Goal: Information Seeking & Learning: Find specific fact

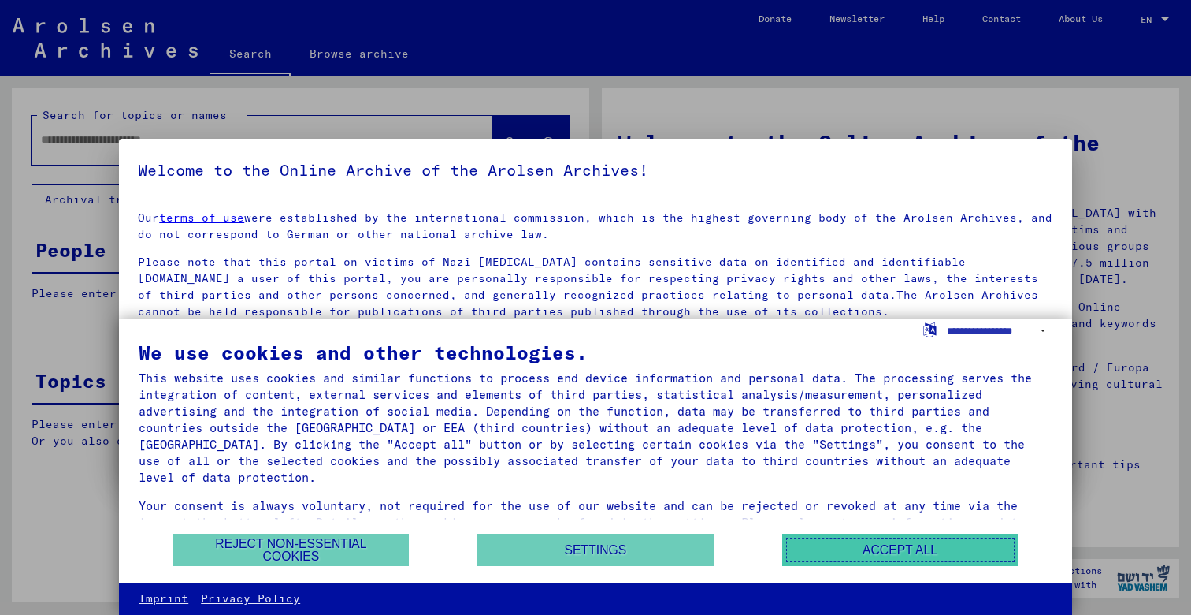
click at [928, 554] on button "Accept all" at bounding box center [900, 549] width 236 height 32
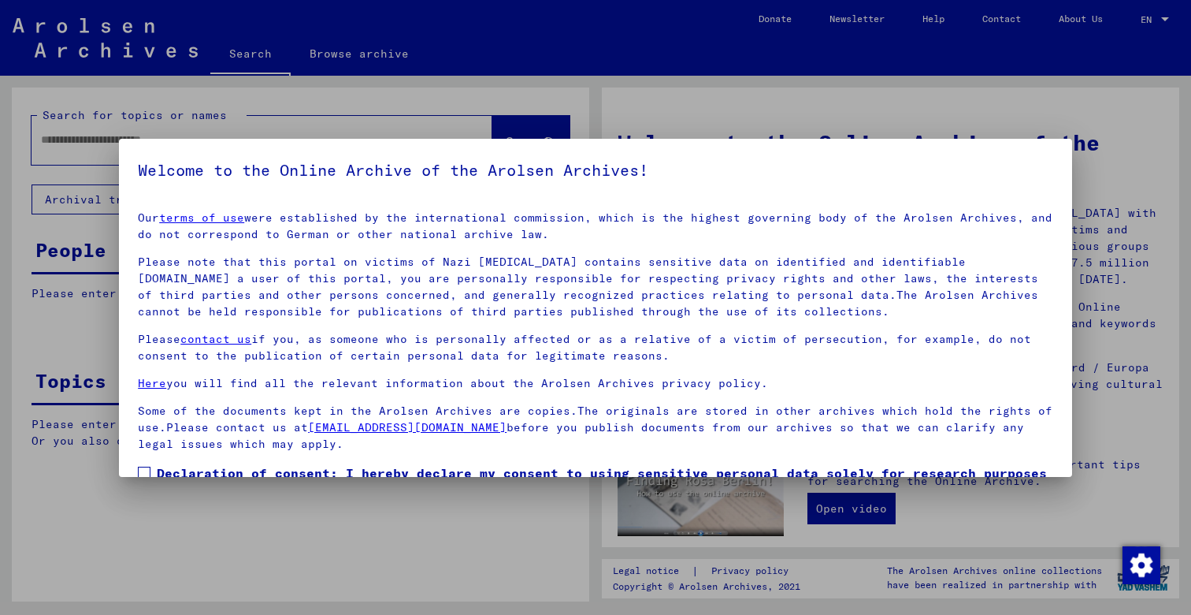
scroll to position [101, 0]
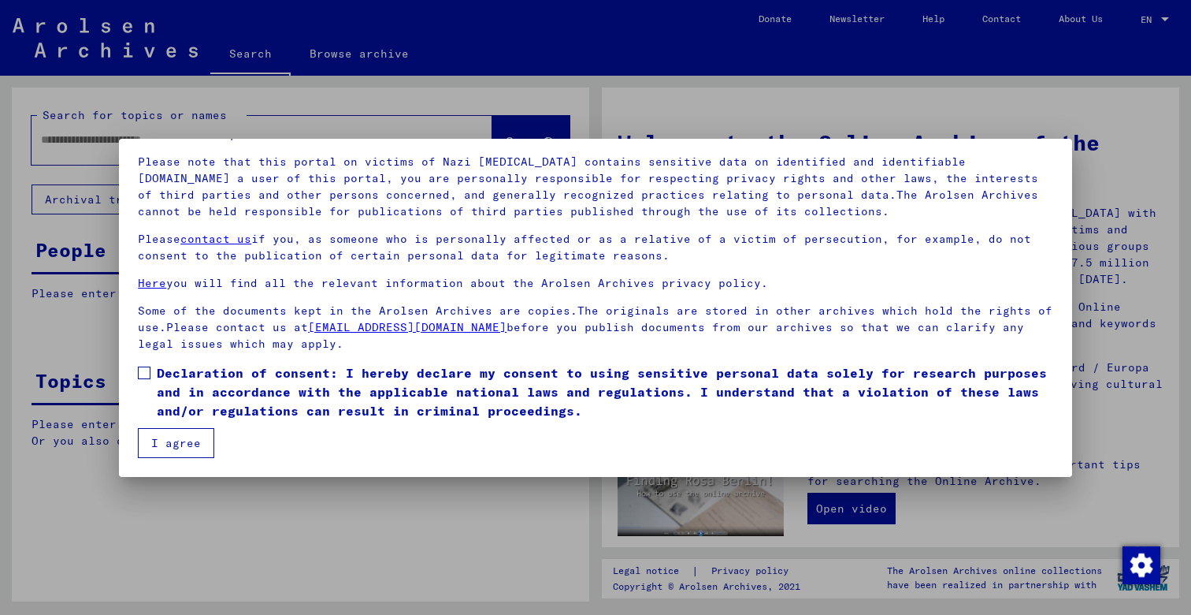
click at [136, 375] on mat-dialog-content "Our terms of use were established by the international commission, which is the…" at bounding box center [595, 277] width 953 height 359
click at [144, 370] on span at bounding box center [144, 372] width 13 height 13
click at [178, 435] on button "I agree" at bounding box center [176, 443] width 76 height 30
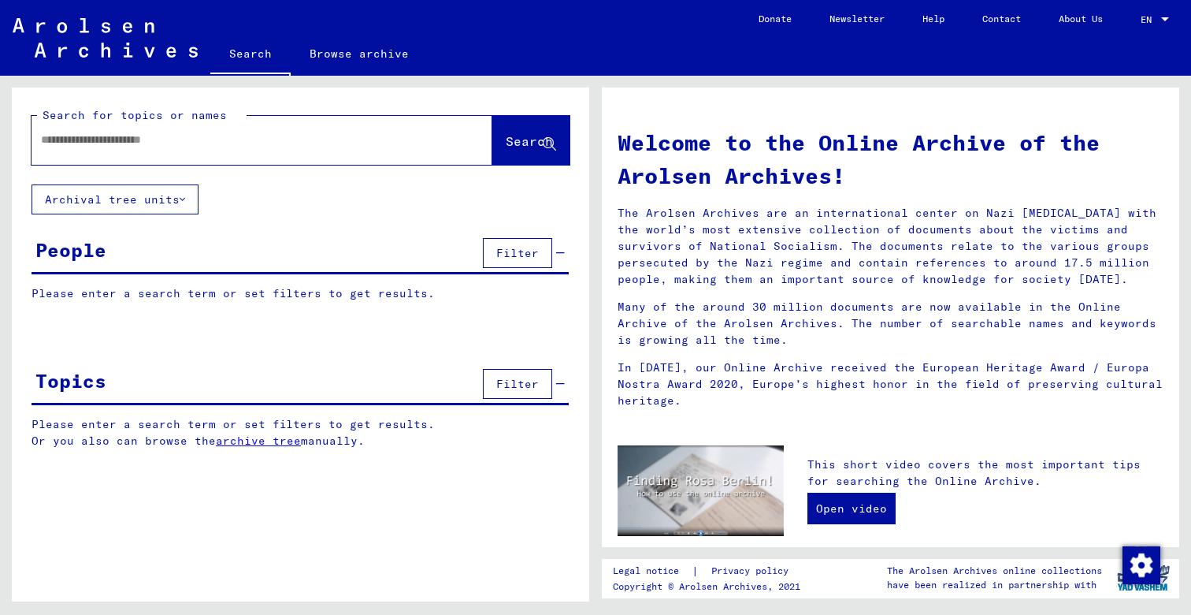
click at [124, 143] on input "text" at bounding box center [243, 140] width 404 height 17
type input "******"
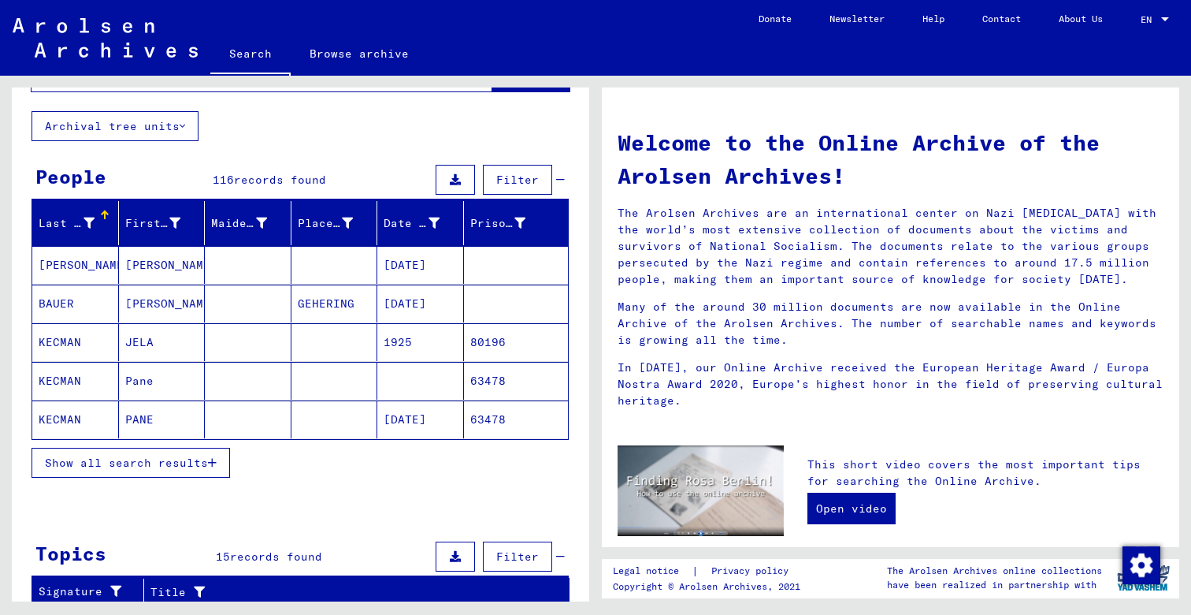
scroll to position [62, 0]
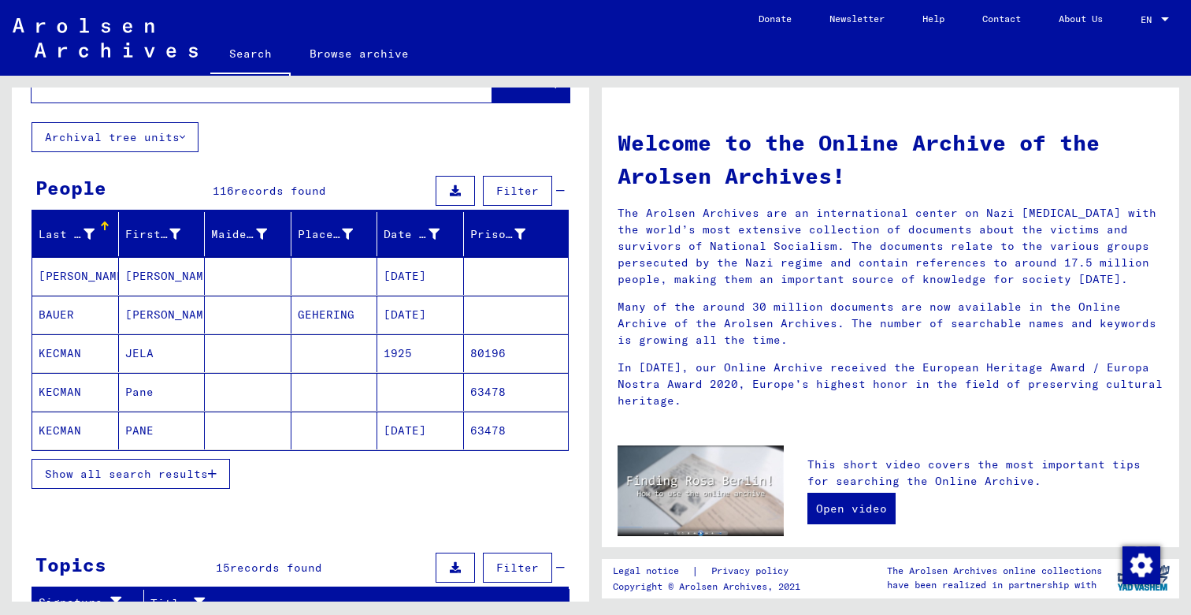
click at [139, 474] on span "Show all search results" at bounding box center [126, 473] width 163 height 14
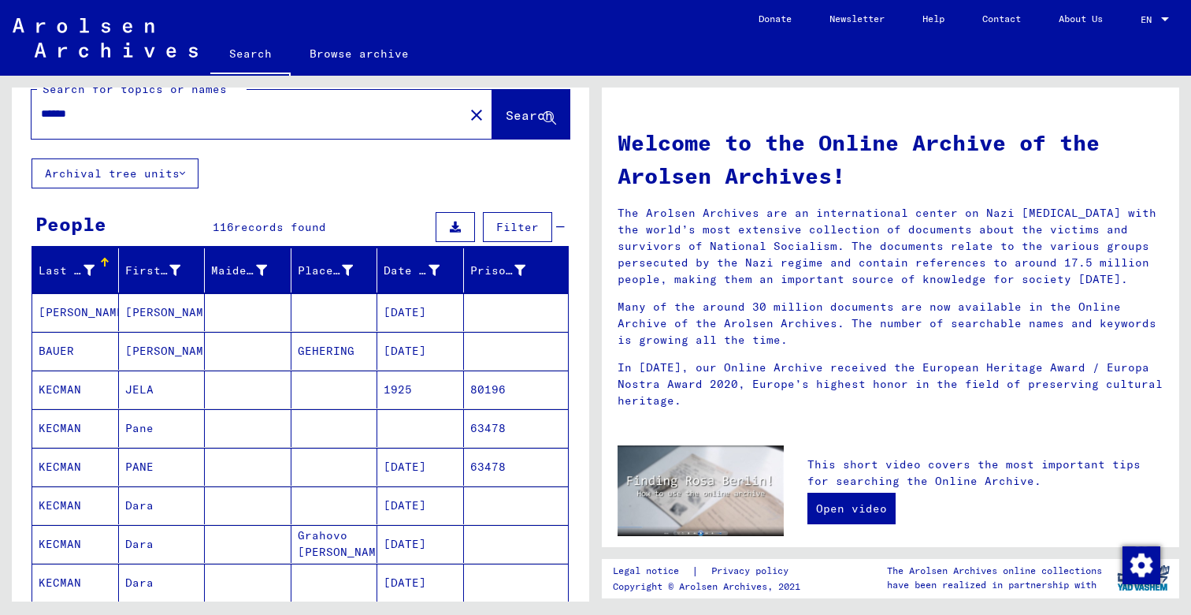
scroll to position [0, 0]
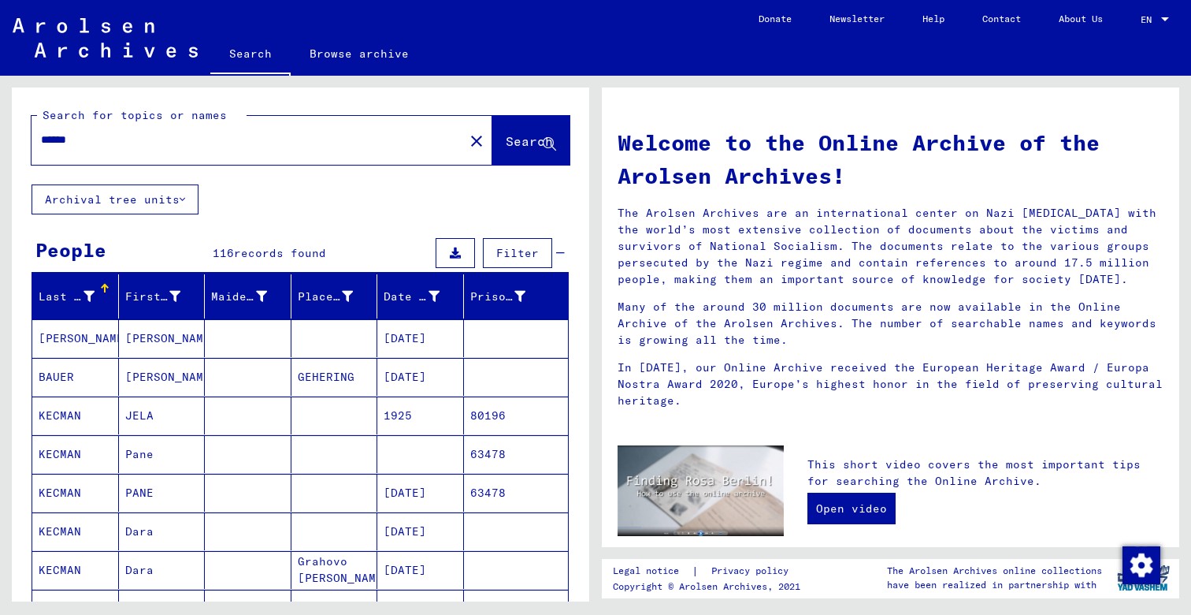
click at [86, 340] on mat-cell "[PERSON_NAME]" at bounding box center [75, 338] width 87 height 38
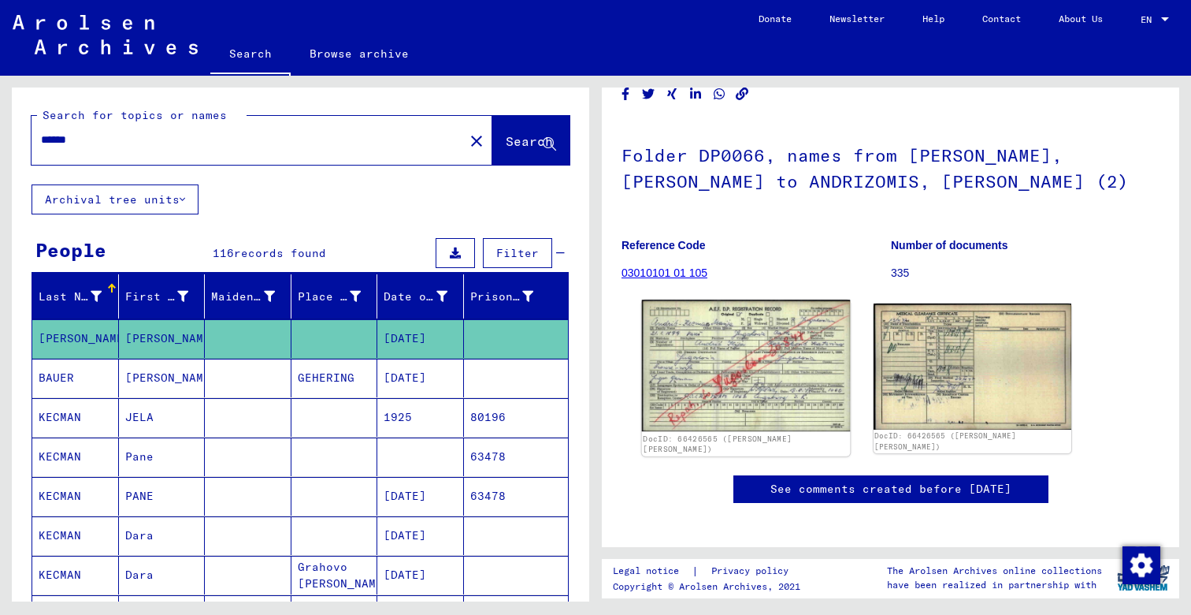
scroll to position [78, 0]
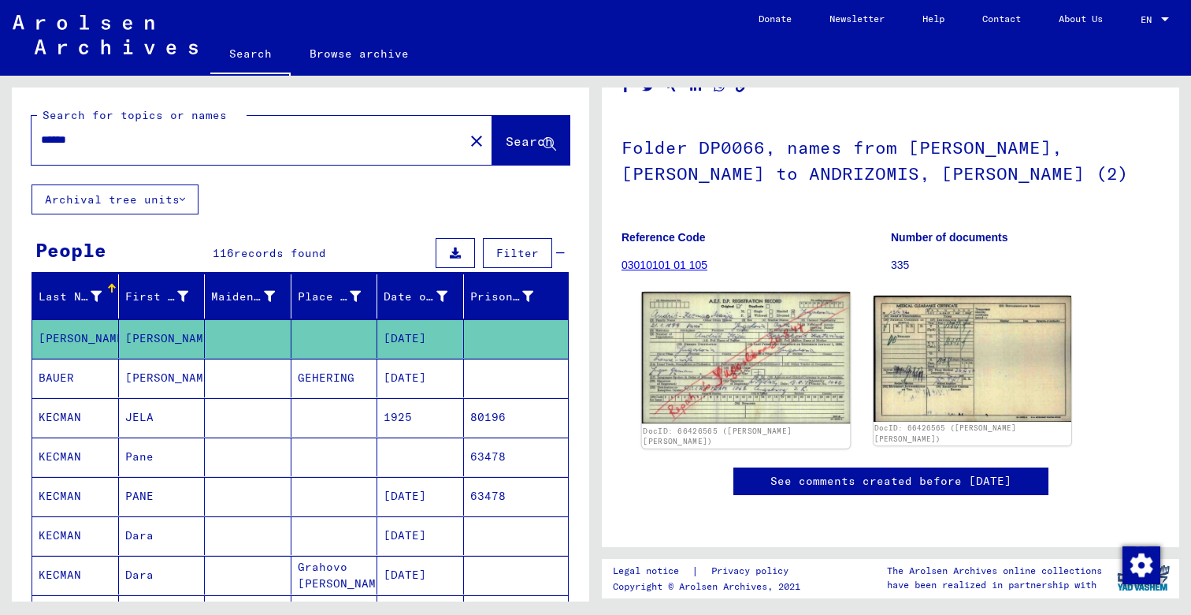
click at [734, 361] on img at bounding box center [746, 358] width 208 height 132
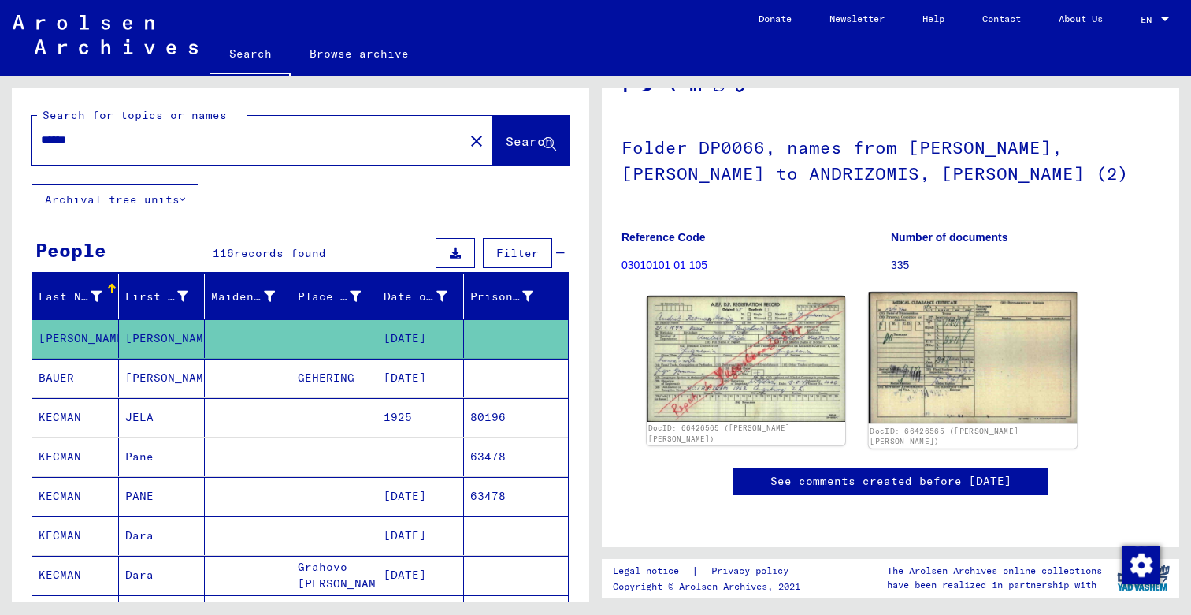
click at [945, 358] on img at bounding box center [972, 358] width 208 height 132
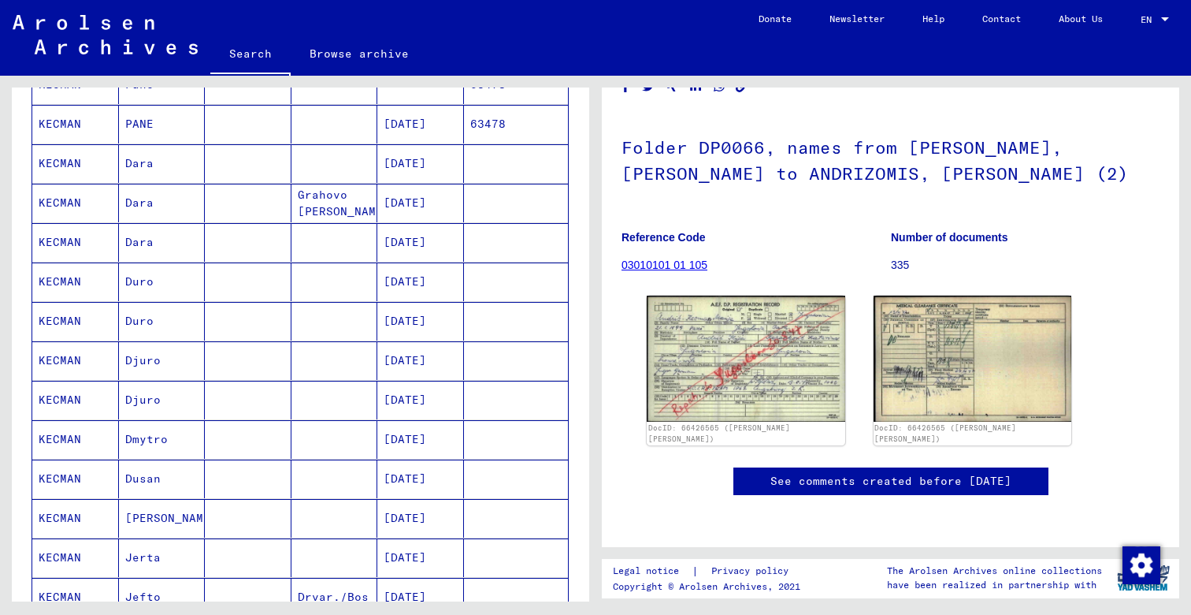
scroll to position [373, 0]
click at [72, 358] on mat-cell "KECMAN" at bounding box center [75, 359] width 87 height 39
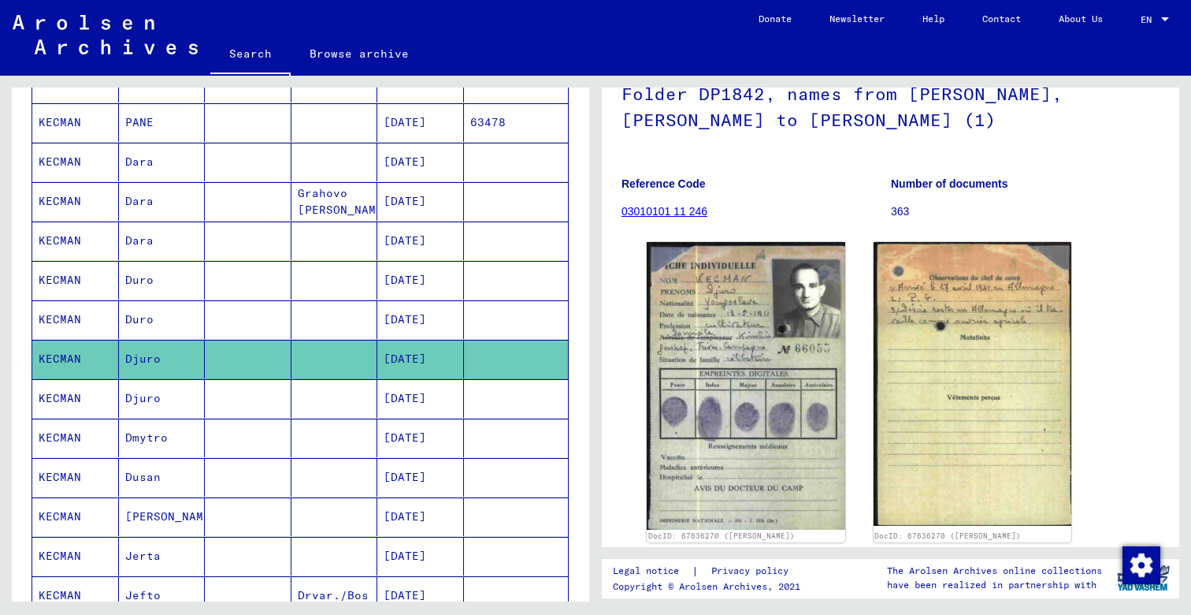
scroll to position [122, 0]
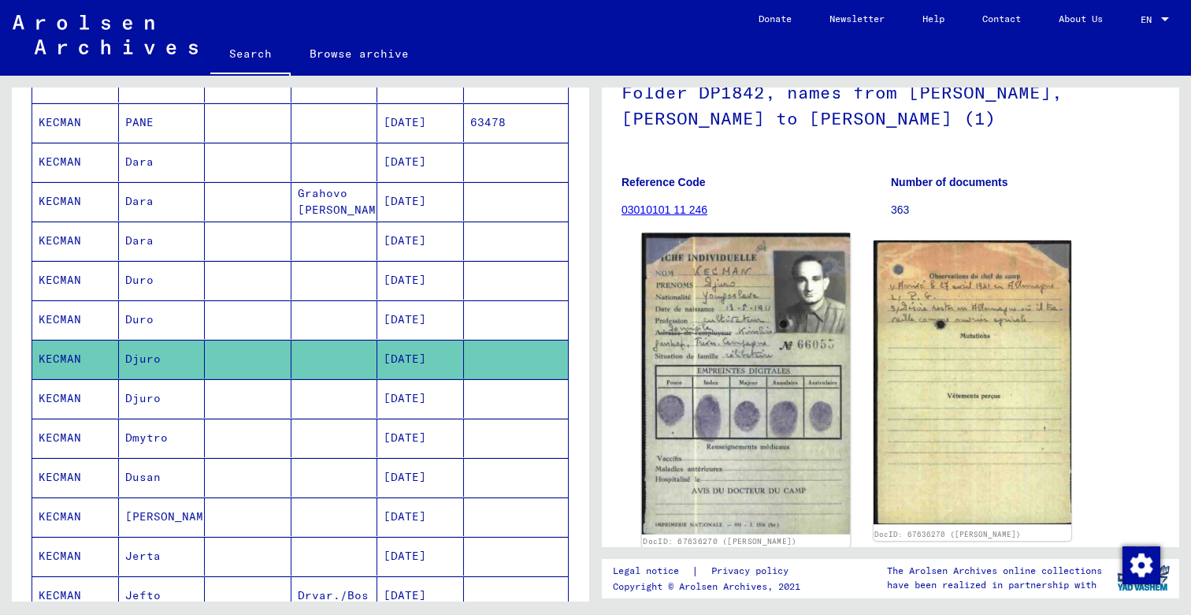
click at [751, 390] on img at bounding box center [746, 384] width 208 height 302
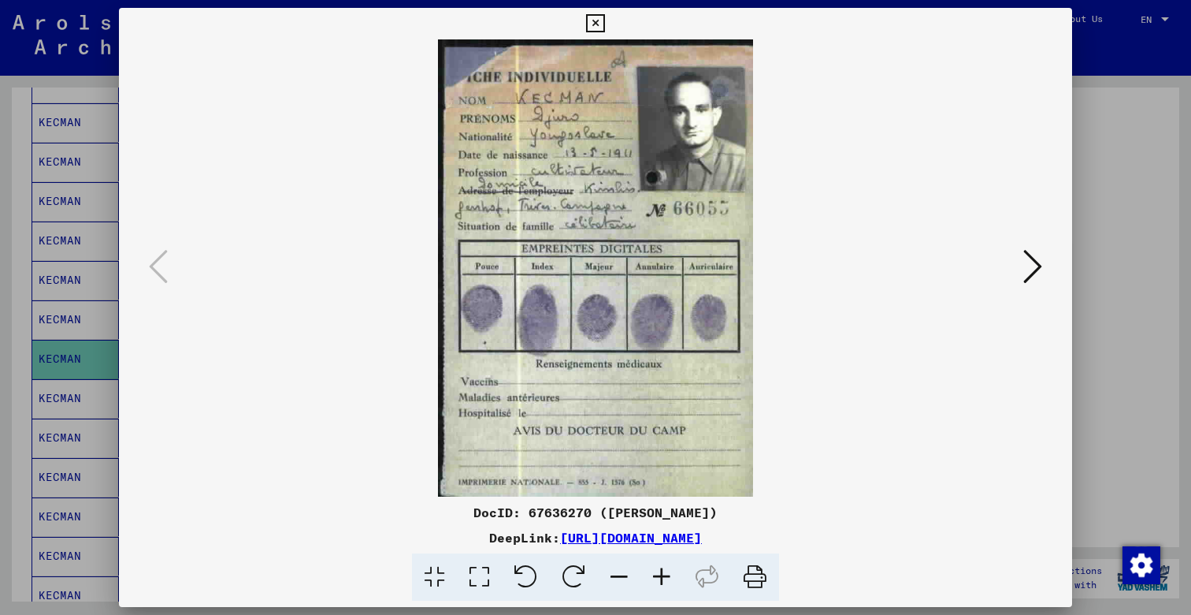
click at [1035, 267] on icon at bounding box center [1032, 266] width 19 height 38
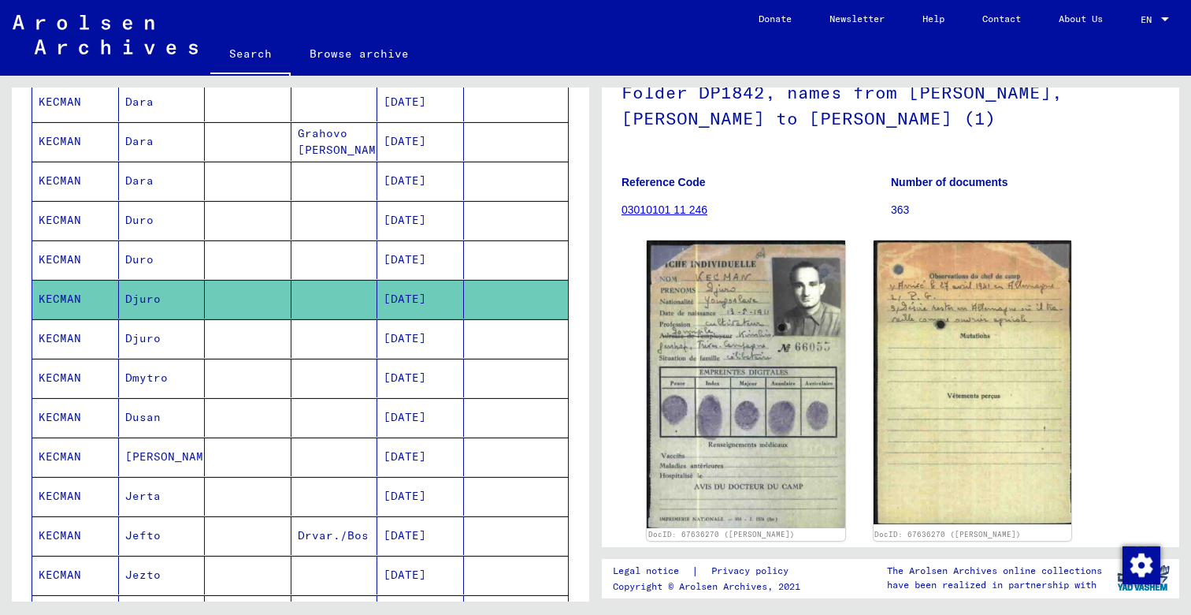
scroll to position [434, 0]
click at [73, 258] on mat-cell "KECMAN" at bounding box center [75, 259] width 87 height 39
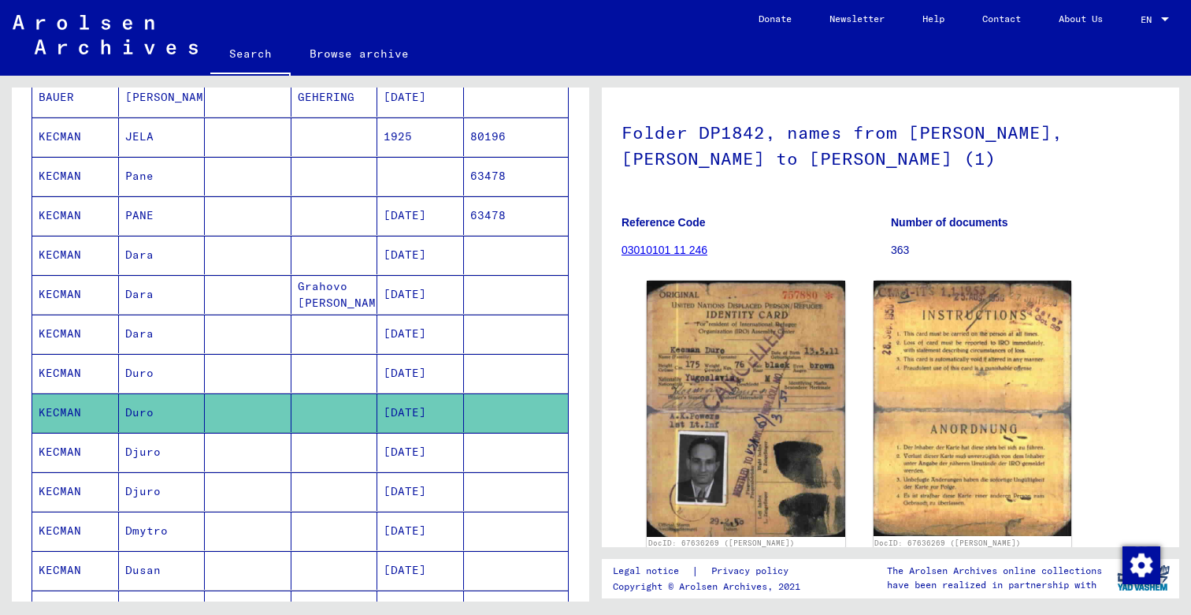
scroll to position [276, 0]
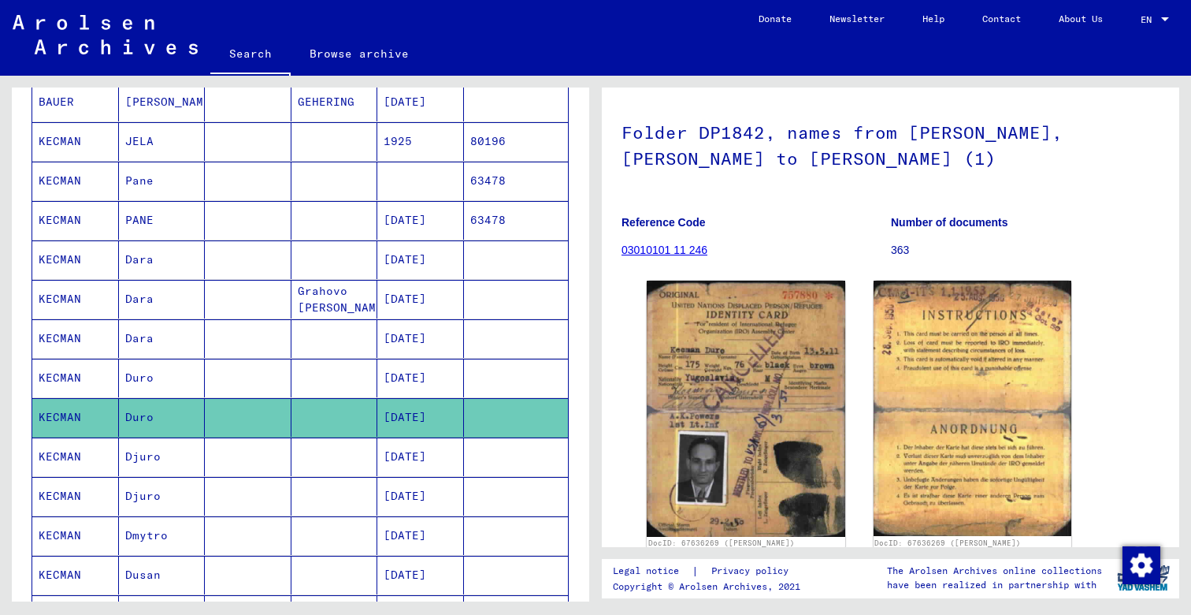
click at [77, 297] on mat-cell "KECMAN" at bounding box center [75, 299] width 87 height 39
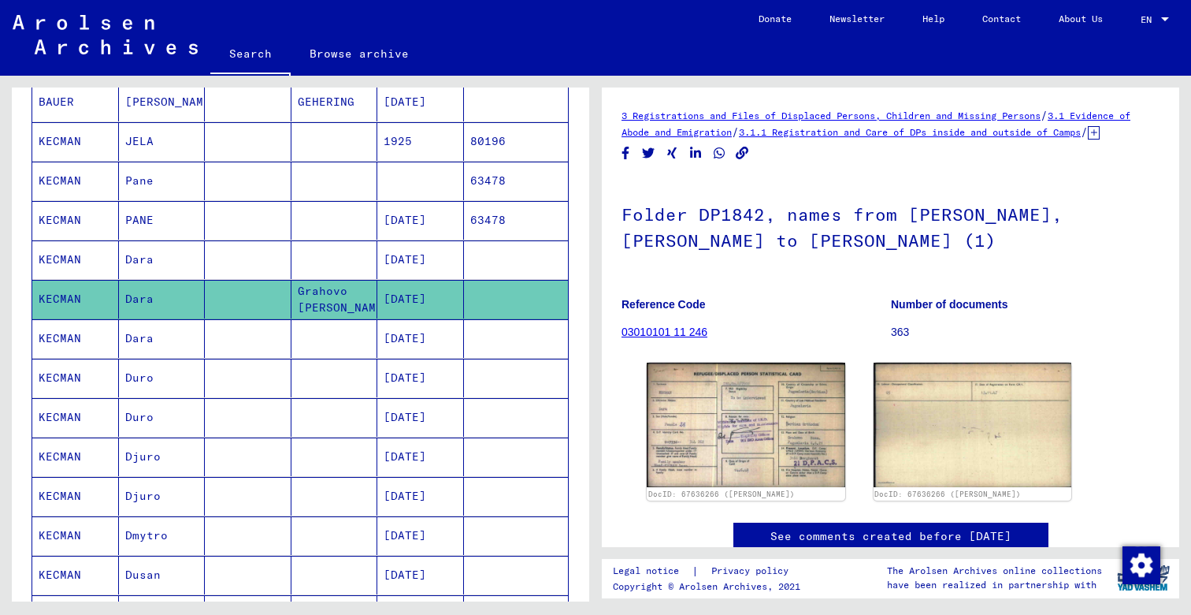
click at [80, 339] on mat-cell "KECMAN" at bounding box center [75, 338] width 87 height 39
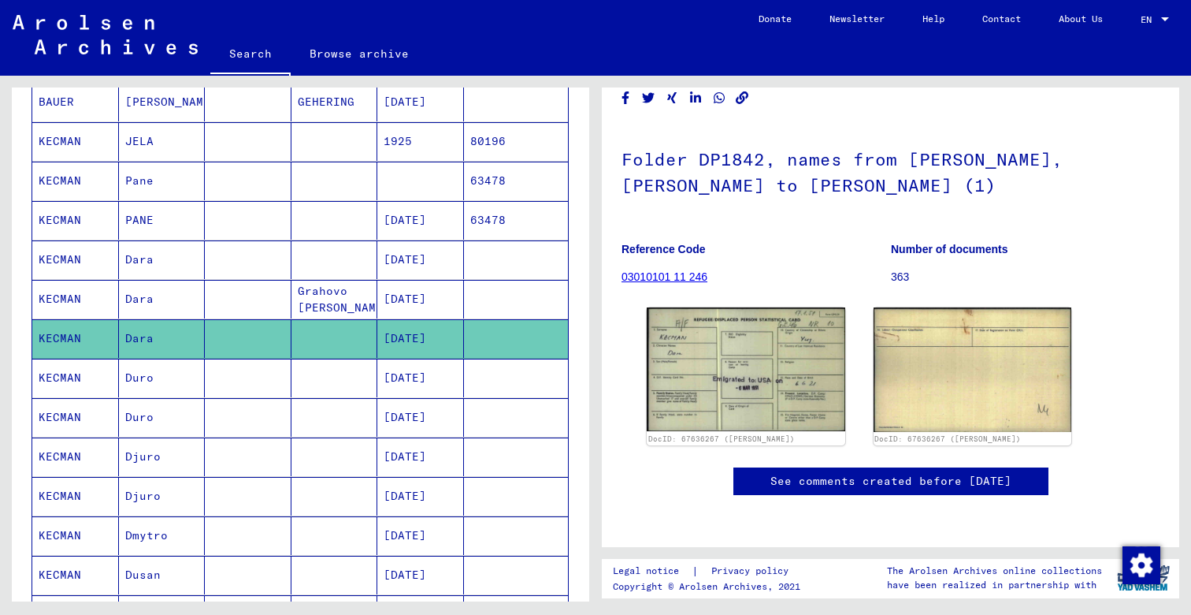
scroll to position [162, 0]
click at [66, 377] on mat-cell "KECMAN" at bounding box center [75, 377] width 87 height 39
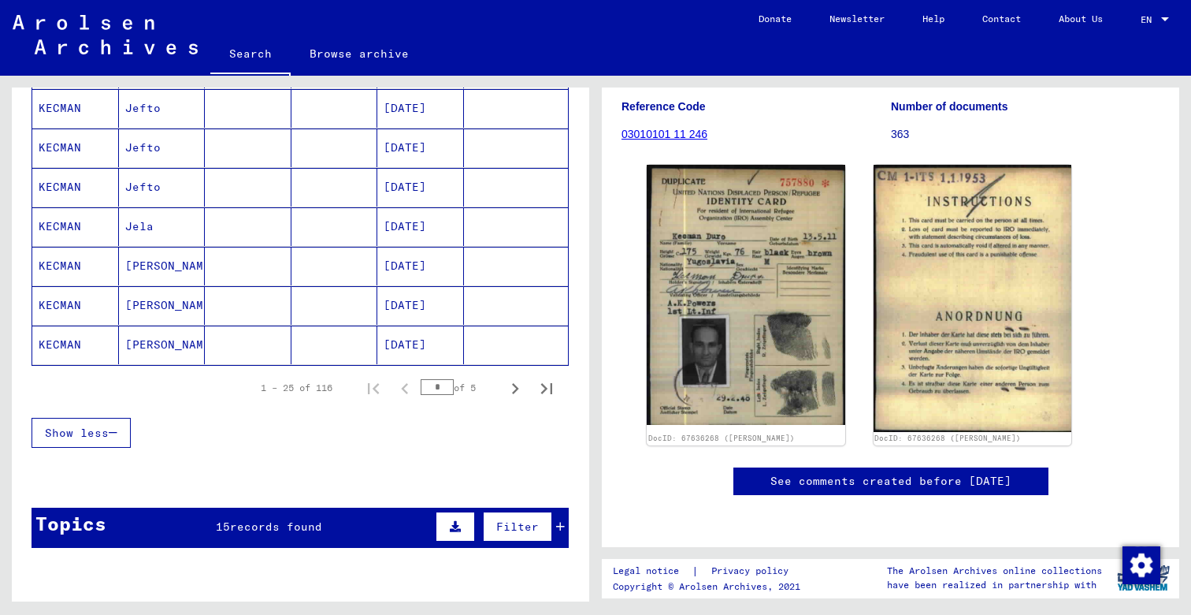
scroll to position [942, 0]
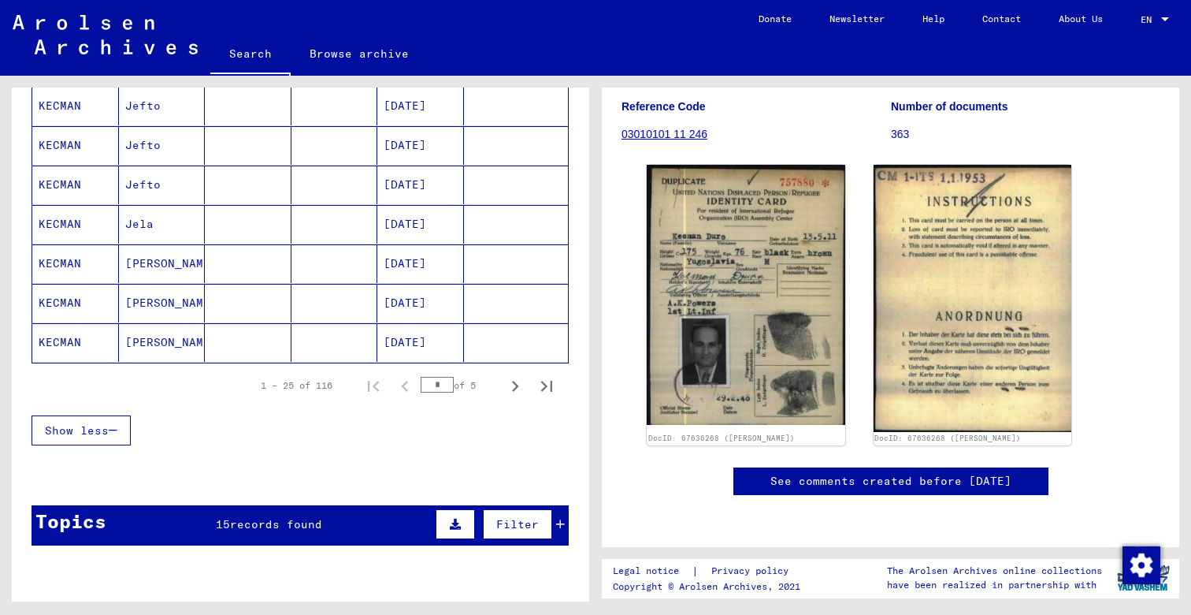
click at [81, 305] on mat-cell "KECMAN" at bounding box center [75, 303] width 87 height 39
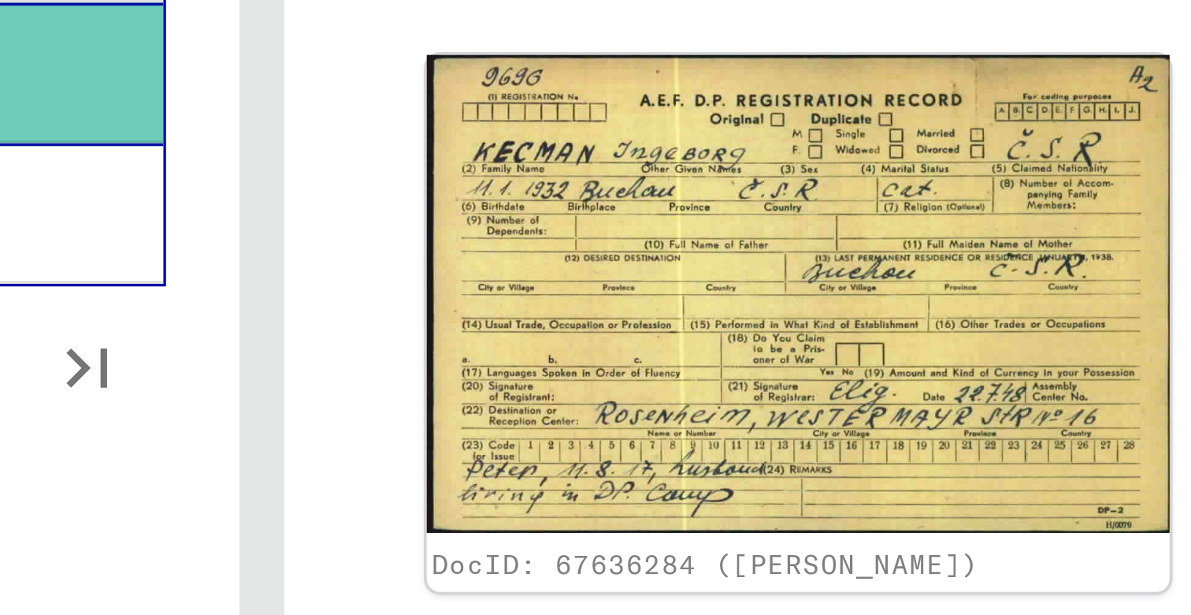
scroll to position [87, 0]
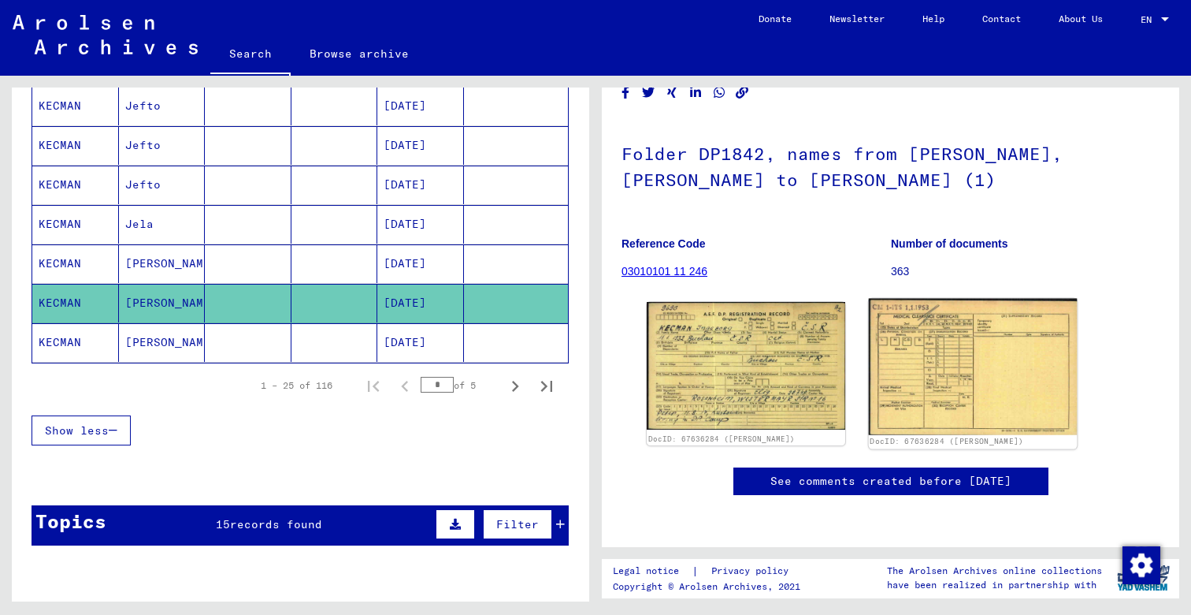
click at [942, 351] on img at bounding box center [972, 367] width 208 height 136
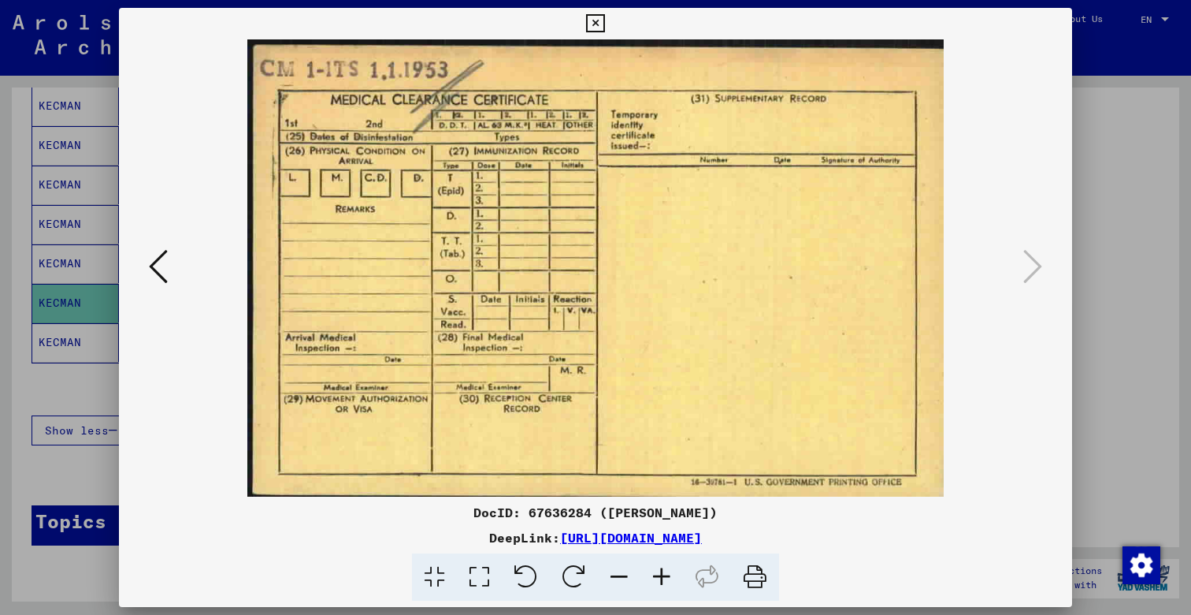
click at [71, 363] on div at bounding box center [595, 307] width 1191 height 615
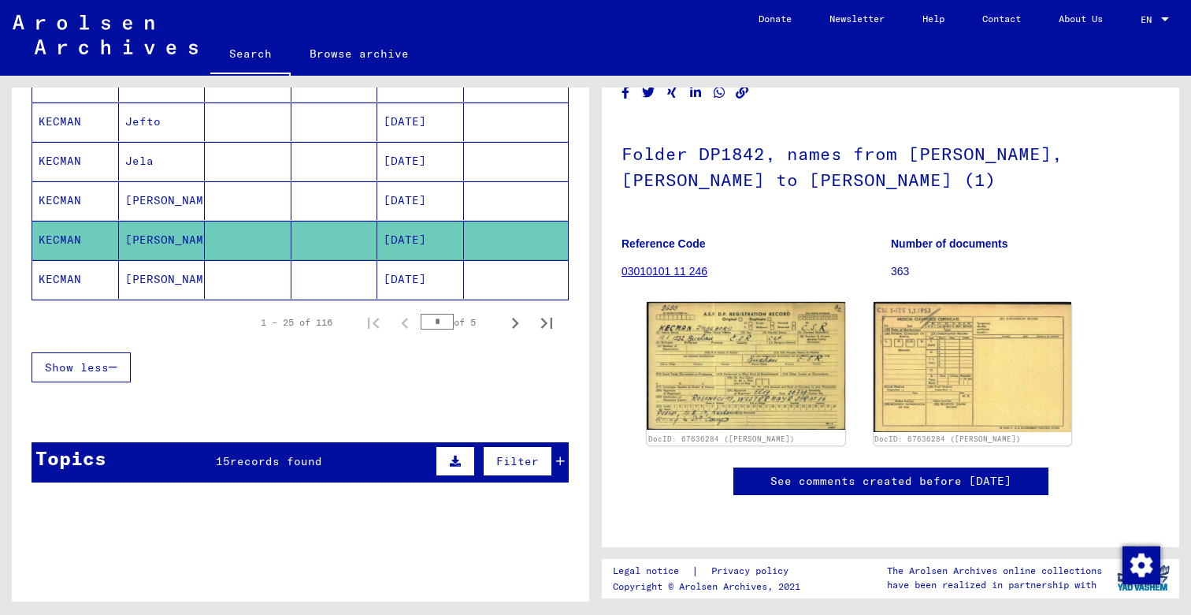
scroll to position [1000, 0]
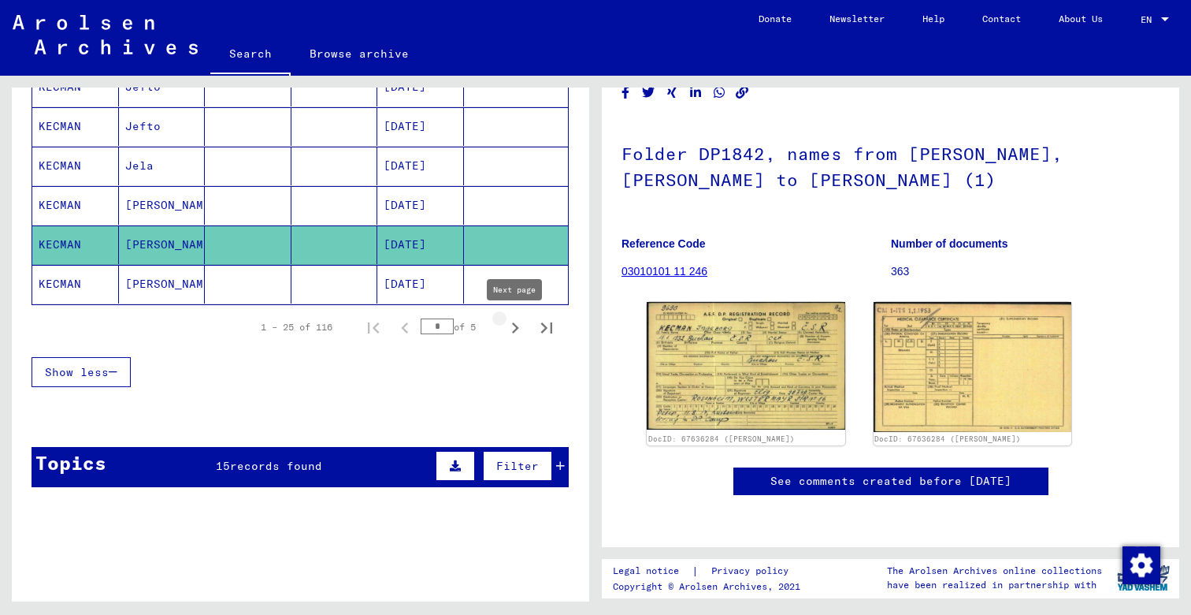
click at [513, 324] on icon "Next page" at bounding box center [515, 327] width 7 height 11
type input "*"
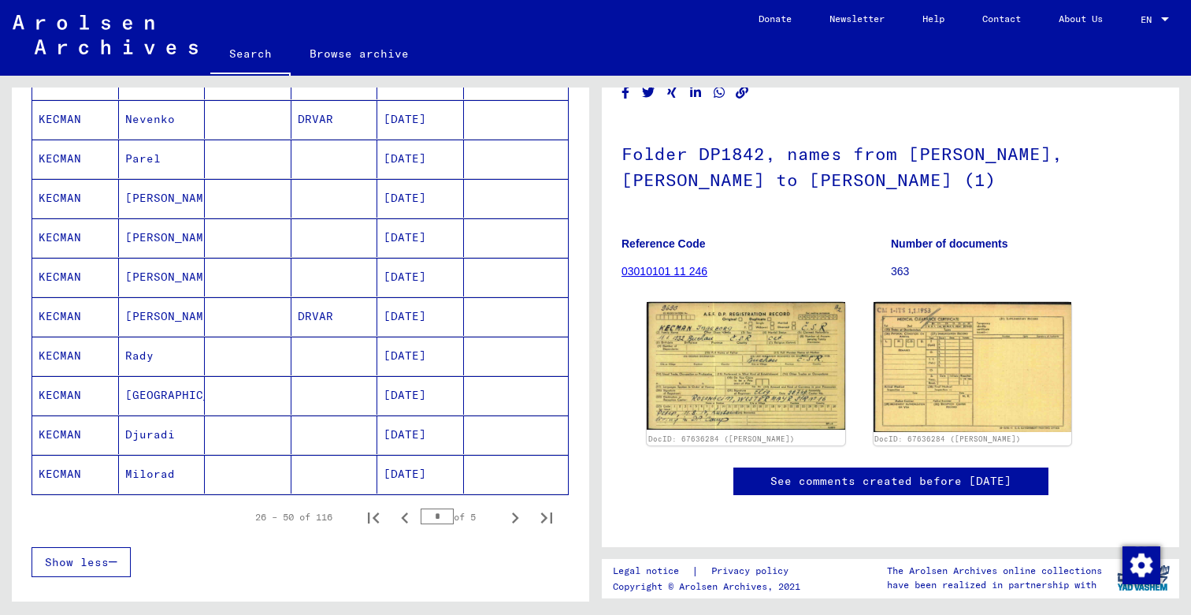
scroll to position [811, 0]
click at [57, 341] on mat-cell "KECMAN" at bounding box center [75, 355] width 87 height 39
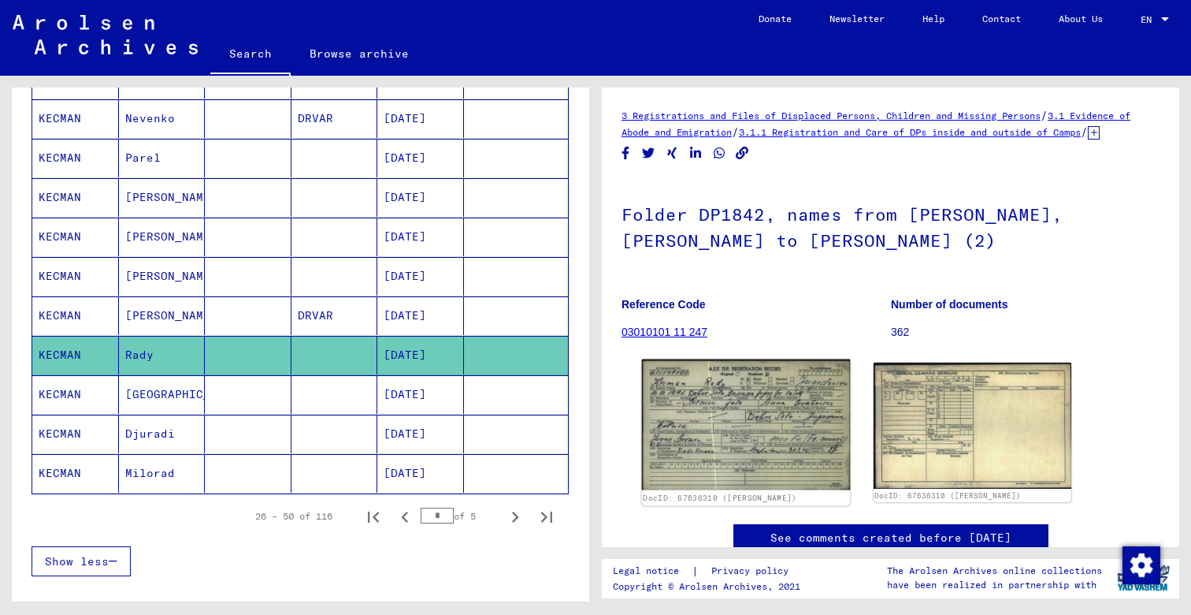
click at [779, 418] on img at bounding box center [746, 424] width 208 height 131
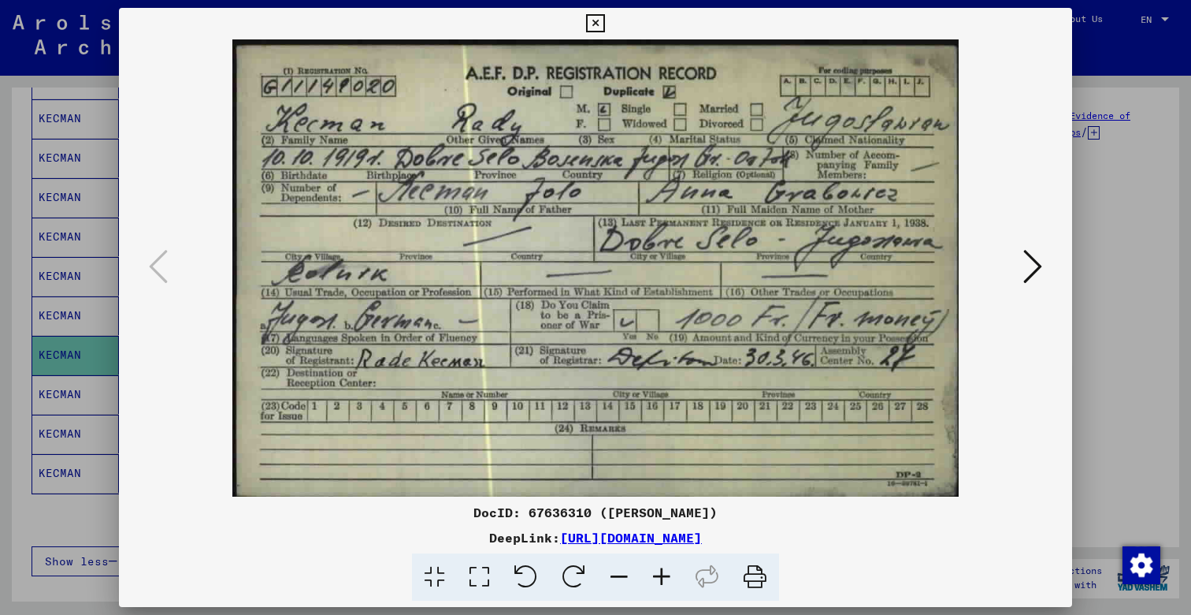
click at [35, 401] on div at bounding box center [595, 307] width 1191 height 615
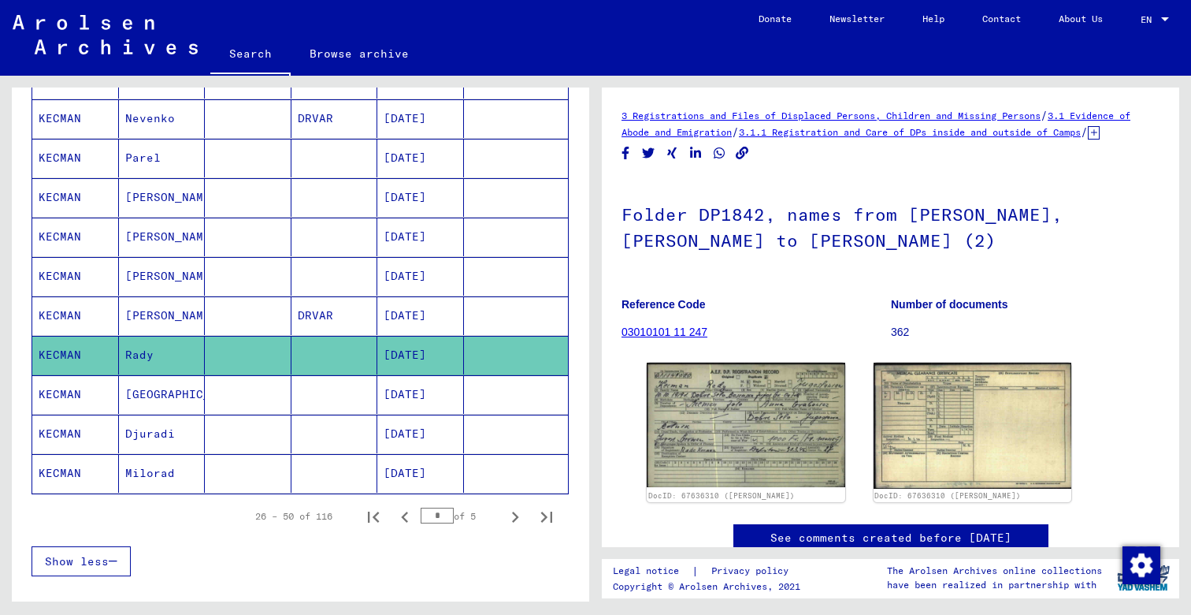
click at [68, 438] on mat-cell "KECMAN" at bounding box center [75, 433] width 87 height 39
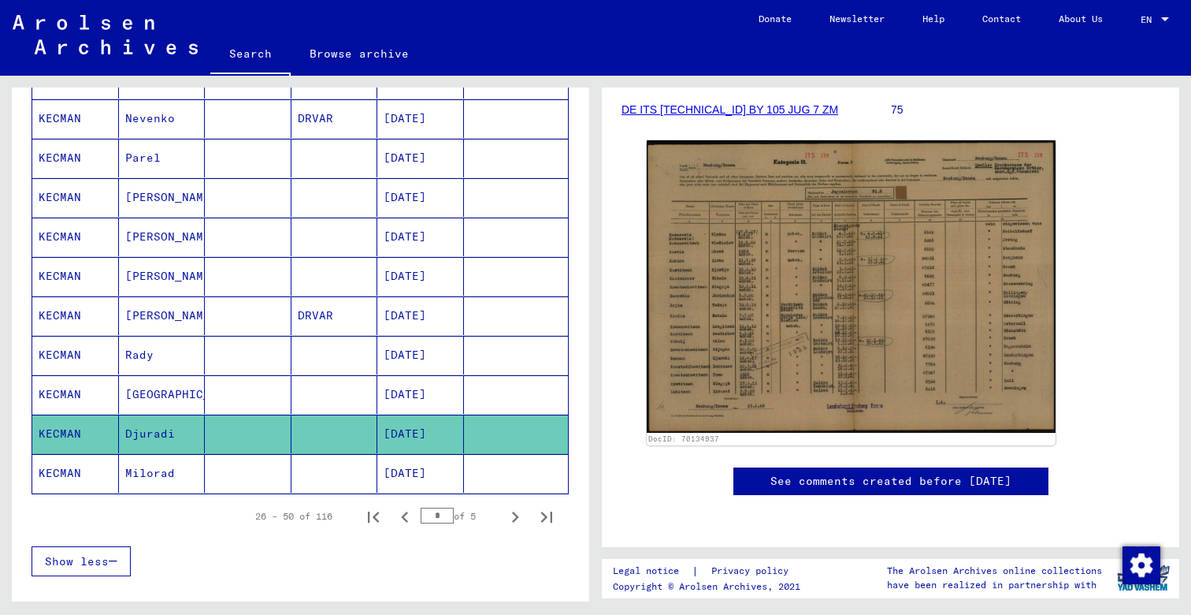
scroll to position [277, 0]
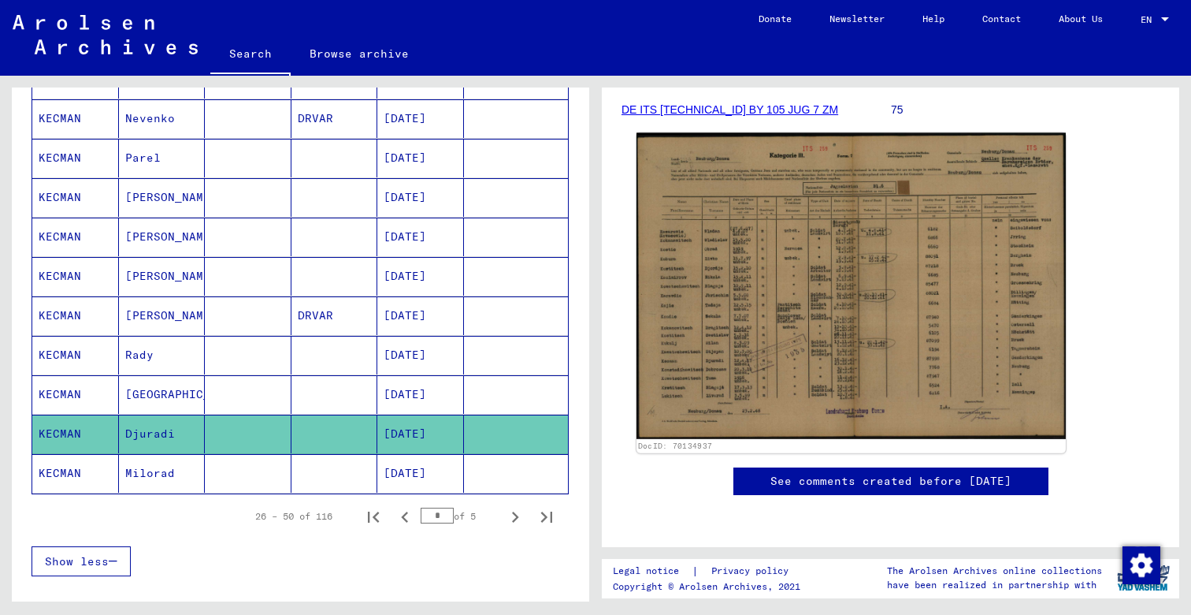
click at [719, 217] on img at bounding box center [851, 286] width 429 height 306
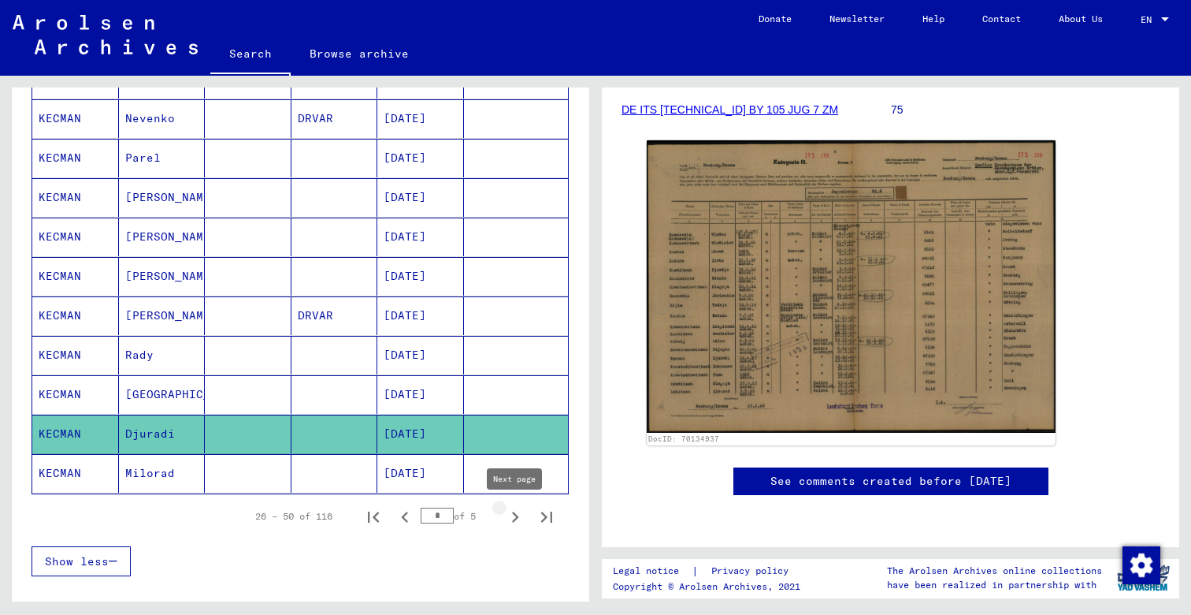
click at [511, 516] on icon "Next page" at bounding box center [515, 517] width 22 height 22
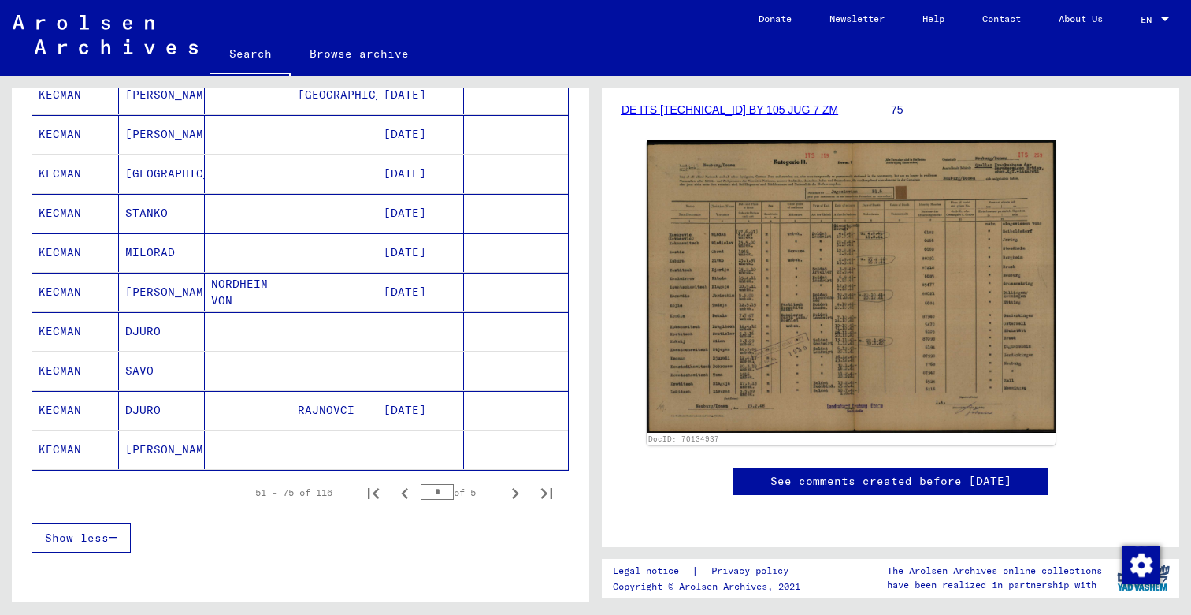
scroll to position [837, 0]
click at [522, 492] on icon "Next page" at bounding box center [515, 491] width 22 height 22
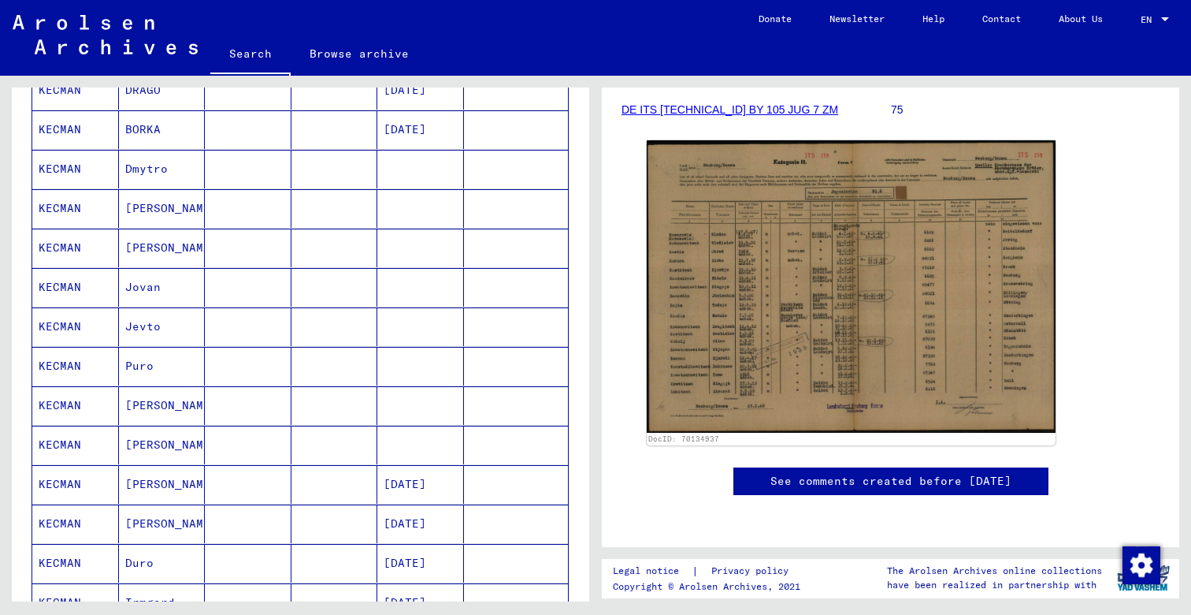
scroll to position [0, 0]
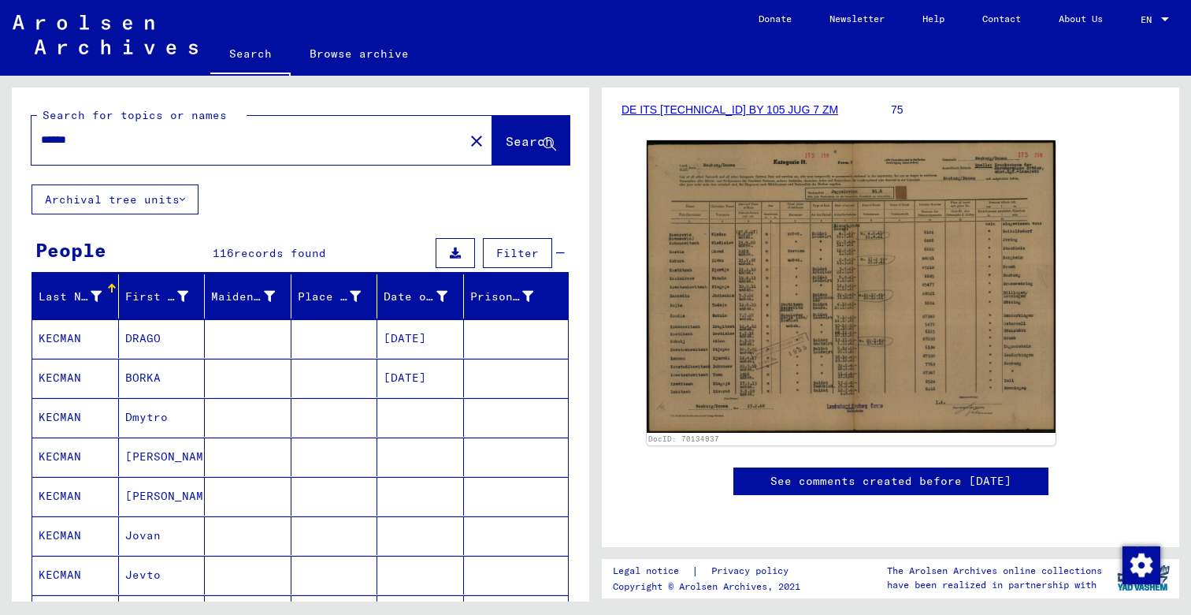
click at [182, 191] on button "Archival tree units" at bounding box center [115, 199] width 167 height 30
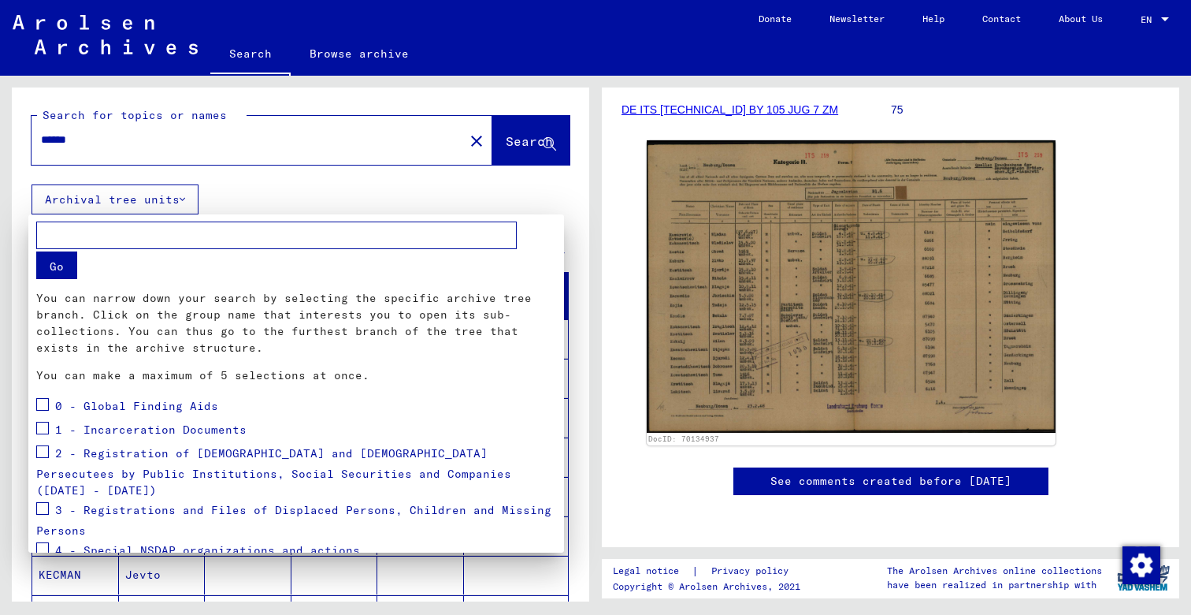
click at [287, 187] on div at bounding box center [595, 307] width 1191 height 615
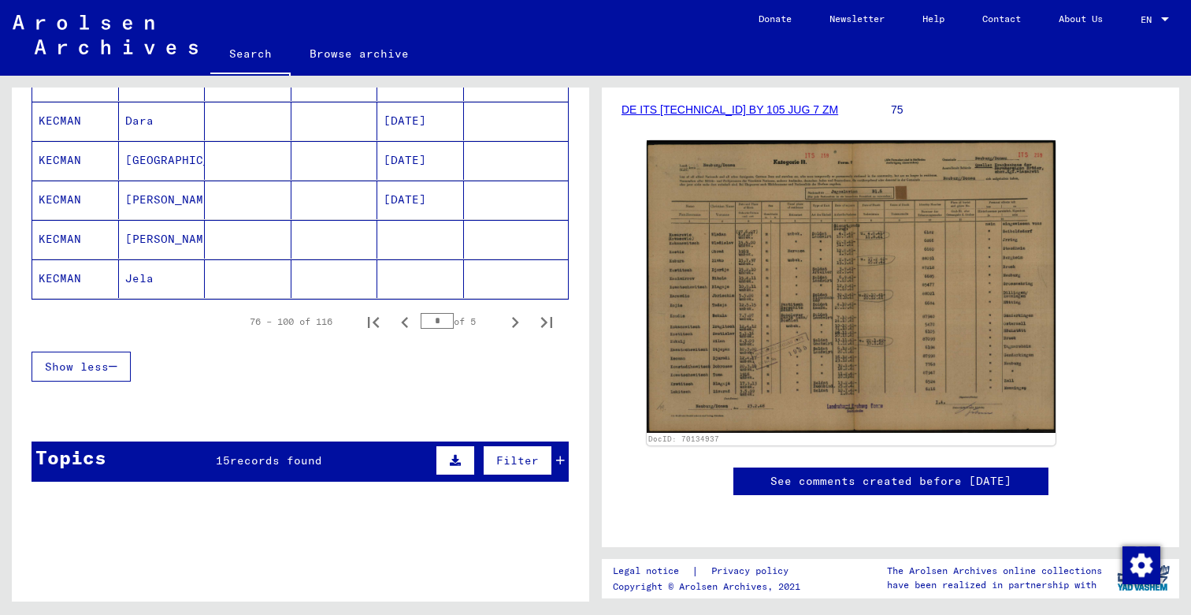
scroll to position [1001, 0]
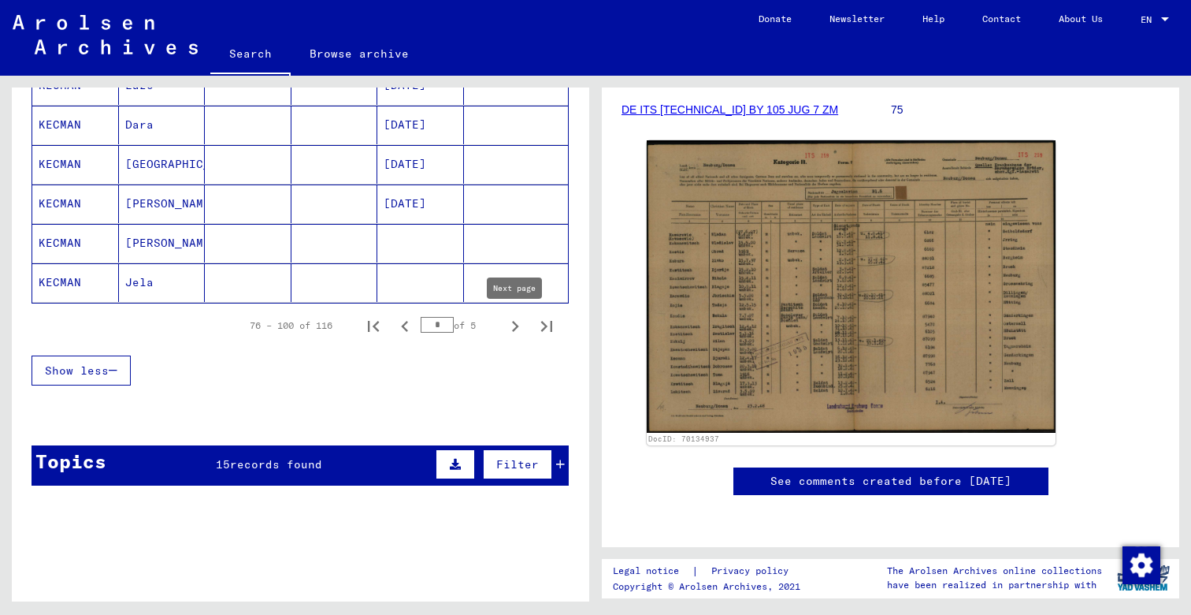
click at [522, 327] on icon "Next page" at bounding box center [515, 326] width 22 height 22
type input "*"
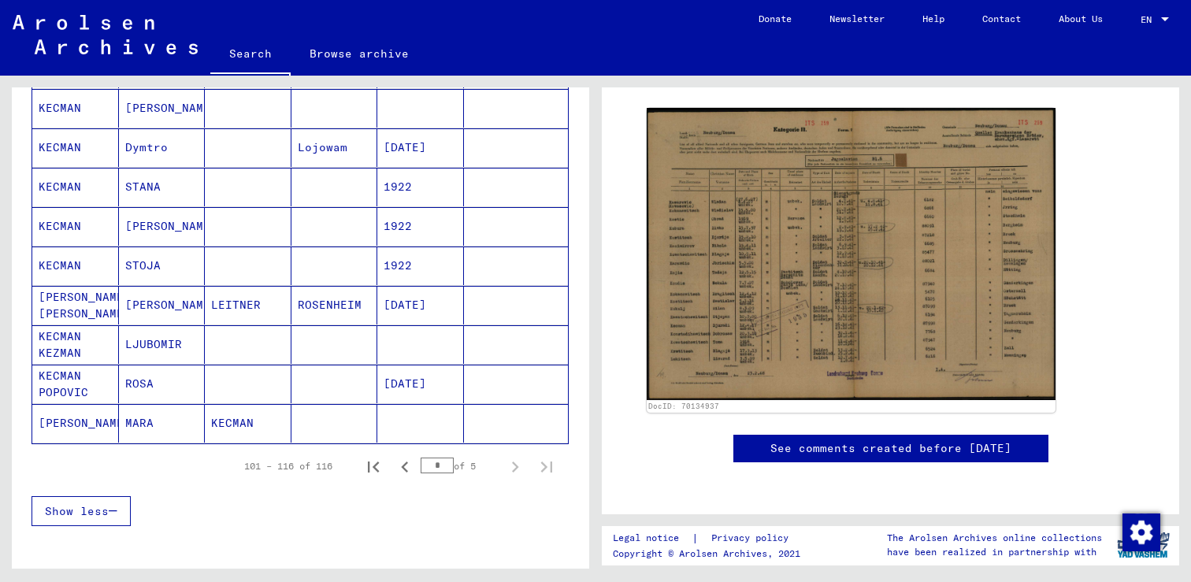
scroll to position [0, 0]
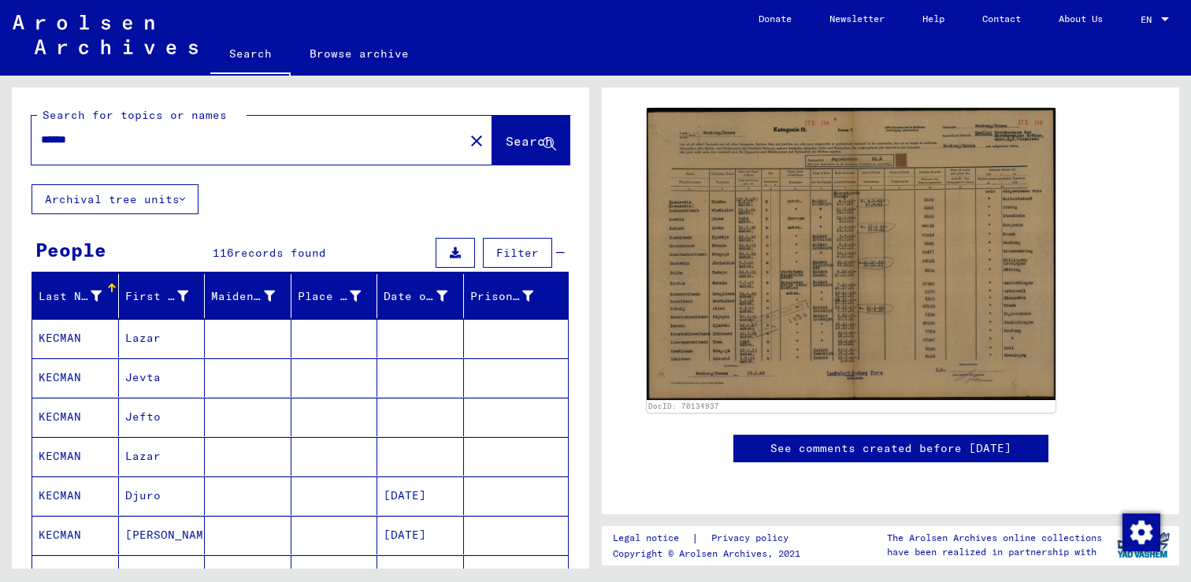
click at [106, 134] on input "******" at bounding box center [248, 140] width 414 height 17
type input "**********"
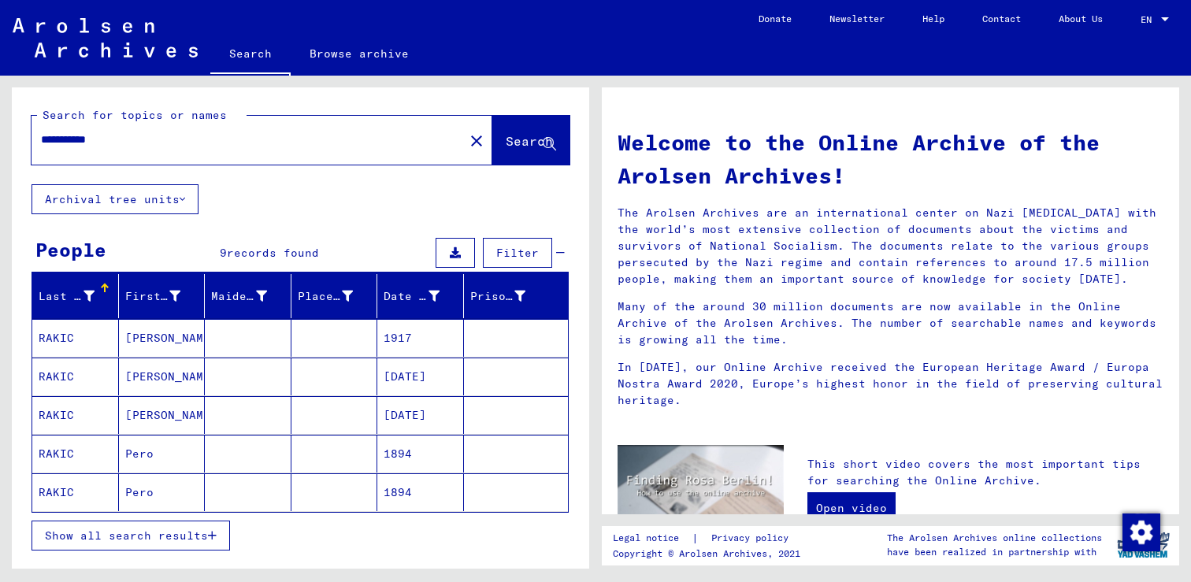
click at [75, 366] on mat-cell "RAKIC" at bounding box center [75, 377] width 87 height 38
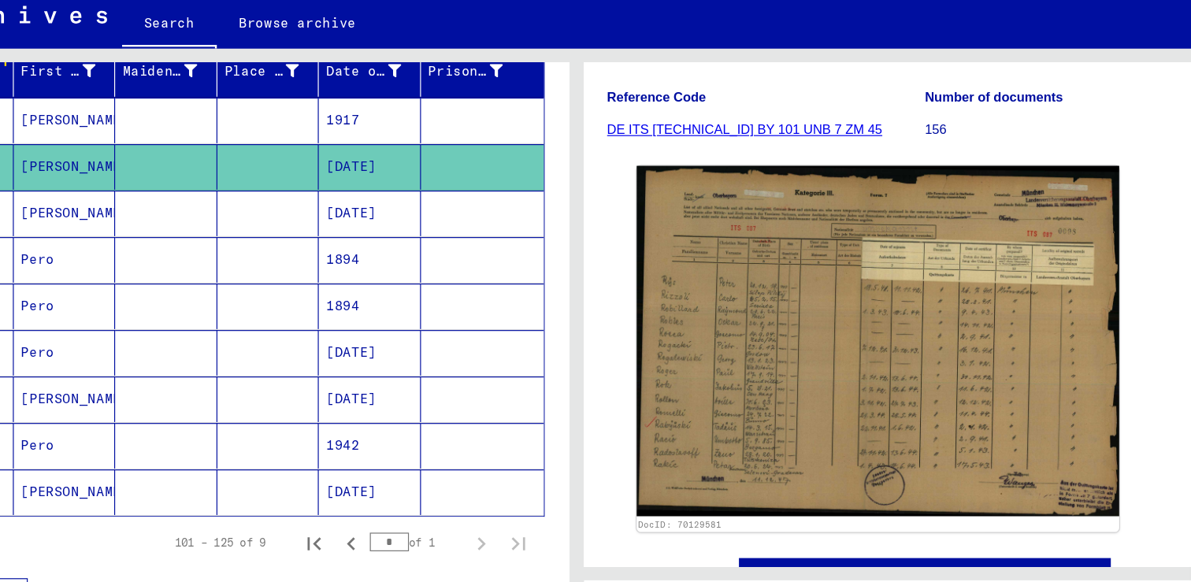
scroll to position [201, 0]
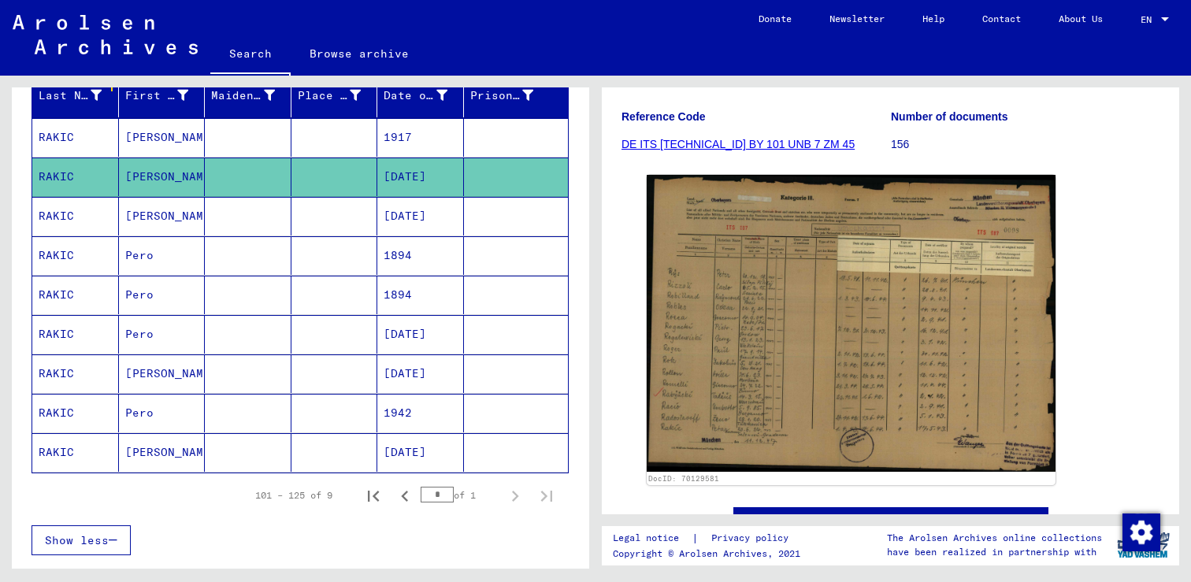
click at [685, 146] on link "DE ITS [TECHNICAL_ID] BY 101 UNB 7 ZM 45" at bounding box center [738, 144] width 233 height 13
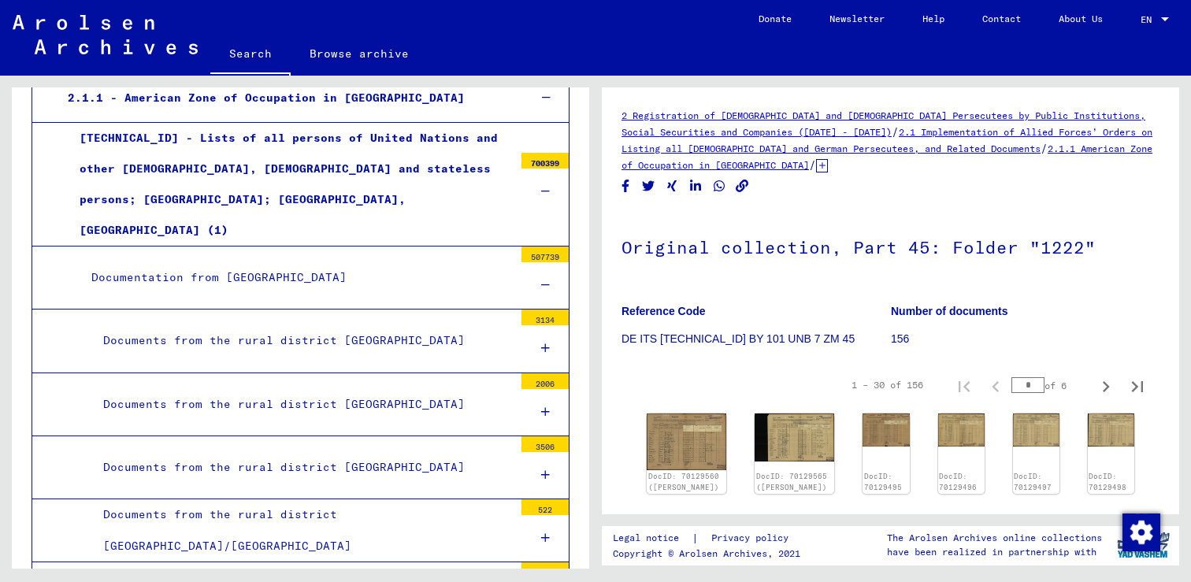
scroll to position [417, 0]
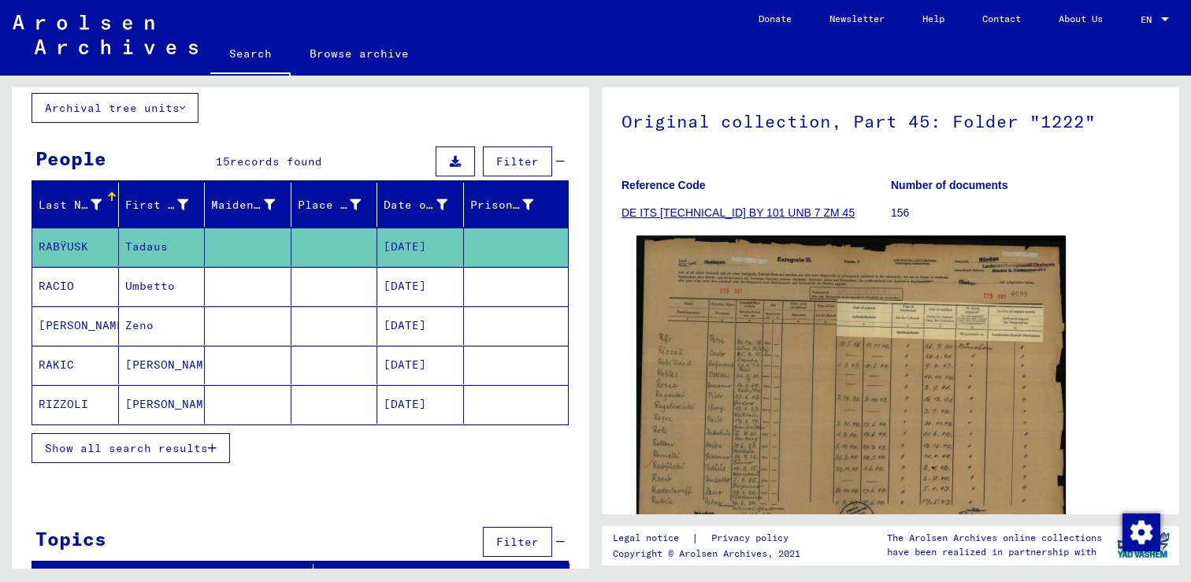
scroll to position [149, 0]
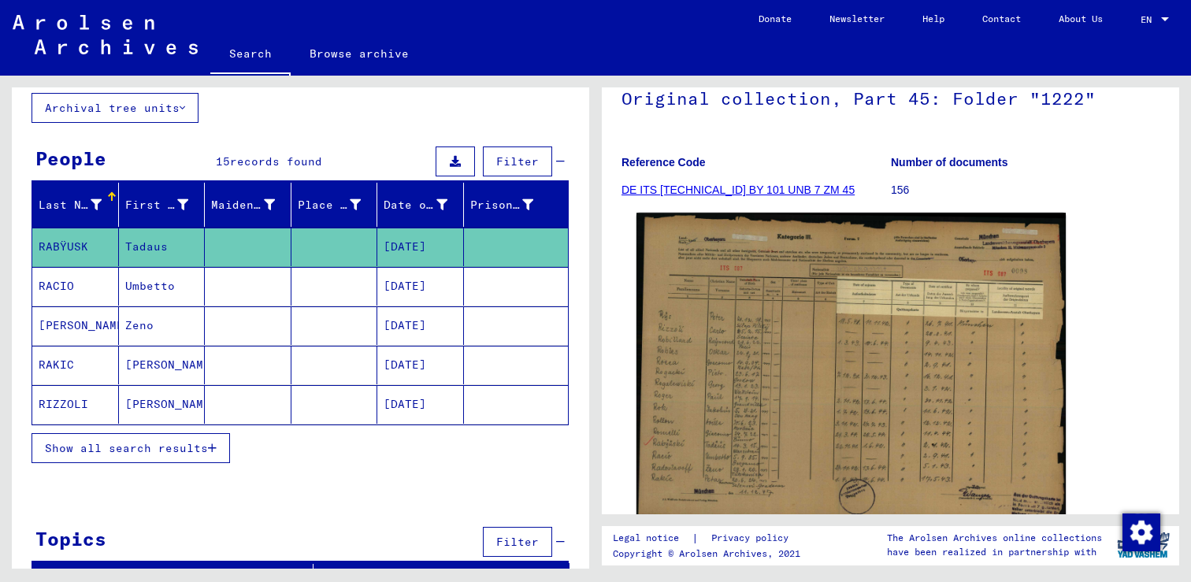
click at [868, 320] on img at bounding box center [851, 369] width 429 height 312
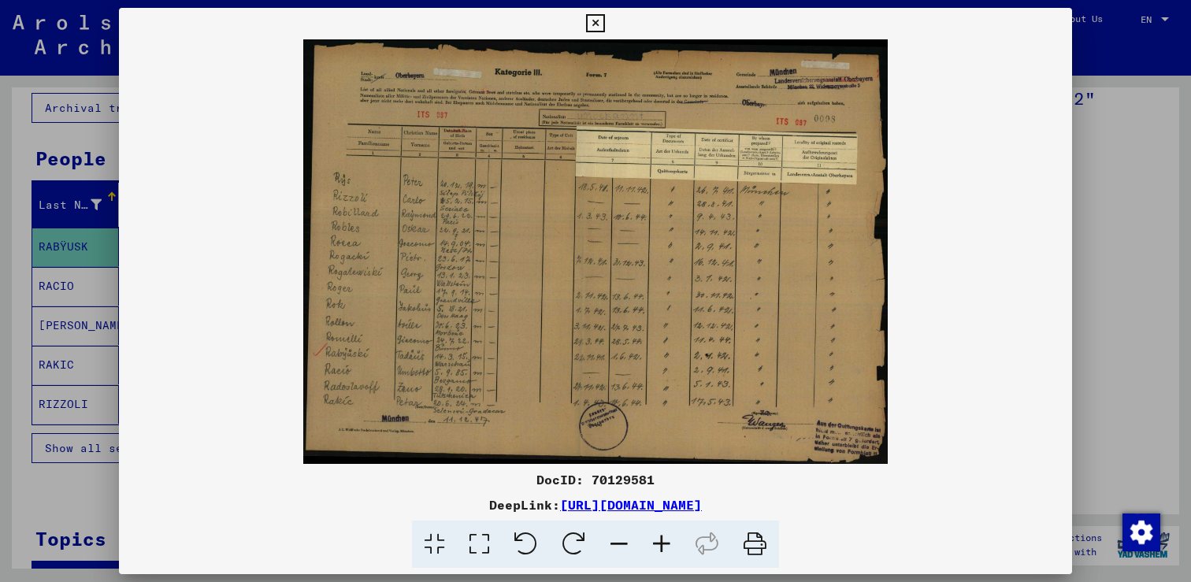
click at [648, 545] on icon at bounding box center [662, 545] width 43 height 48
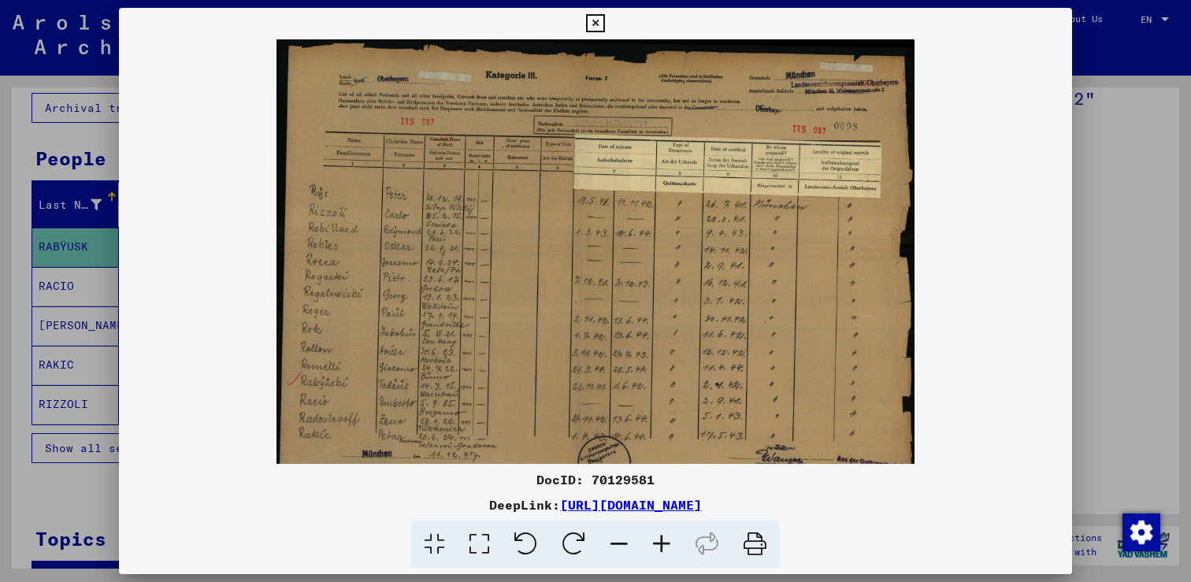
click at [657, 544] on icon at bounding box center [662, 545] width 43 height 48
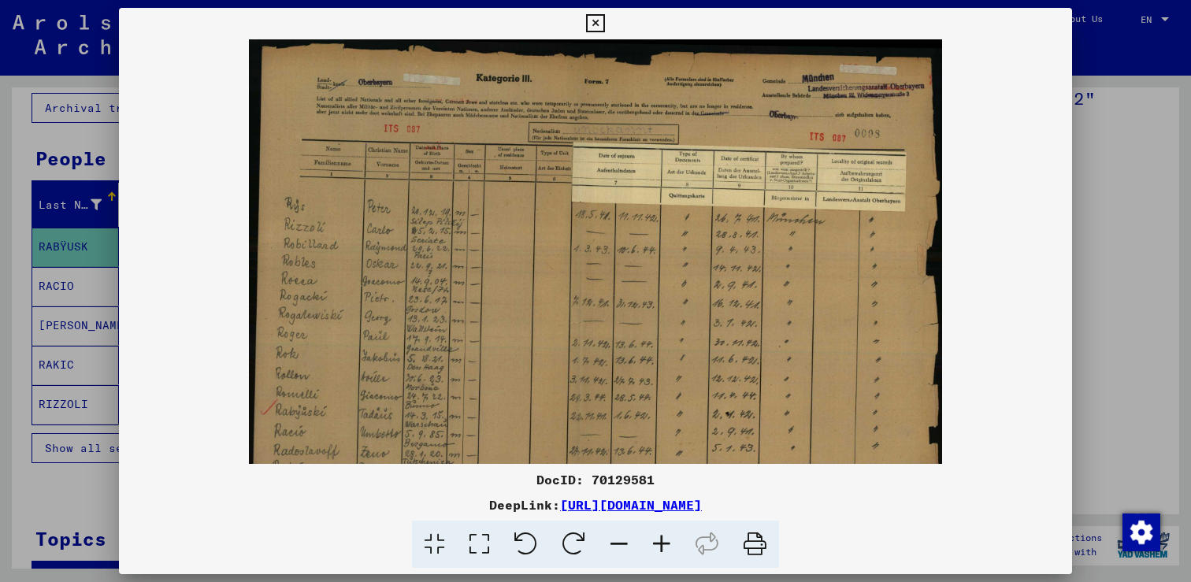
click at [657, 544] on icon at bounding box center [662, 545] width 43 height 48
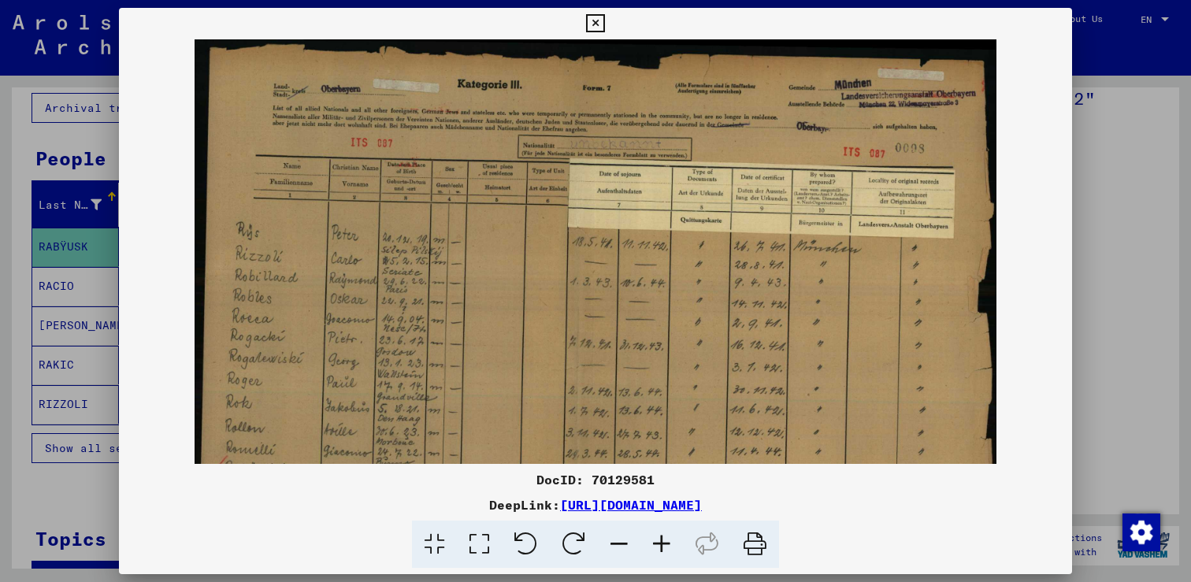
click at [657, 544] on icon at bounding box center [662, 545] width 43 height 48
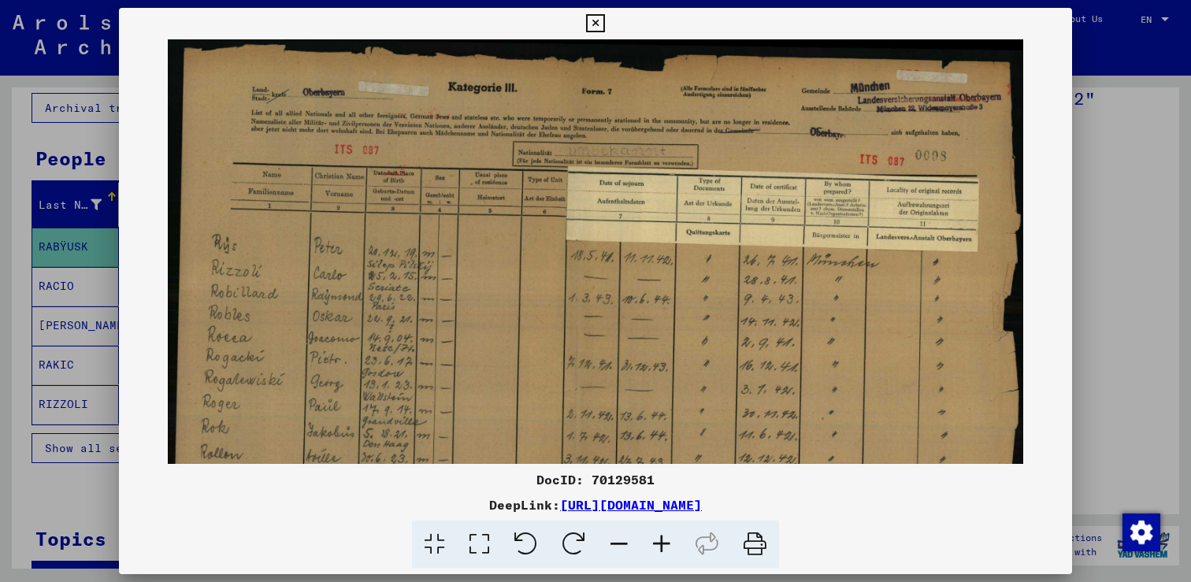
click at [657, 544] on icon at bounding box center [662, 545] width 43 height 48
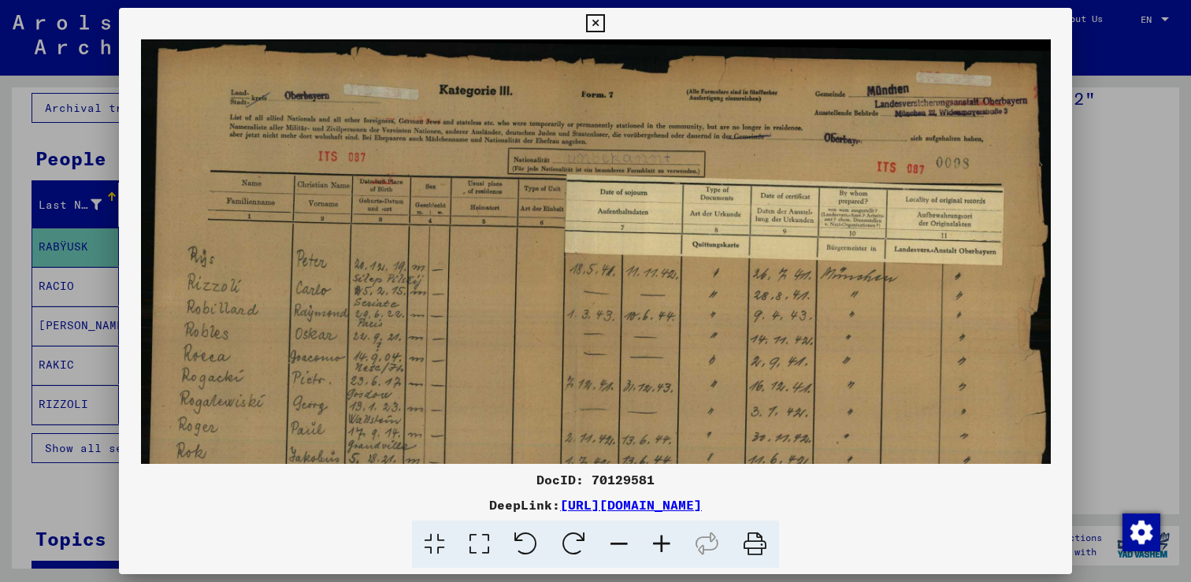
click at [657, 544] on icon at bounding box center [662, 545] width 43 height 48
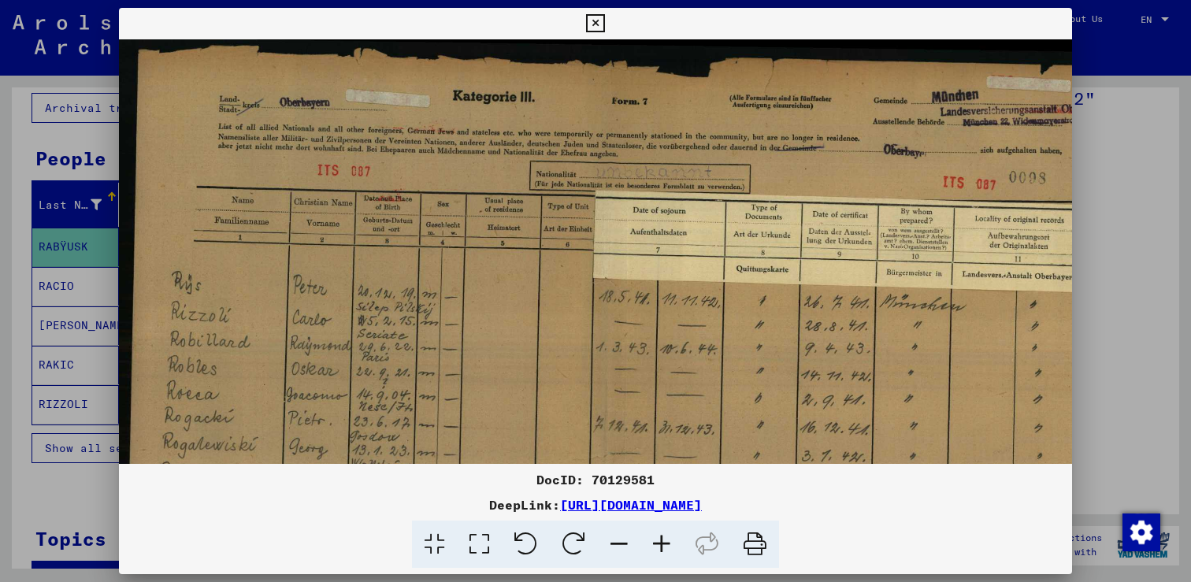
click at [657, 544] on icon at bounding box center [662, 545] width 43 height 48
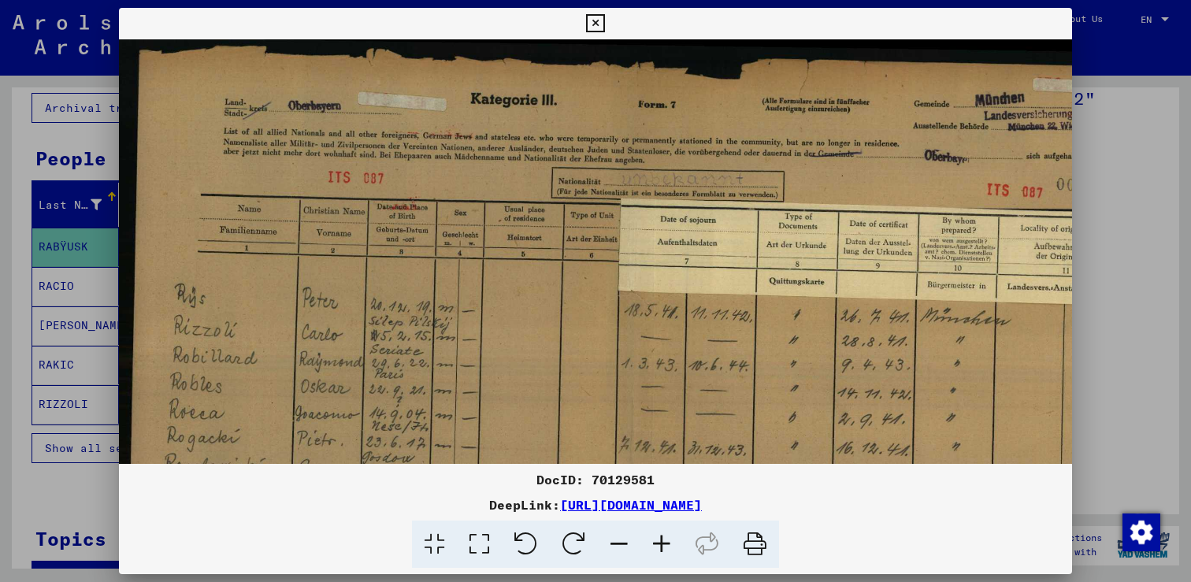
click at [657, 544] on icon at bounding box center [662, 545] width 43 height 48
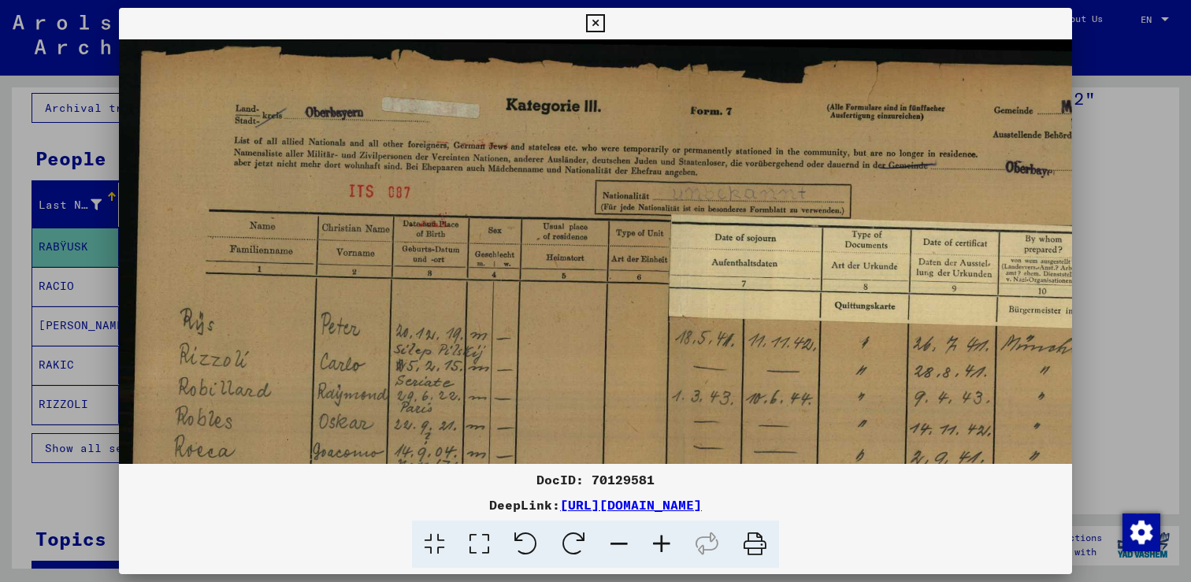
click at [657, 544] on icon at bounding box center [662, 545] width 43 height 48
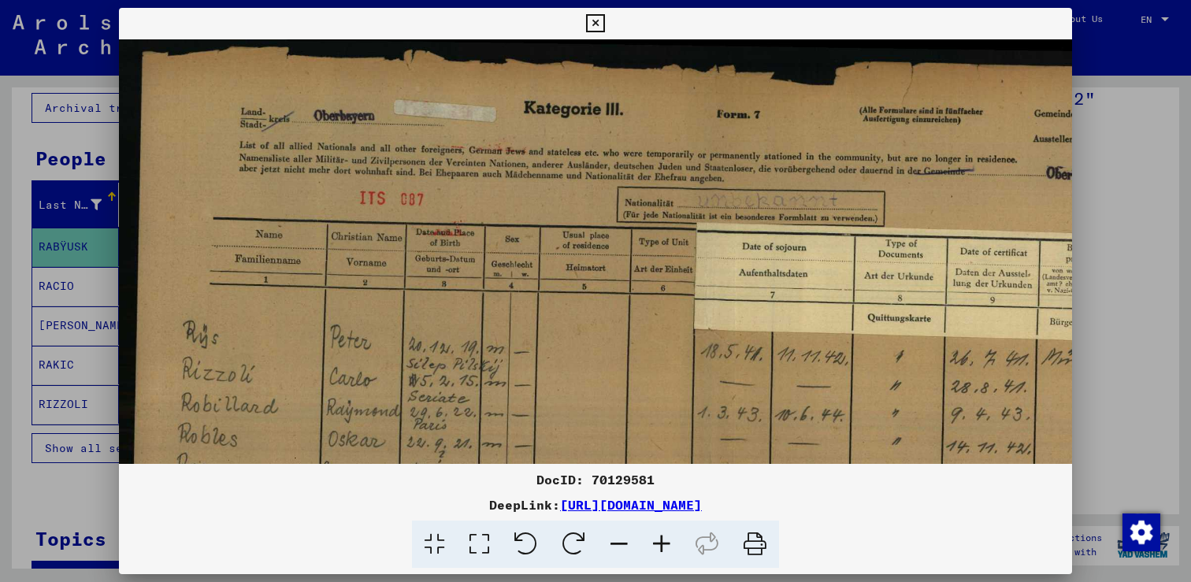
click at [657, 544] on icon at bounding box center [662, 545] width 43 height 48
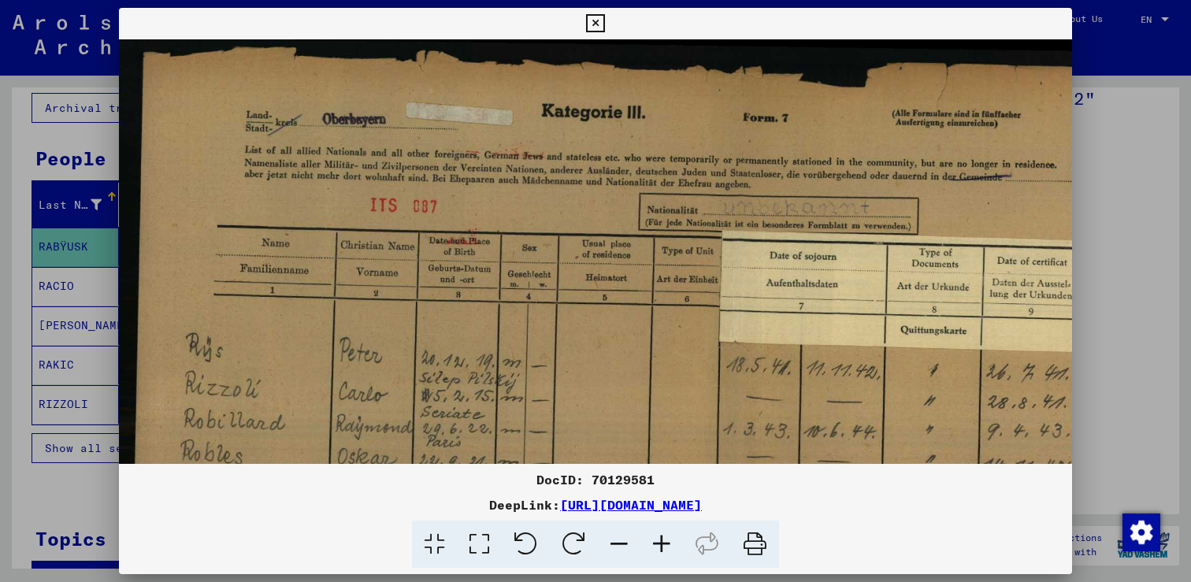
click at [657, 544] on icon at bounding box center [662, 545] width 43 height 48
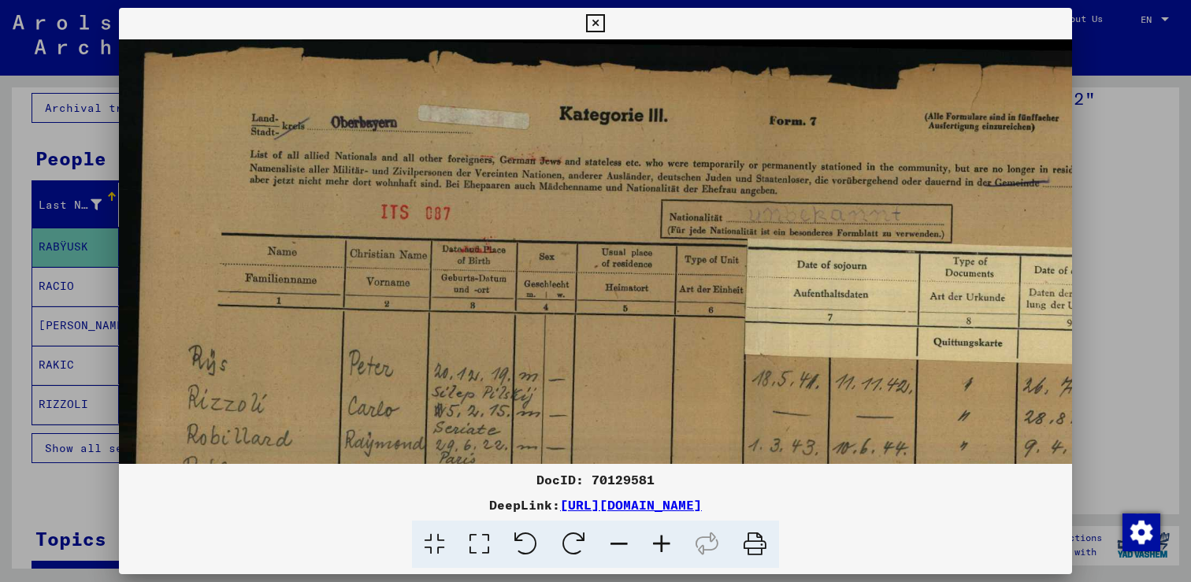
click at [661, 549] on icon at bounding box center [662, 545] width 43 height 48
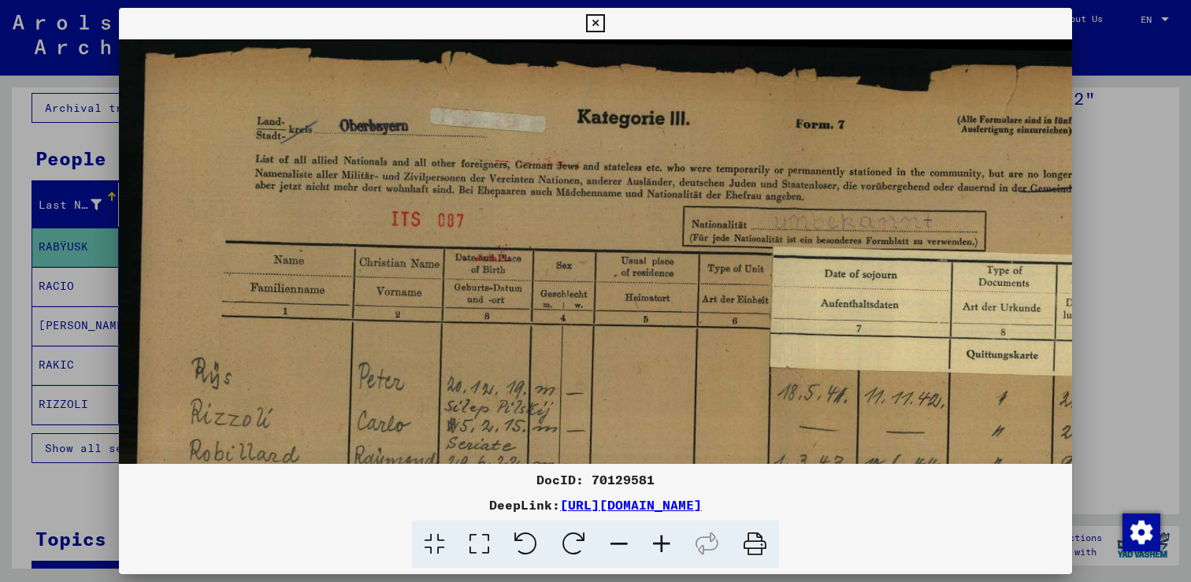
click at [661, 549] on icon at bounding box center [662, 545] width 43 height 48
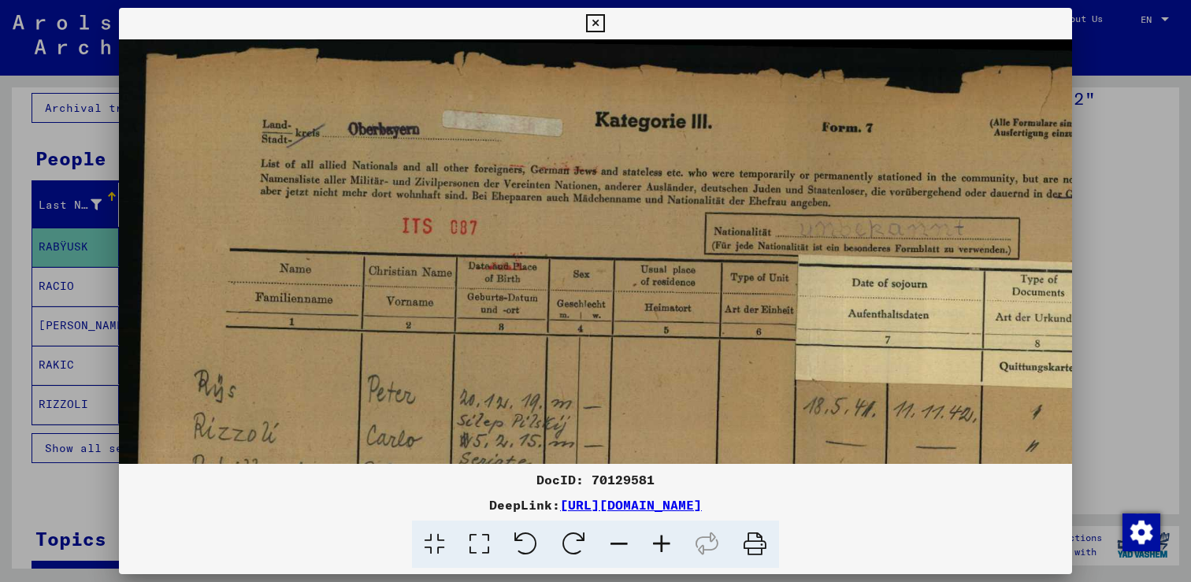
click at [661, 549] on icon at bounding box center [662, 545] width 43 height 48
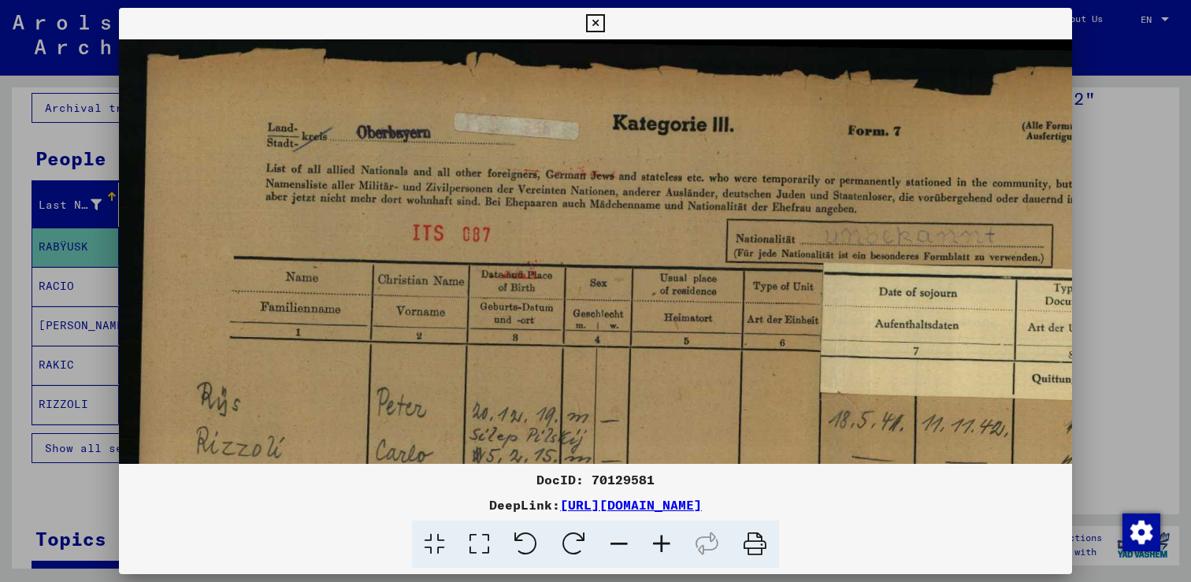
click at [661, 549] on icon at bounding box center [662, 545] width 43 height 48
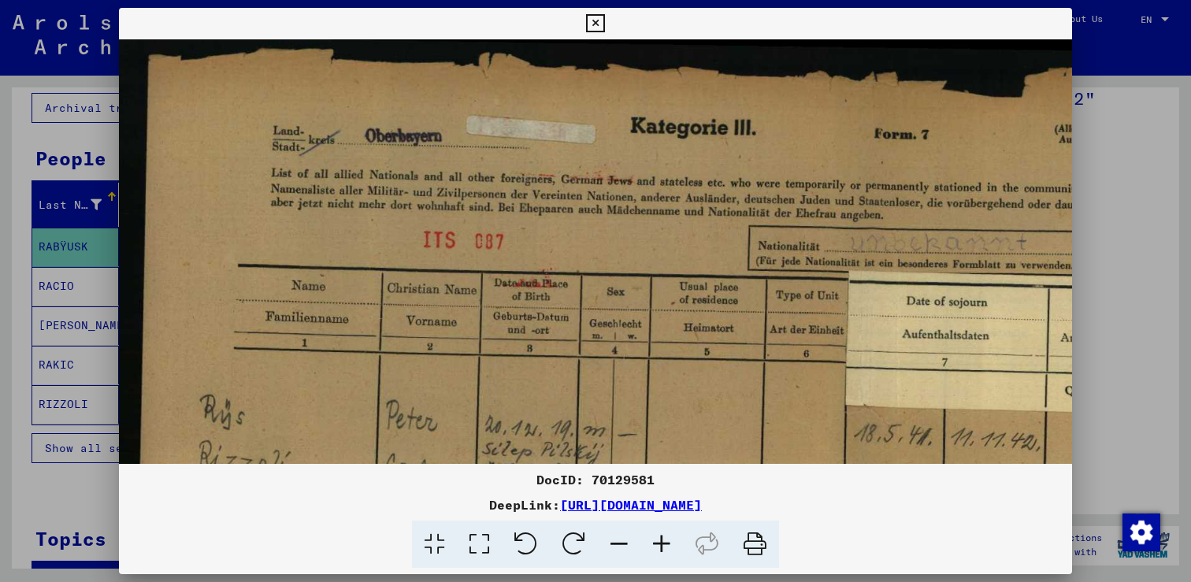
click at [661, 549] on icon at bounding box center [662, 545] width 43 height 48
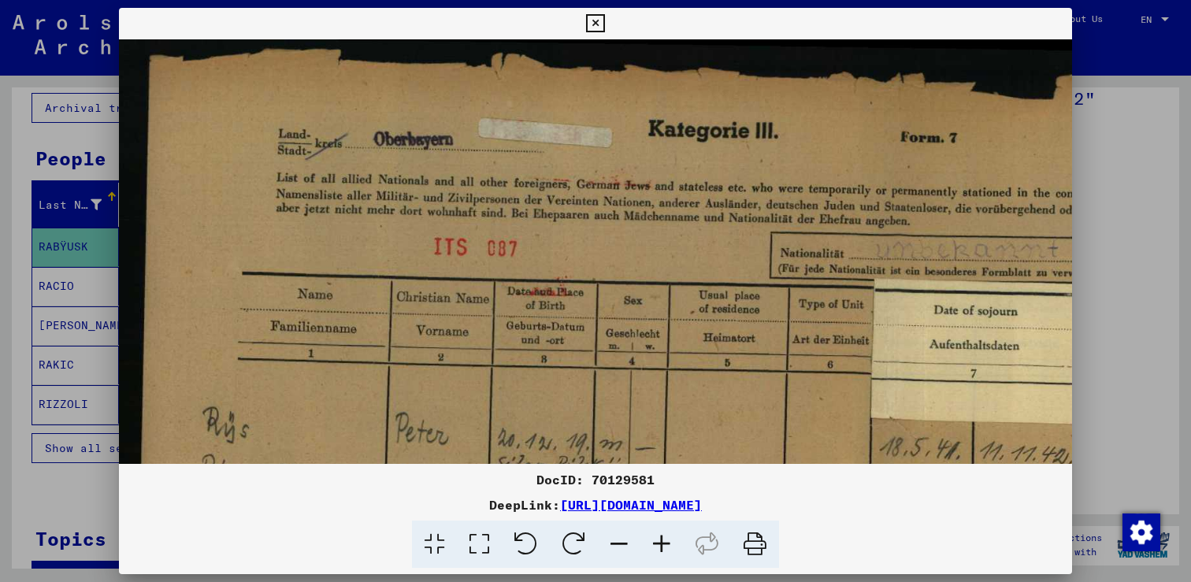
click at [661, 538] on icon at bounding box center [662, 545] width 43 height 48
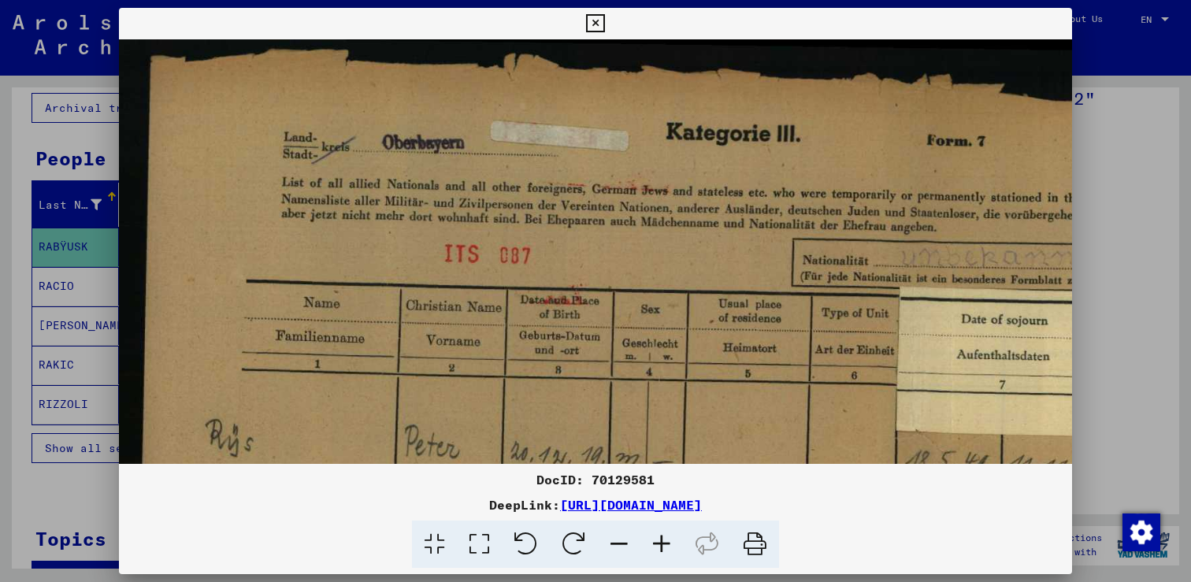
click at [661, 538] on icon at bounding box center [662, 545] width 43 height 48
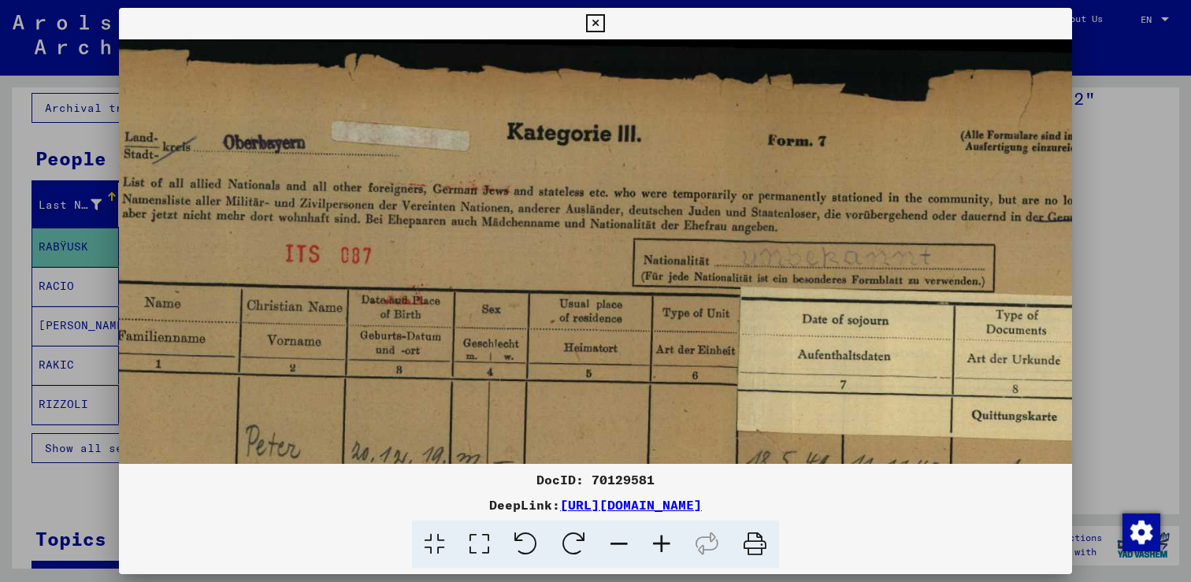
scroll to position [0, 177]
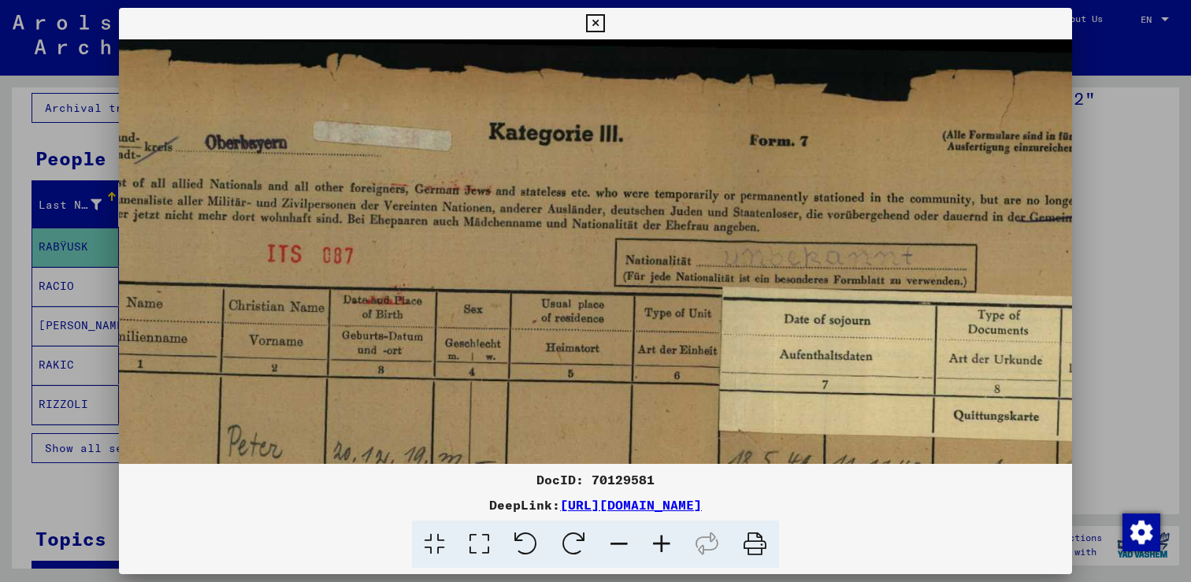
drag, startPoint x: 726, startPoint y: 242, endPoint x: 549, endPoint y: 254, distance: 177.7
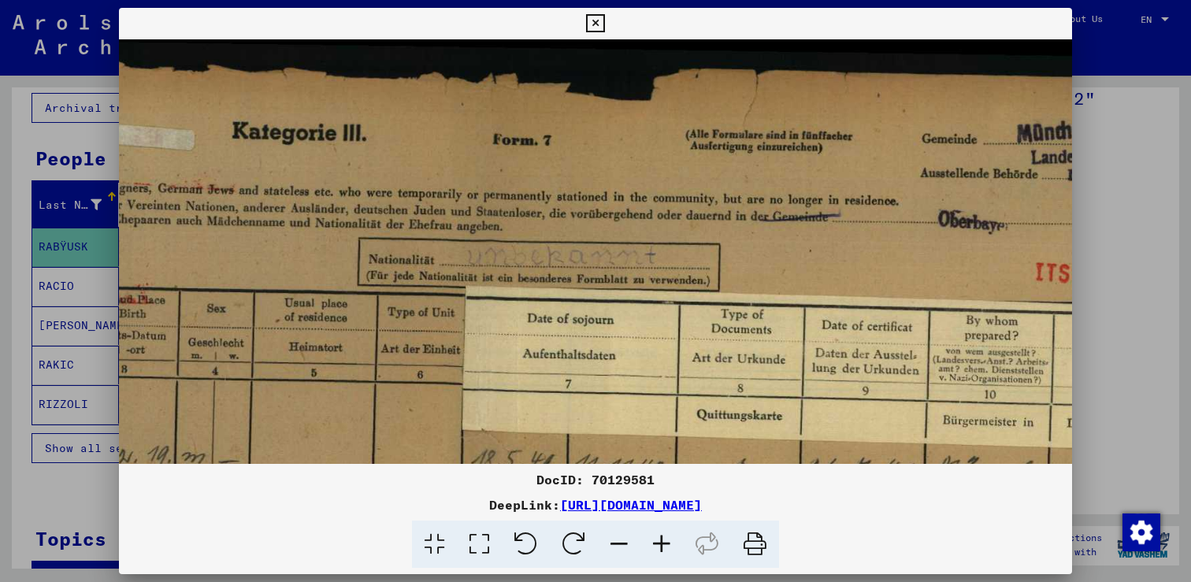
scroll to position [0, 429]
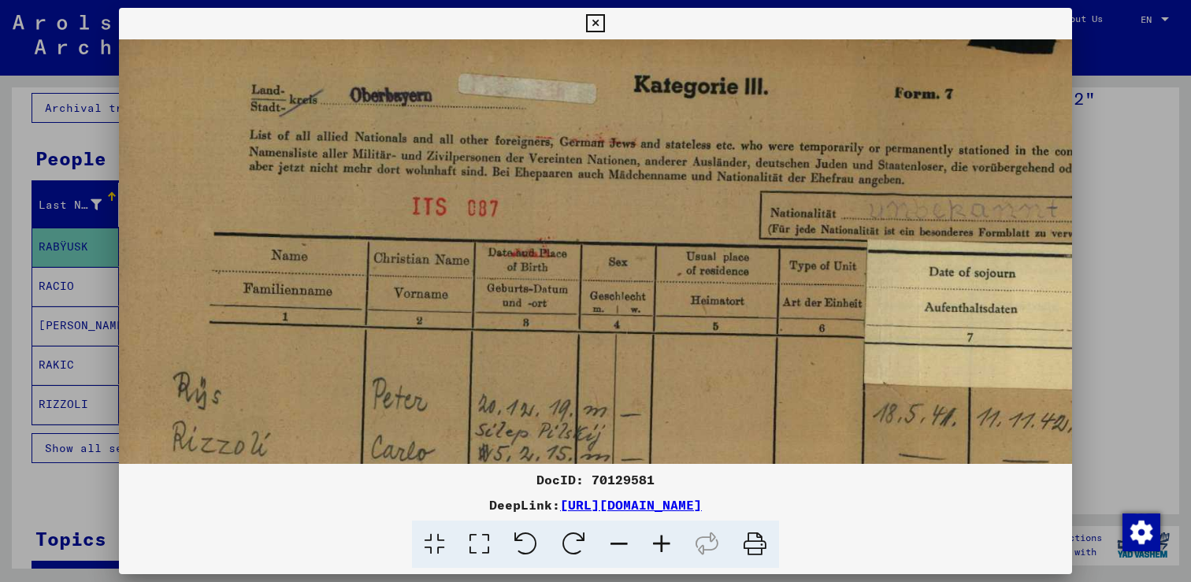
drag, startPoint x: 691, startPoint y: 245, endPoint x: 856, endPoint y: 206, distance: 169.9
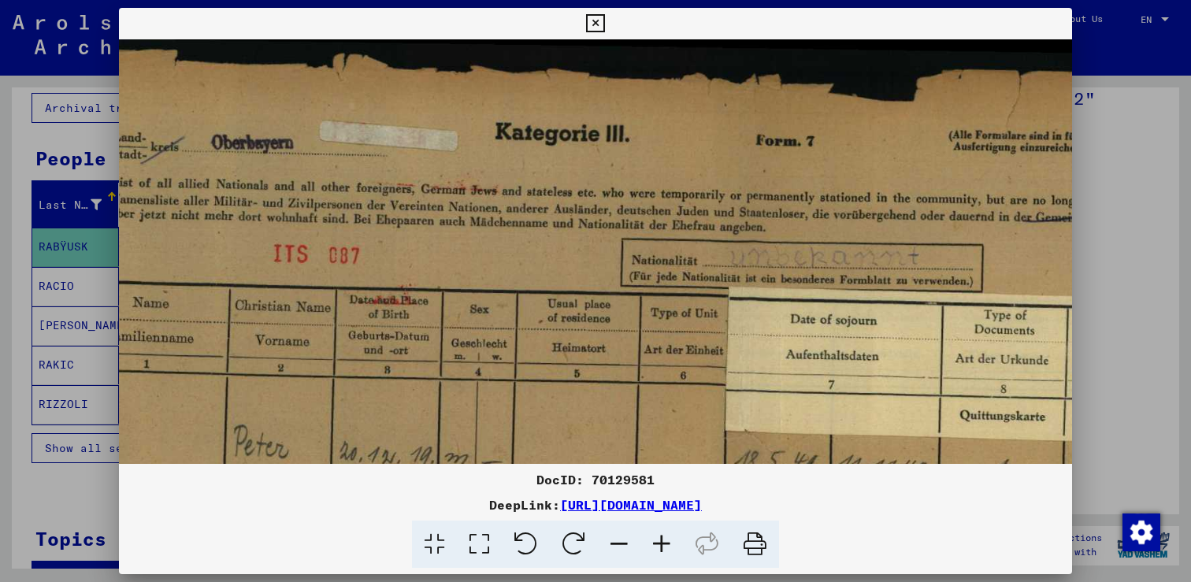
scroll to position [0, 185]
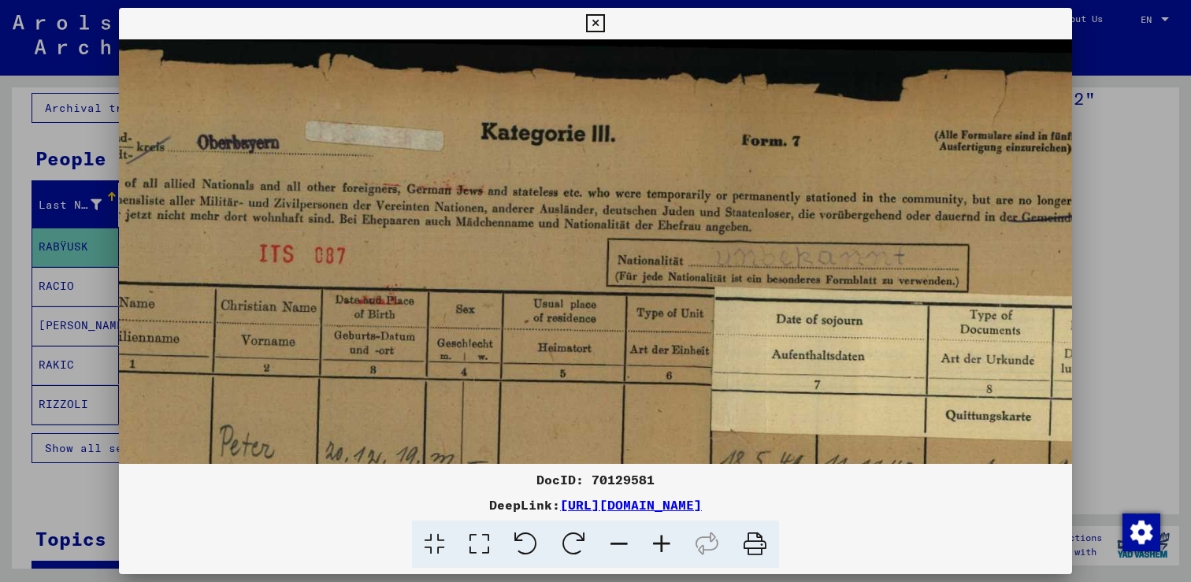
drag, startPoint x: 904, startPoint y: 187, endPoint x: 735, endPoint y: 277, distance: 191.0
click at [621, 544] on icon at bounding box center [619, 545] width 43 height 48
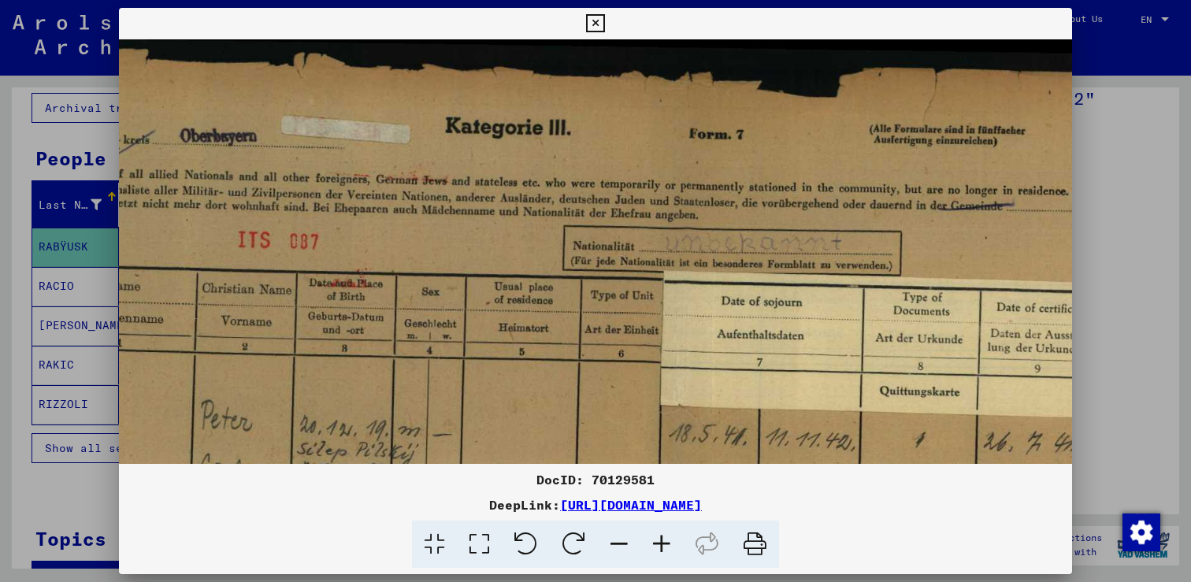
click at [621, 544] on icon at bounding box center [619, 545] width 43 height 48
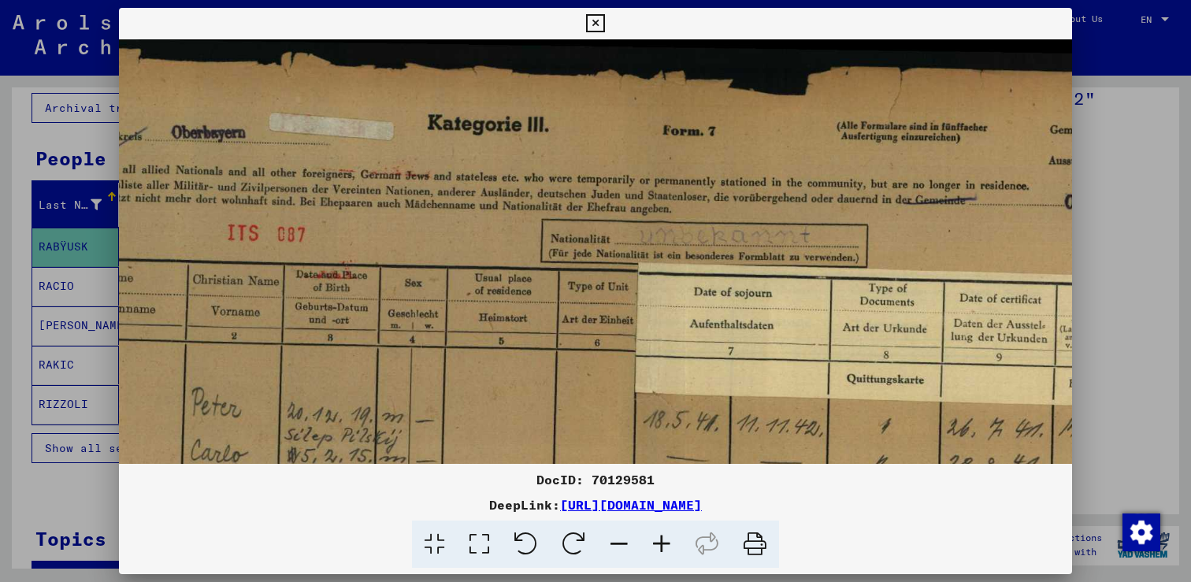
click at [621, 544] on icon at bounding box center [619, 545] width 43 height 48
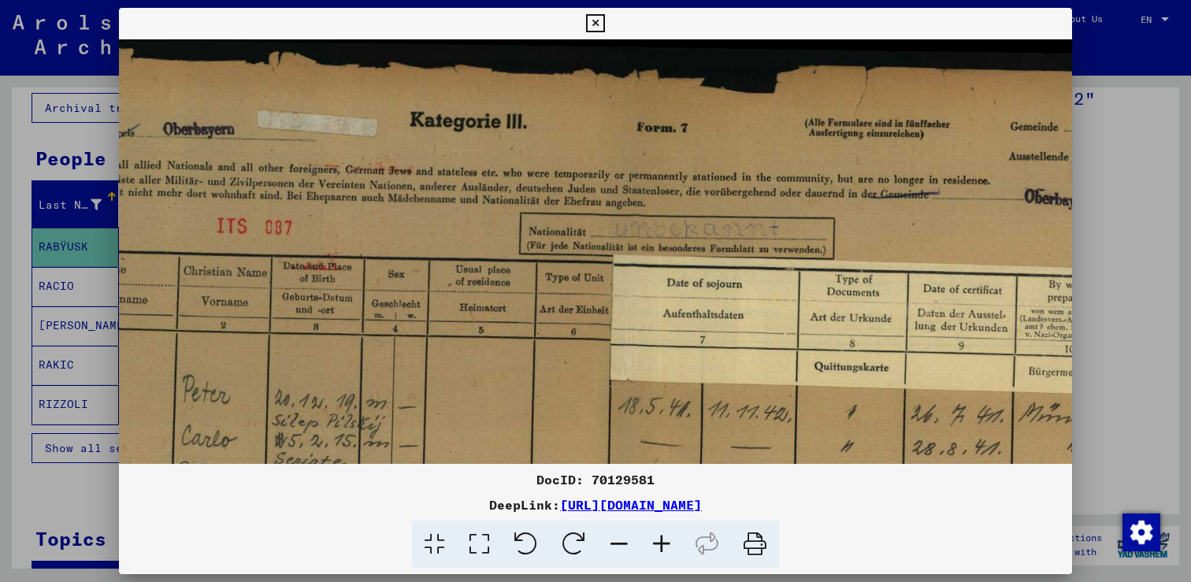
click at [621, 544] on icon at bounding box center [619, 545] width 43 height 48
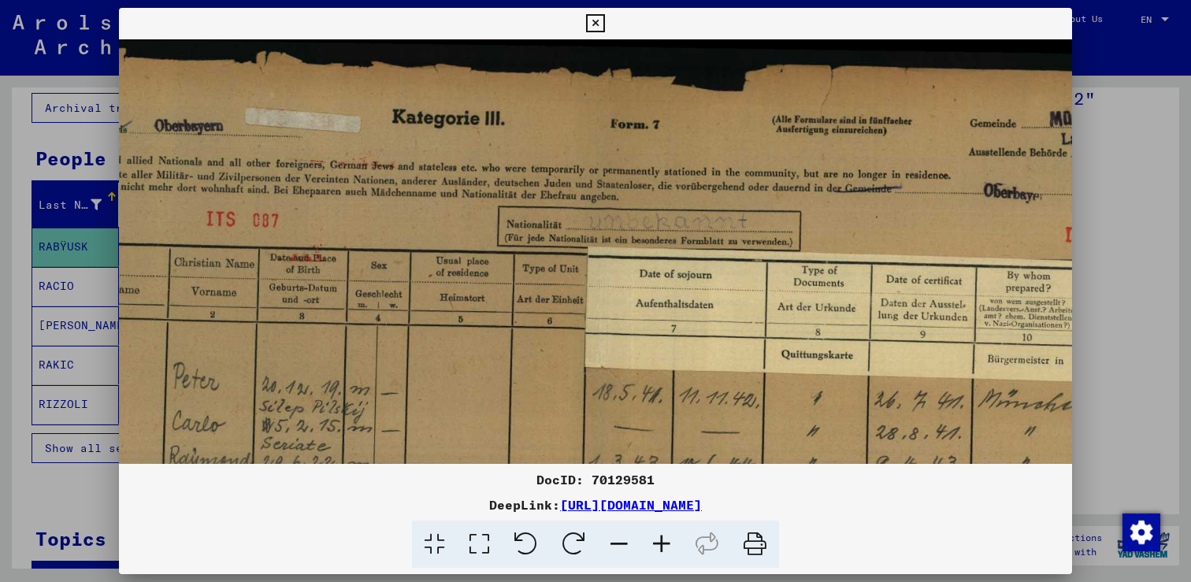
click at [621, 544] on icon at bounding box center [619, 545] width 43 height 48
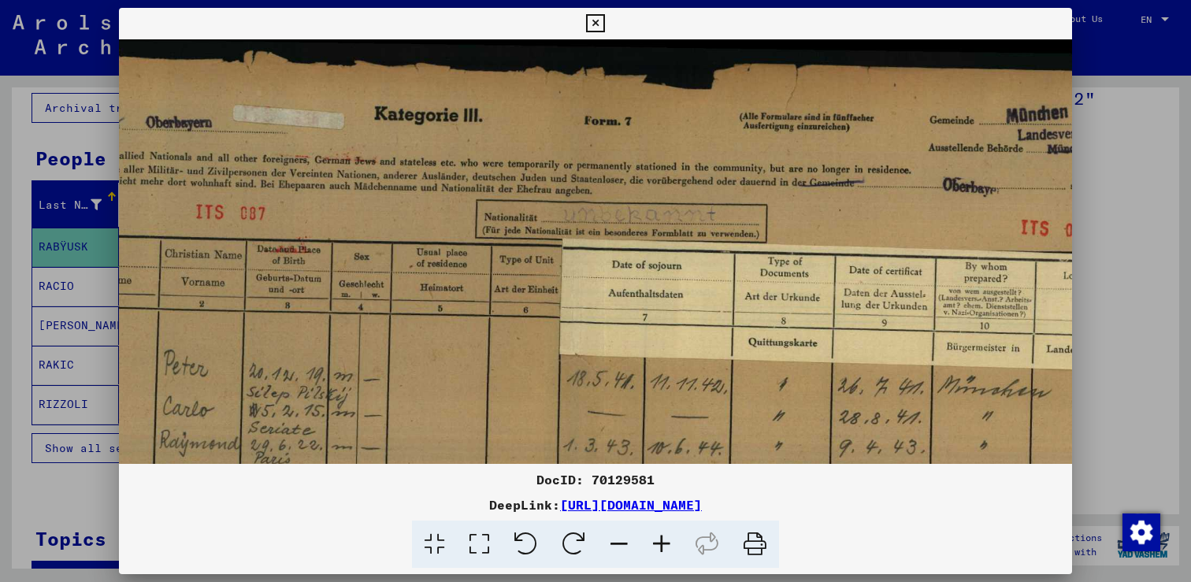
click at [621, 544] on icon at bounding box center [619, 545] width 43 height 48
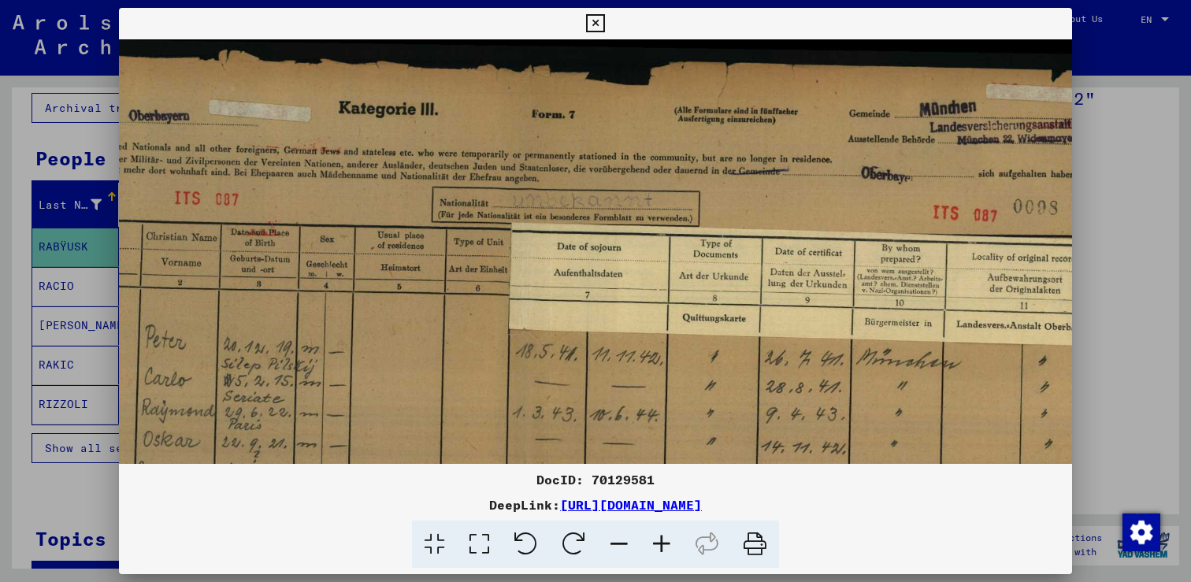
click at [621, 544] on icon at bounding box center [619, 545] width 43 height 48
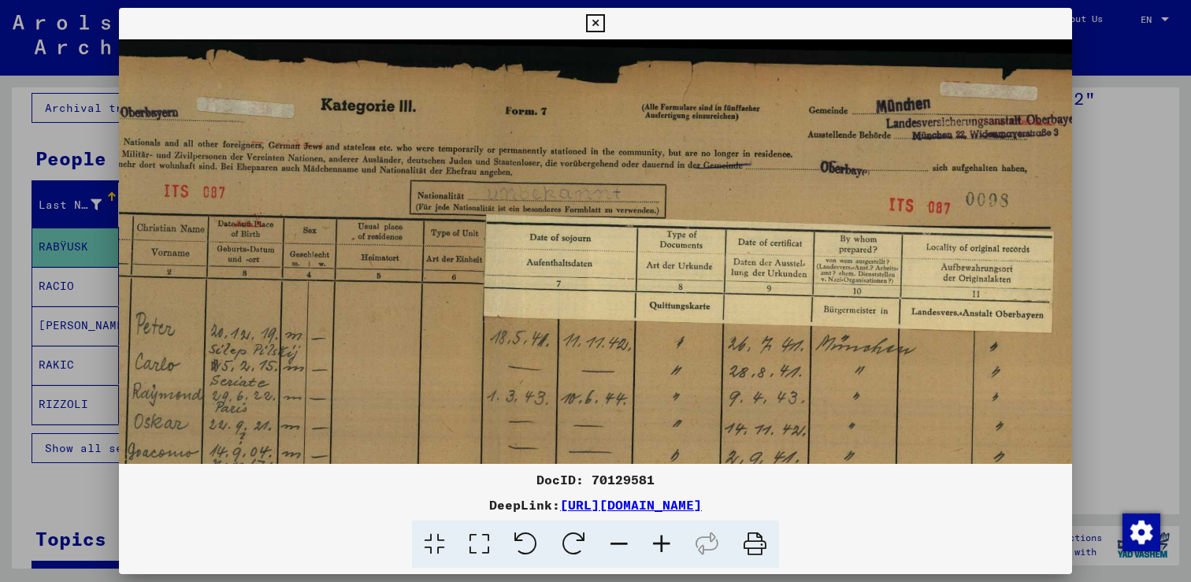
click at [621, 544] on icon at bounding box center [619, 545] width 43 height 48
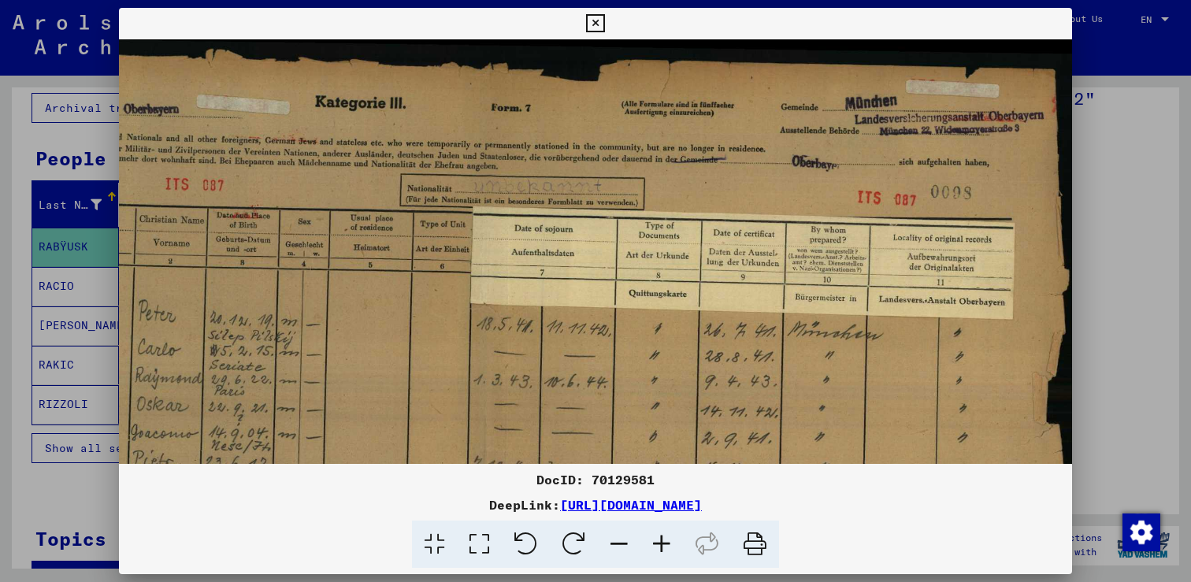
click at [621, 544] on icon at bounding box center [619, 545] width 43 height 48
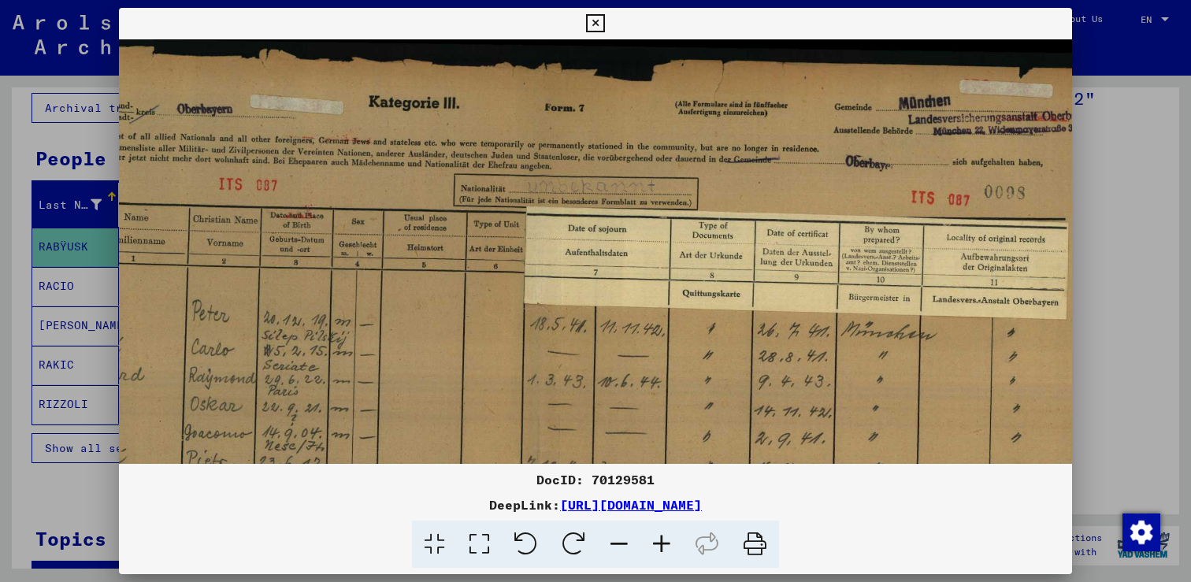
click at [621, 544] on icon at bounding box center [619, 545] width 43 height 48
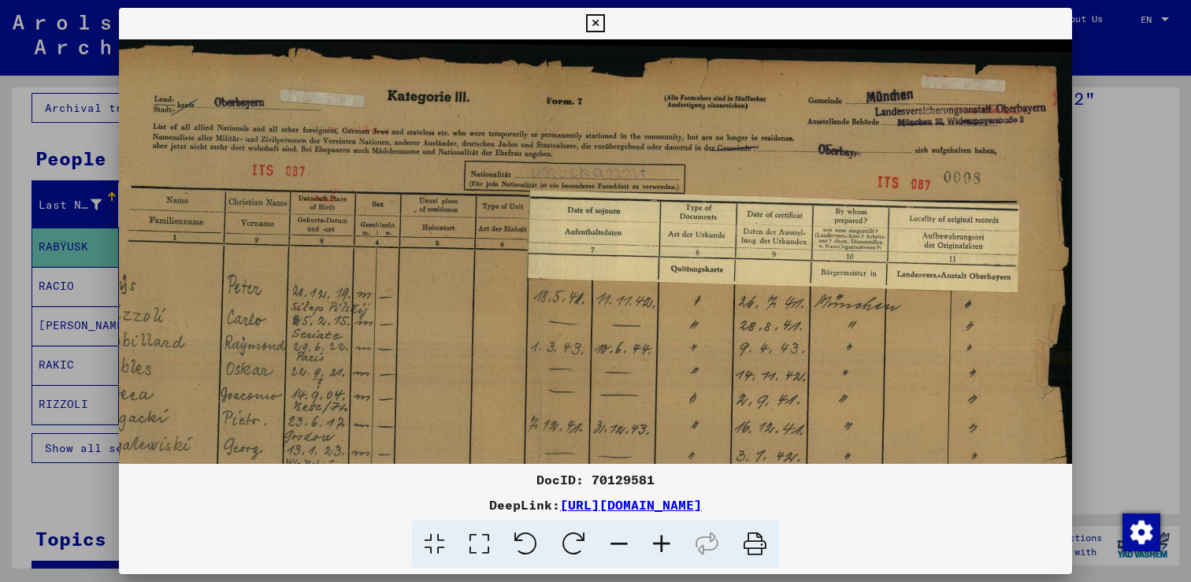
click at [621, 544] on icon at bounding box center [619, 545] width 43 height 48
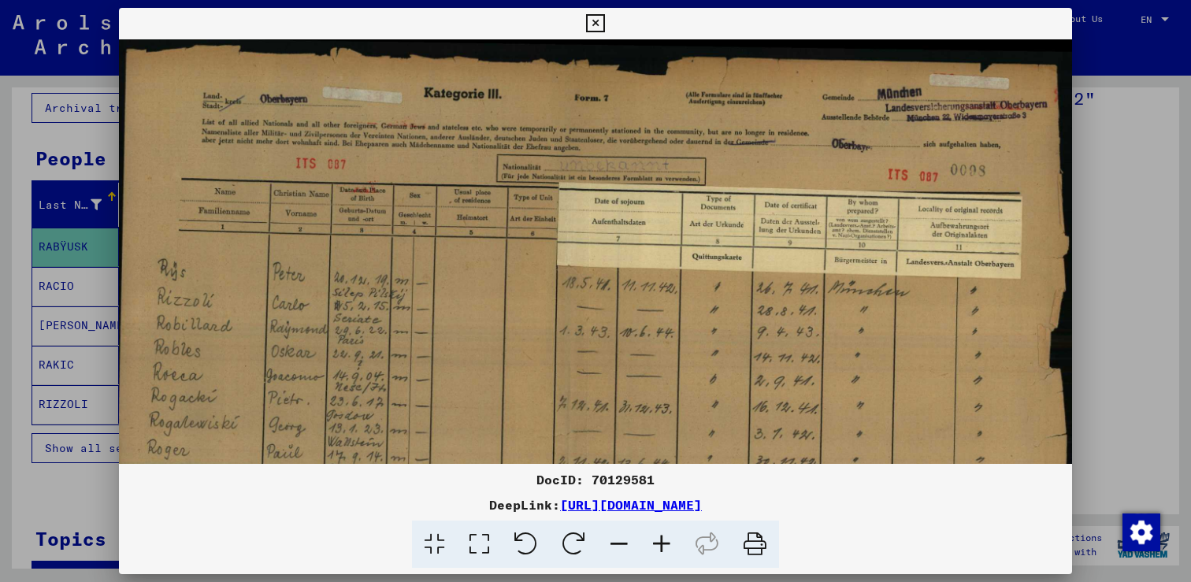
click at [621, 544] on icon at bounding box center [619, 545] width 43 height 48
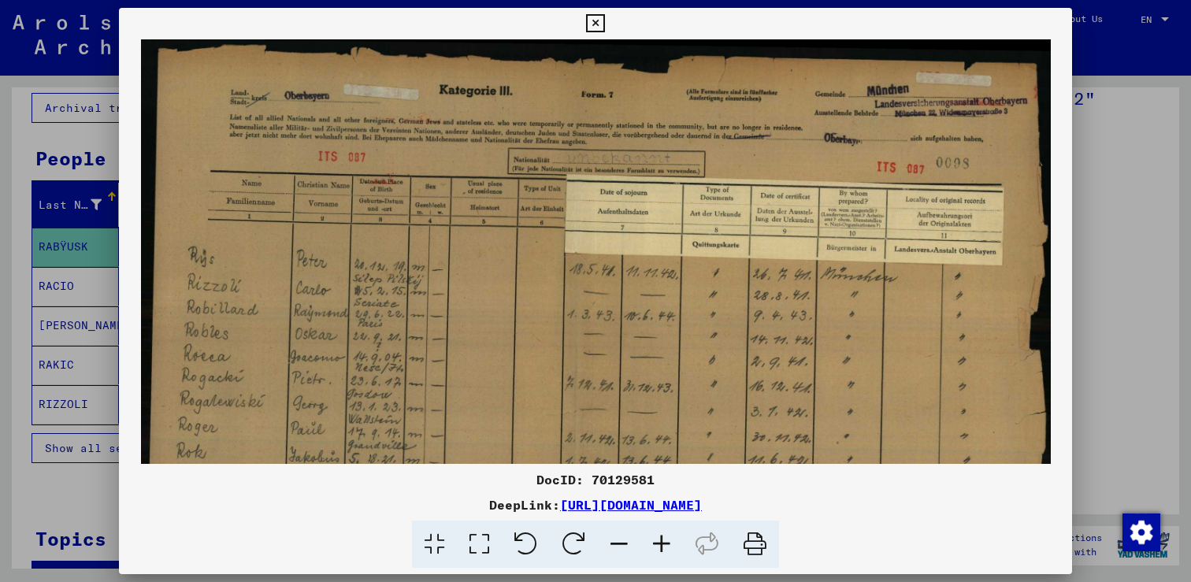
click at [621, 544] on icon at bounding box center [619, 545] width 43 height 48
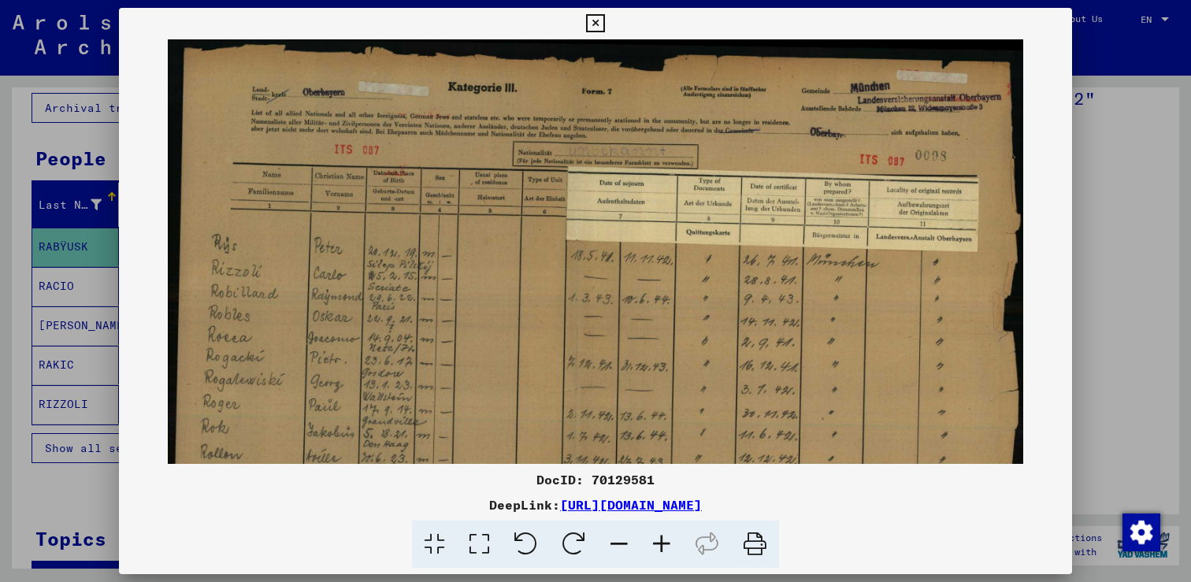
click at [621, 544] on icon at bounding box center [619, 545] width 43 height 48
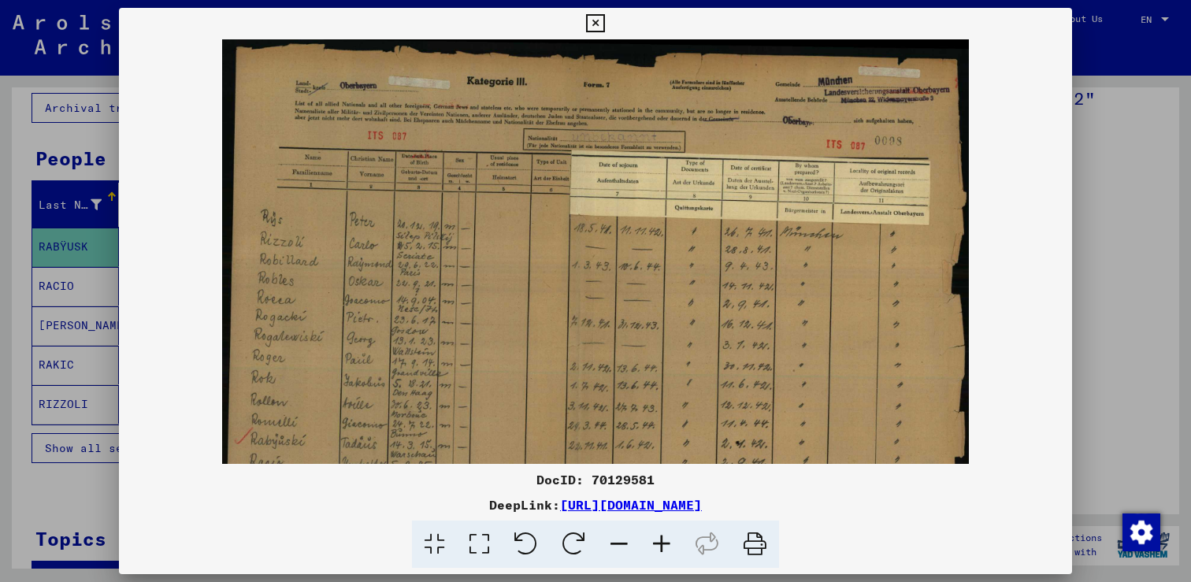
click at [621, 544] on icon at bounding box center [619, 545] width 43 height 48
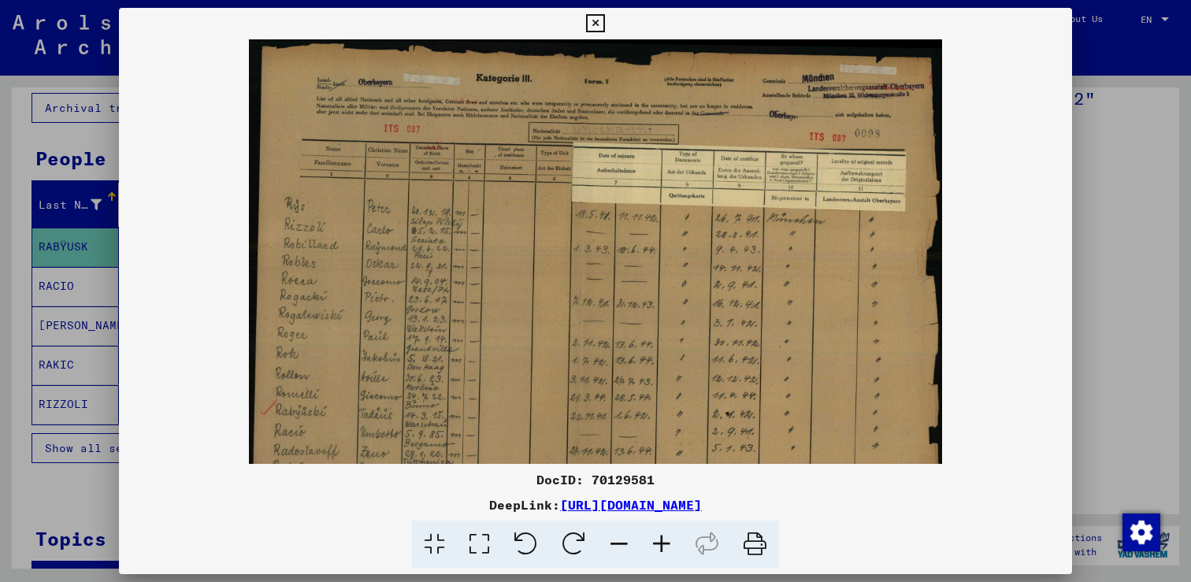
click at [621, 544] on icon at bounding box center [619, 545] width 43 height 48
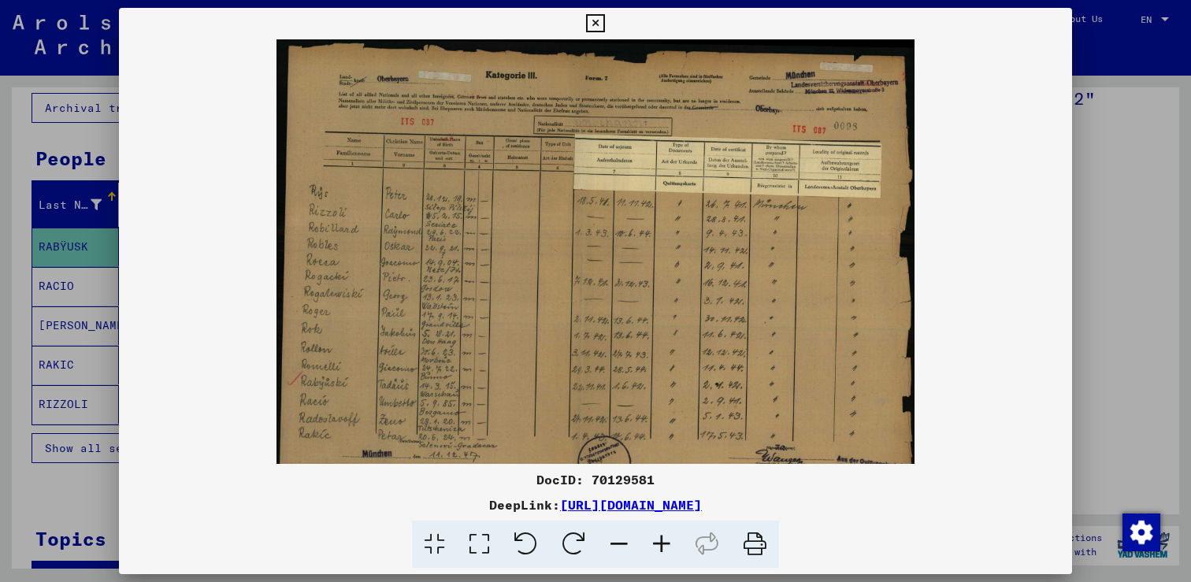
click at [621, 544] on icon at bounding box center [619, 545] width 43 height 48
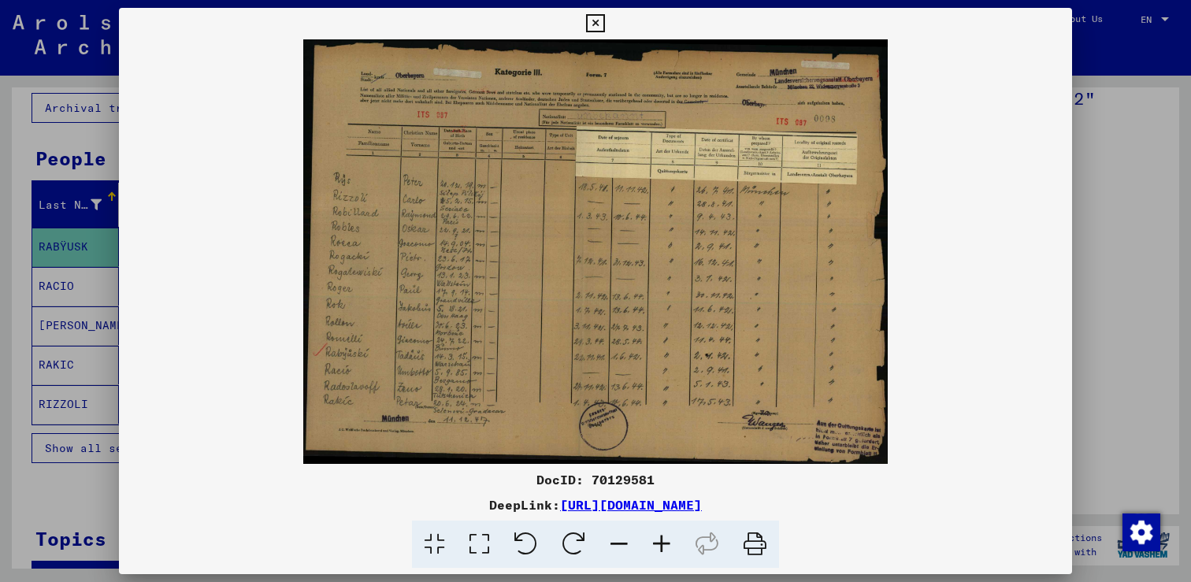
click at [621, 544] on icon at bounding box center [619, 545] width 43 height 48
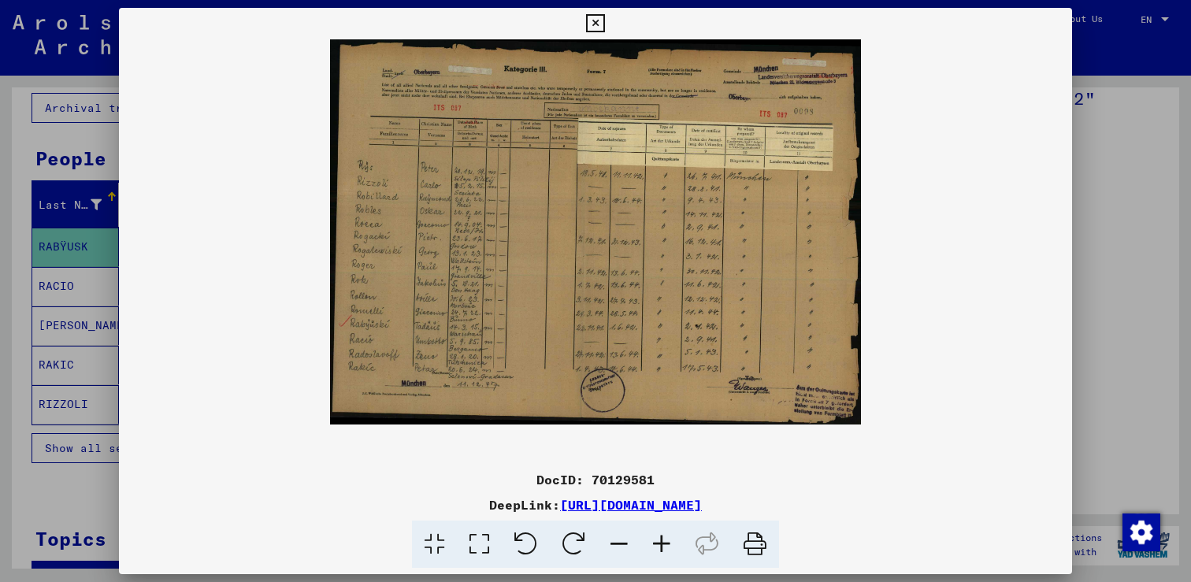
click at [621, 544] on icon at bounding box center [619, 545] width 43 height 48
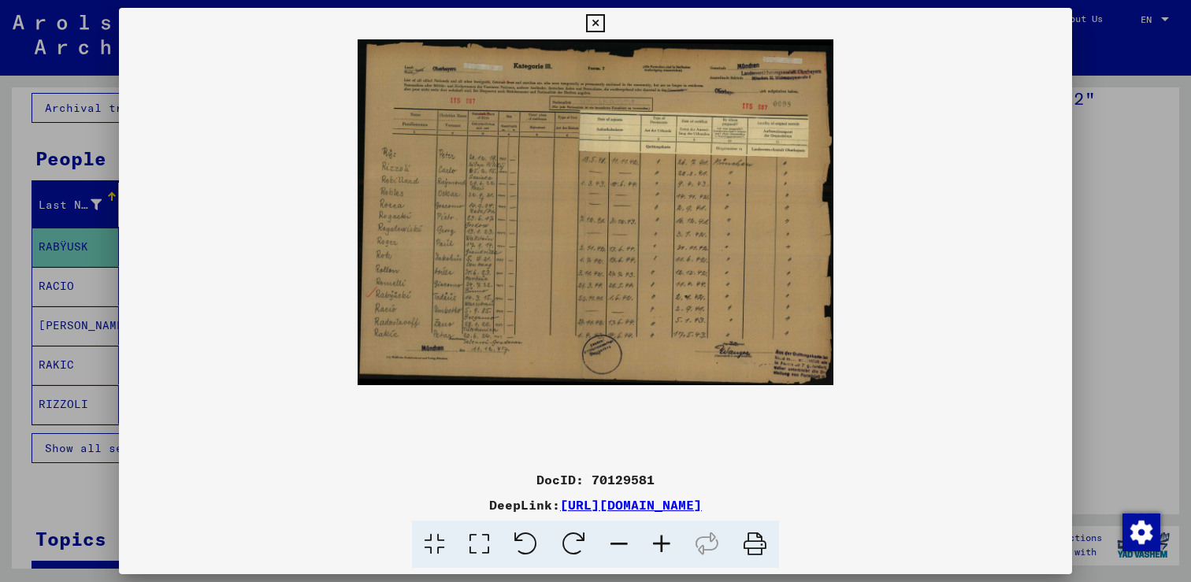
click at [621, 544] on icon at bounding box center [619, 545] width 43 height 48
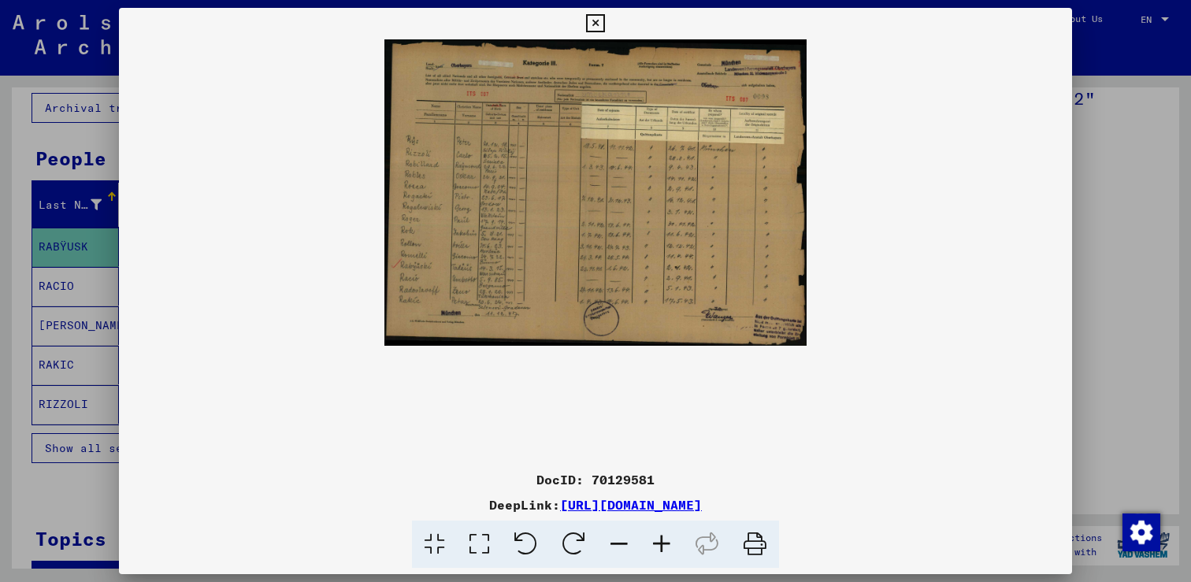
click at [656, 543] on icon at bounding box center [662, 545] width 43 height 48
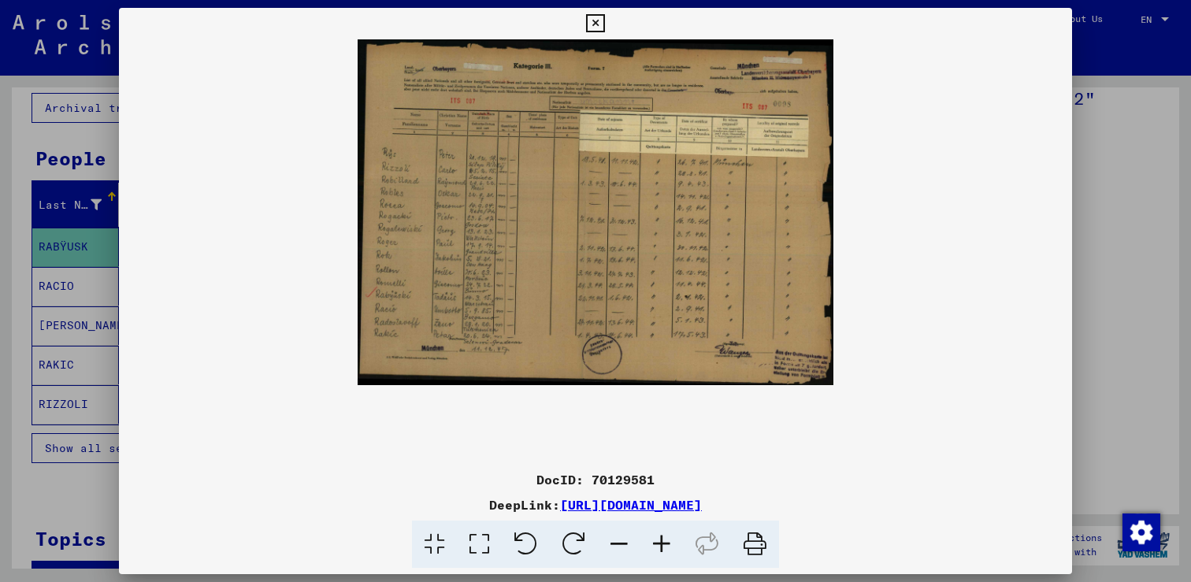
click at [656, 543] on icon at bounding box center [662, 545] width 43 height 48
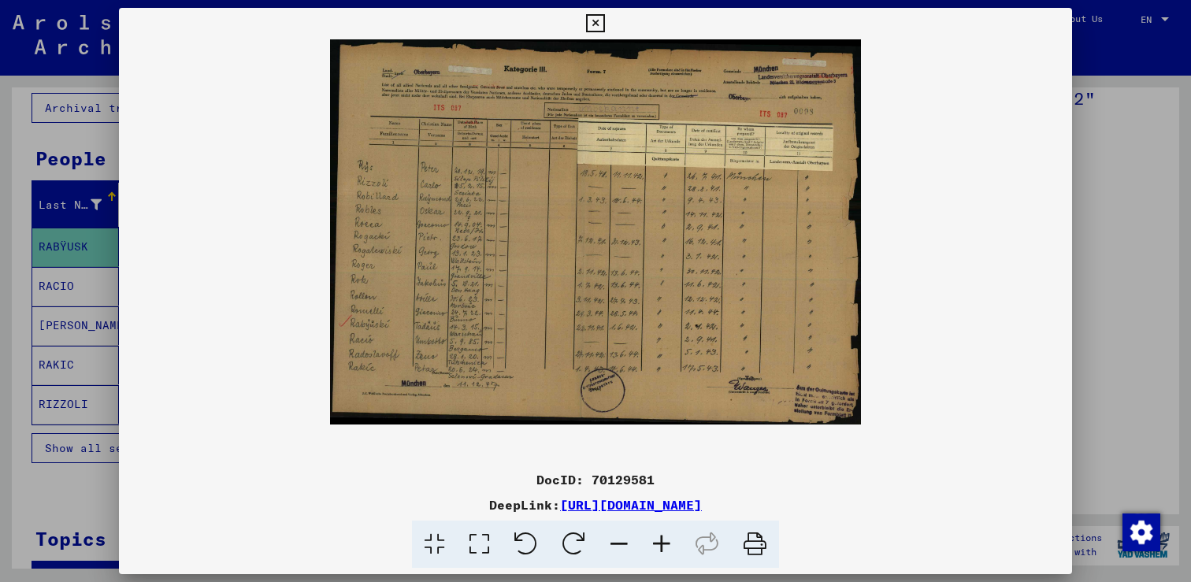
click at [656, 543] on icon at bounding box center [662, 545] width 43 height 48
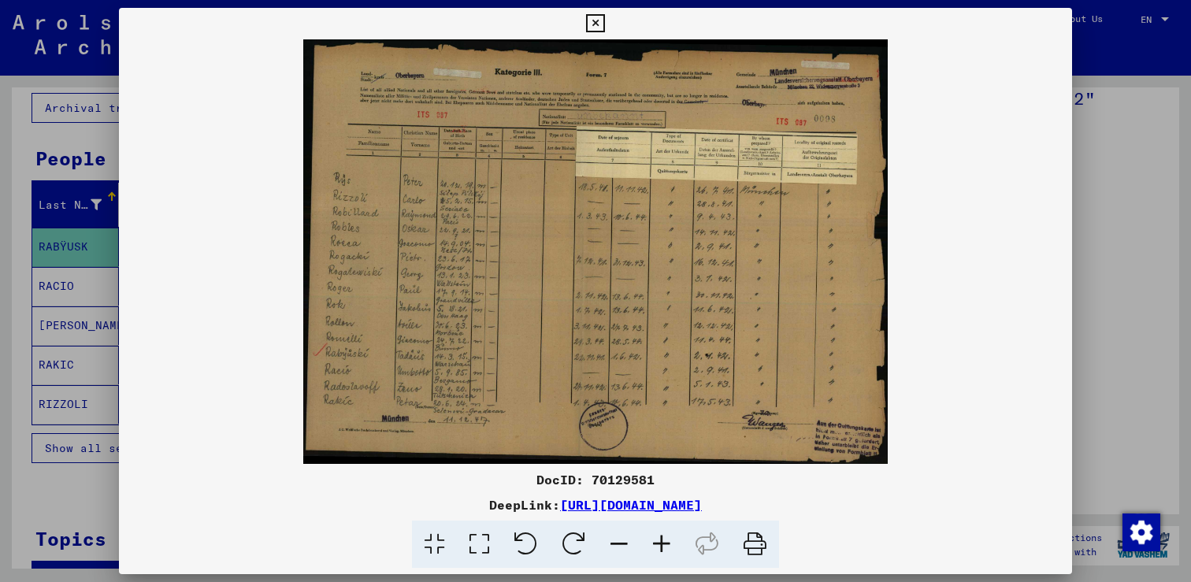
click at [756, 541] on icon at bounding box center [755, 545] width 48 height 48
click at [949, 222] on viewer-one-image at bounding box center [595, 251] width 953 height 425
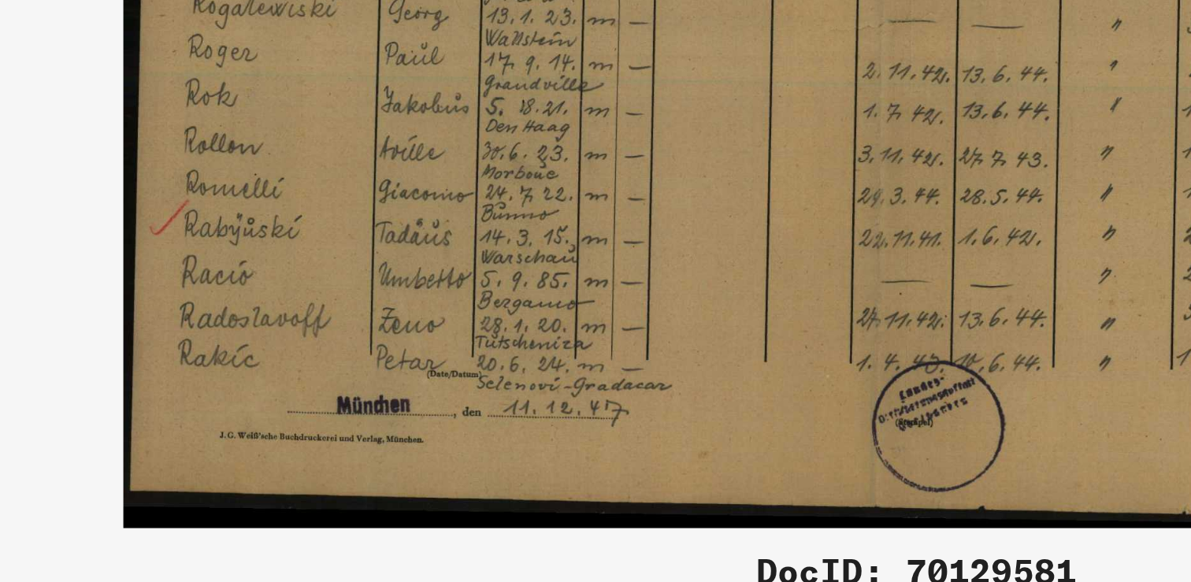
drag, startPoint x: 599, startPoint y: 402, endPoint x: 488, endPoint y: 412, distance: 111.6
click at [488, 411] on img at bounding box center [595, 251] width 585 height 425
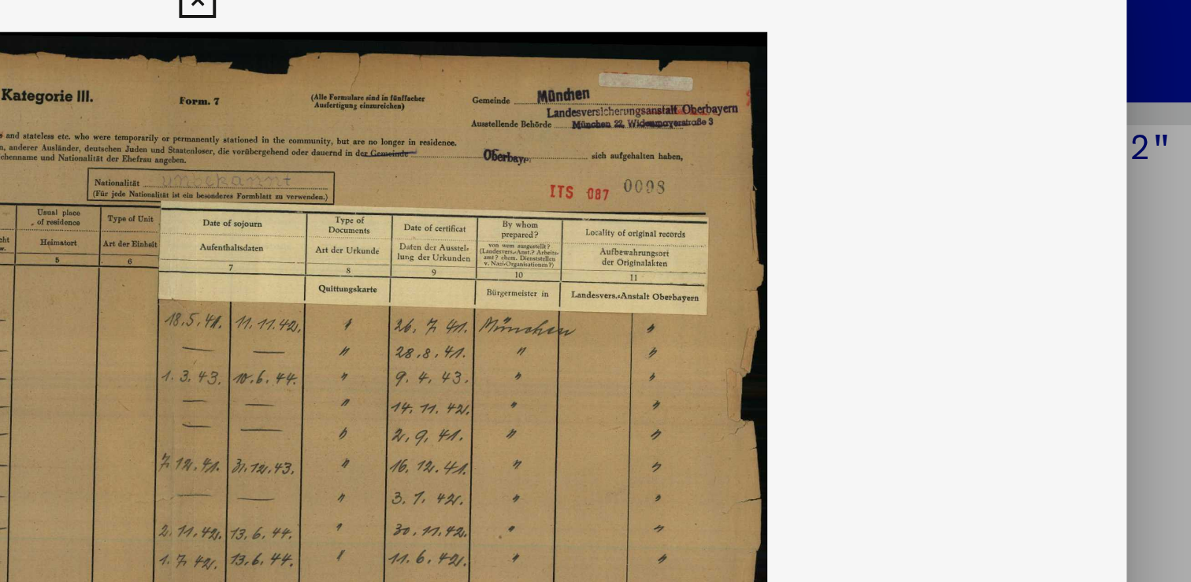
click at [613, 160] on img at bounding box center [595, 251] width 585 height 425
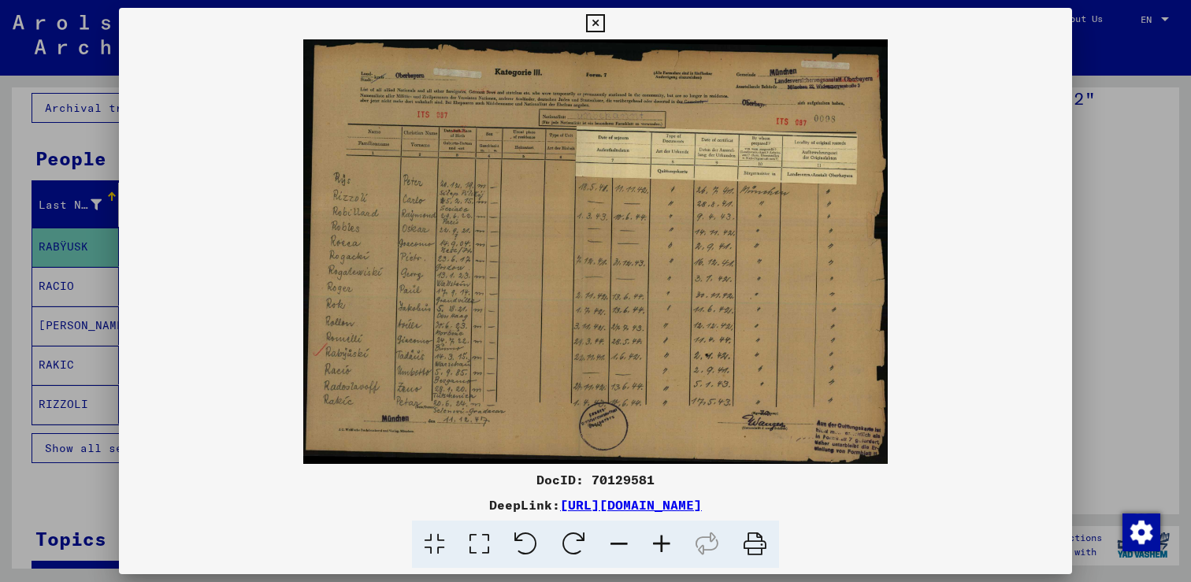
click at [604, 31] on icon at bounding box center [595, 23] width 18 height 19
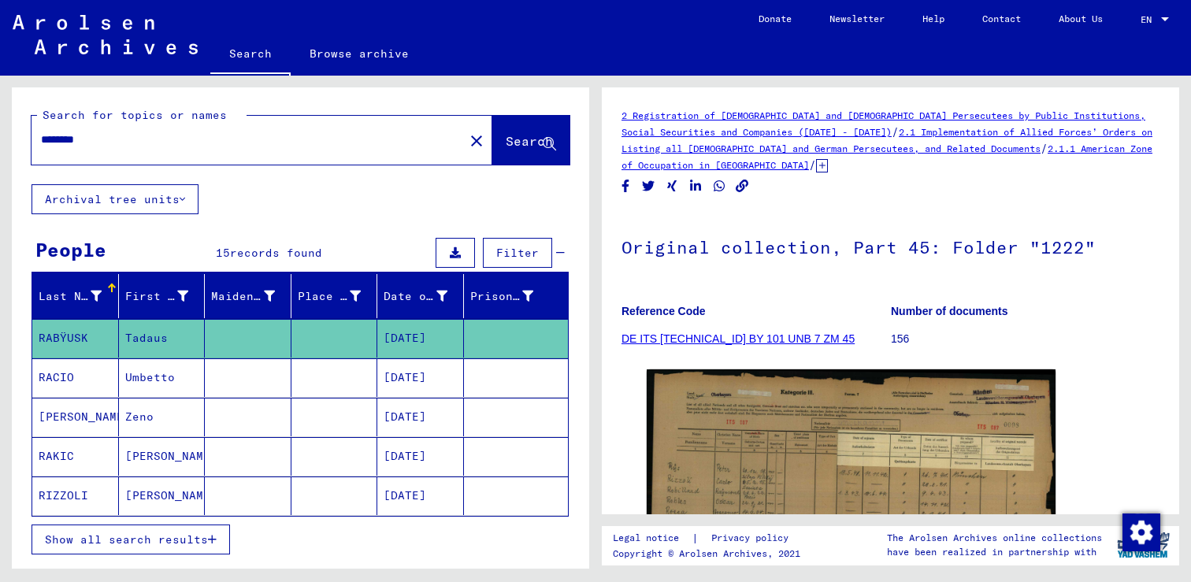
type input "**********"
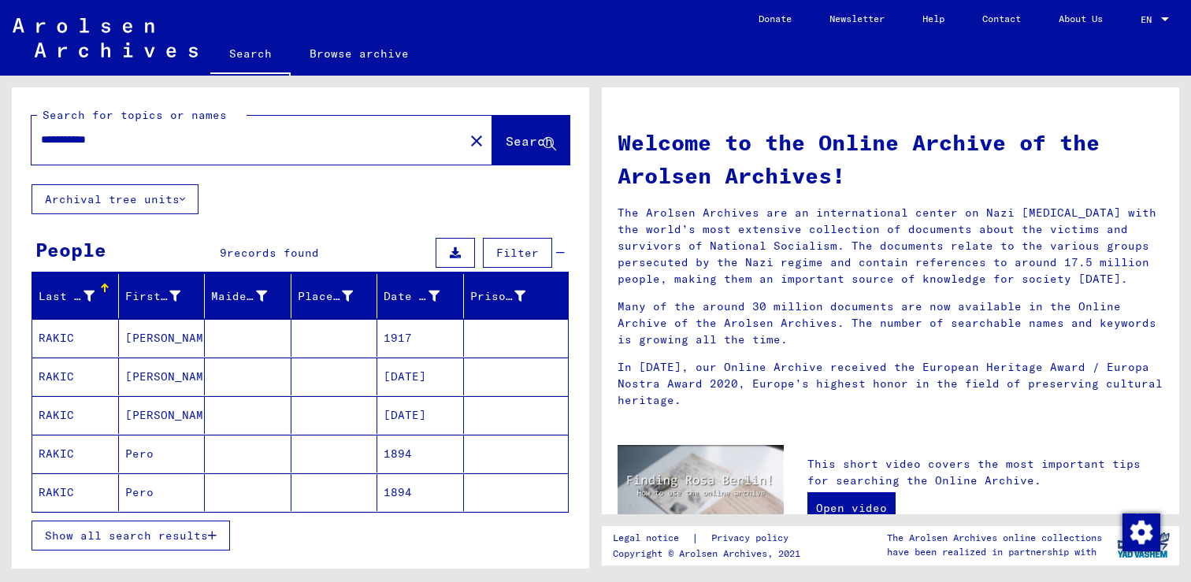
click at [86, 415] on mat-cell "RAKIC" at bounding box center [75, 415] width 87 height 38
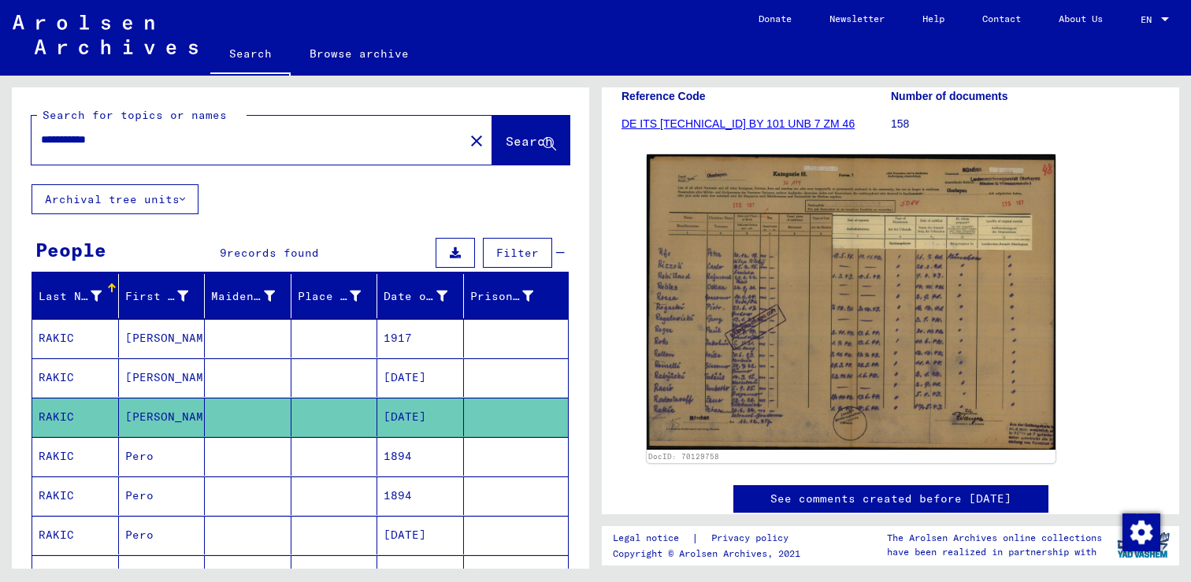
scroll to position [217, 0]
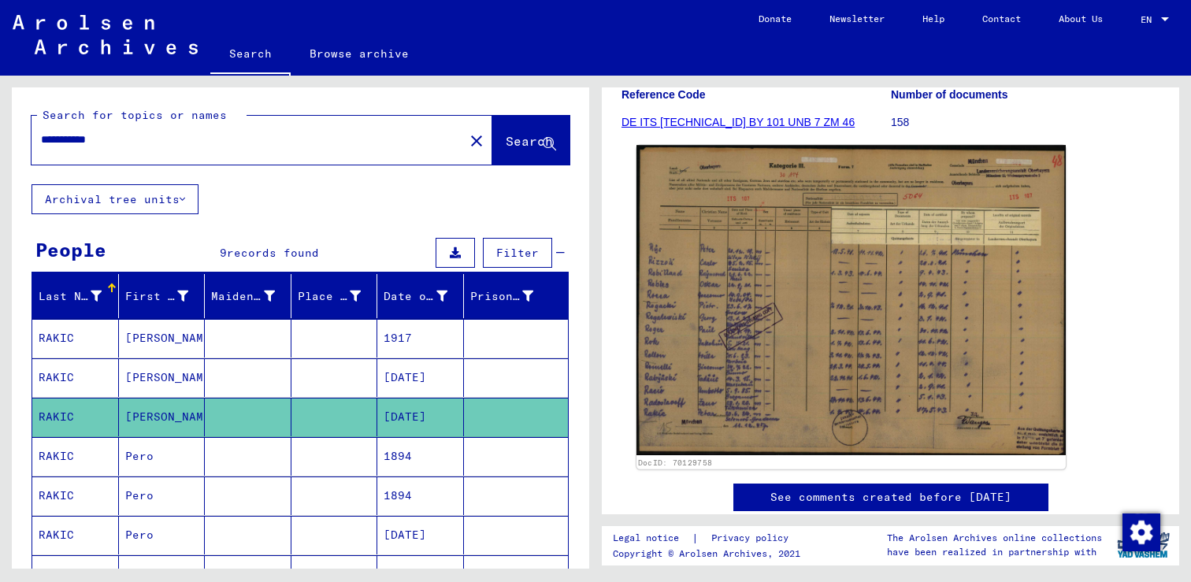
click at [819, 289] on img at bounding box center [851, 300] width 429 height 310
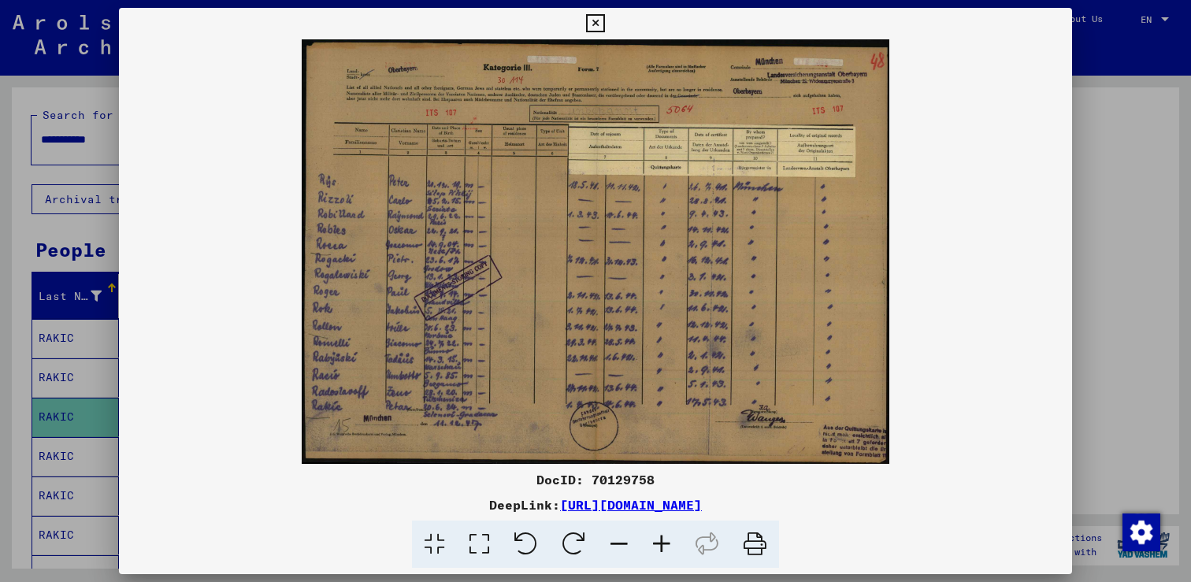
click at [658, 544] on icon at bounding box center [662, 545] width 43 height 48
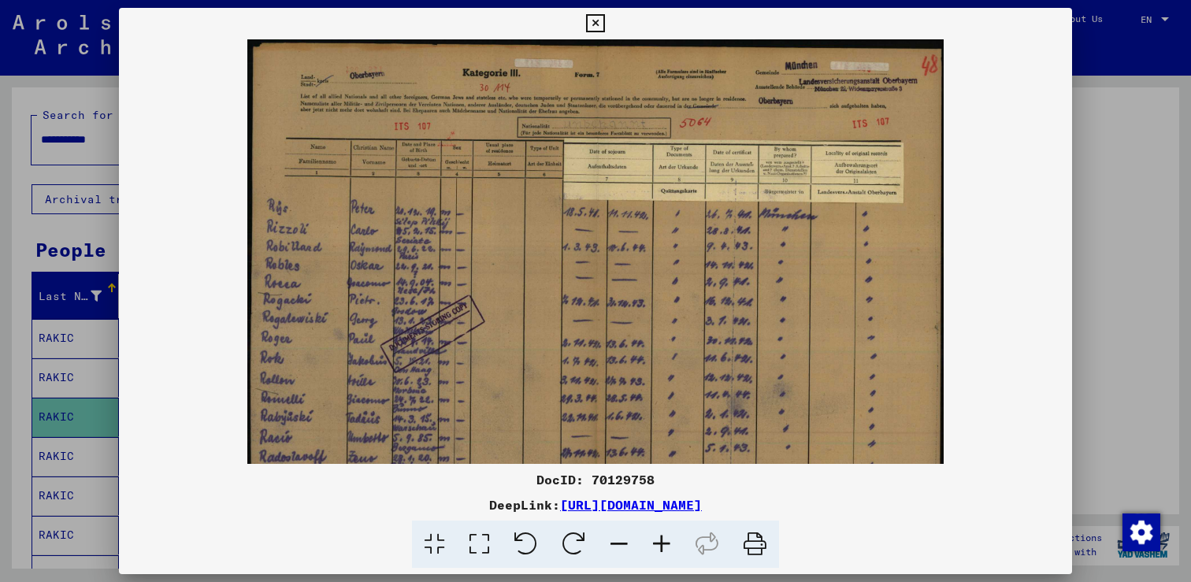
click at [658, 544] on icon at bounding box center [662, 545] width 43 height 48
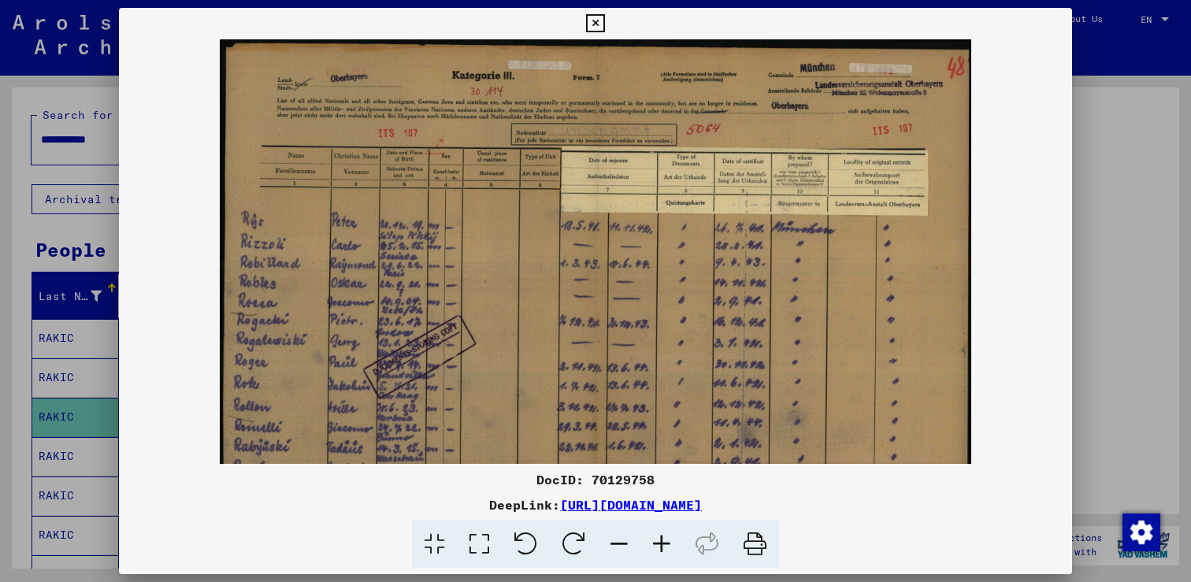
click at [658, 544] on icon at bounding box center [662, 545] width 43 height 48
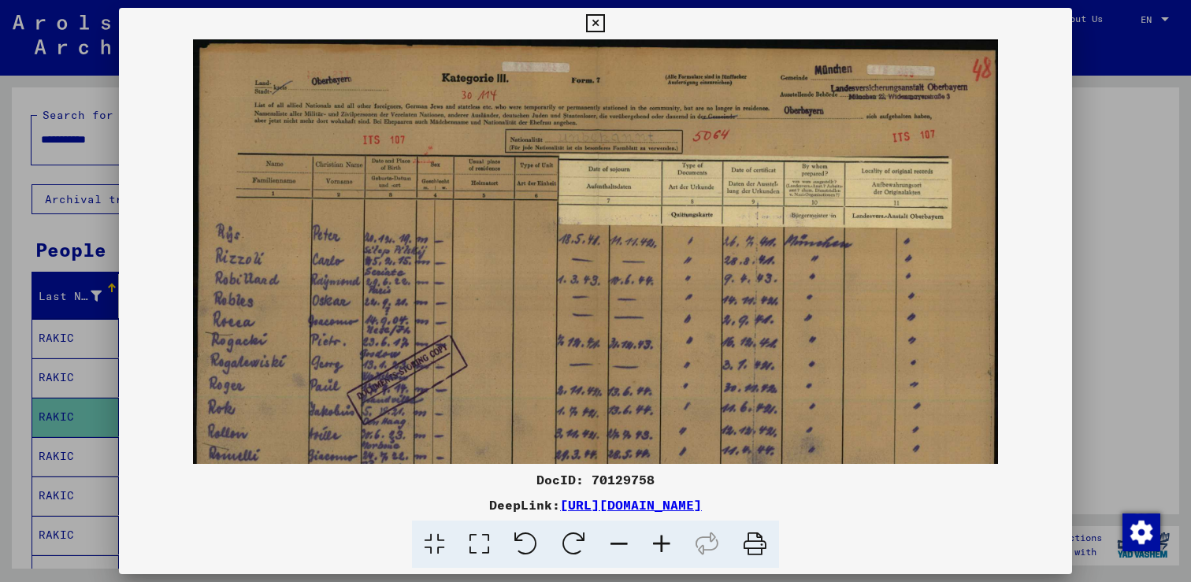
click at [658, 544] on icon at bounding box center [662, 545] width 43 height 48
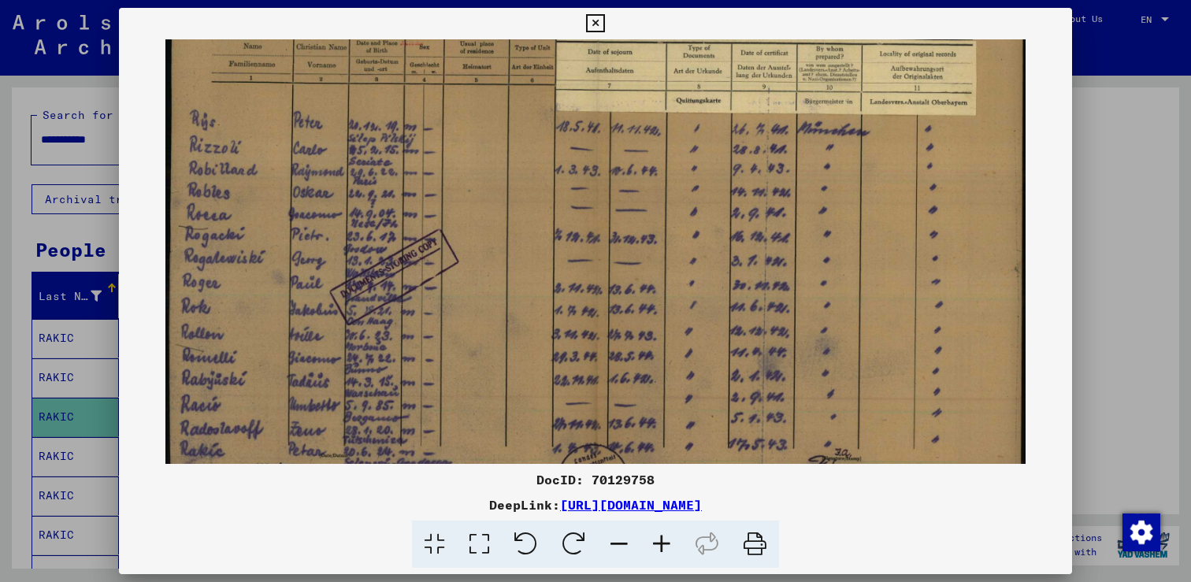
drag, startPoint x: 431, startPoint y: 374, endPoint x: 431, endPoint y: 247, distance: 126.9
click at [431, 247] on img at bounding box center [595, 224] width 860 height 622
